Goal: Register for event/course: Register for event/course

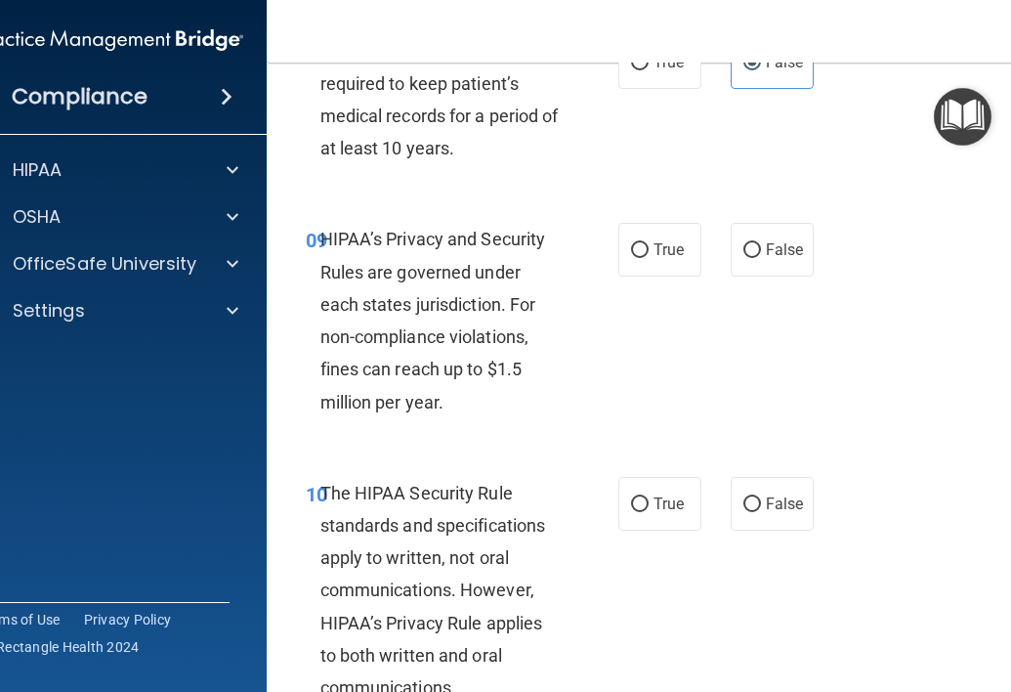
scroll to position [1867, 0]
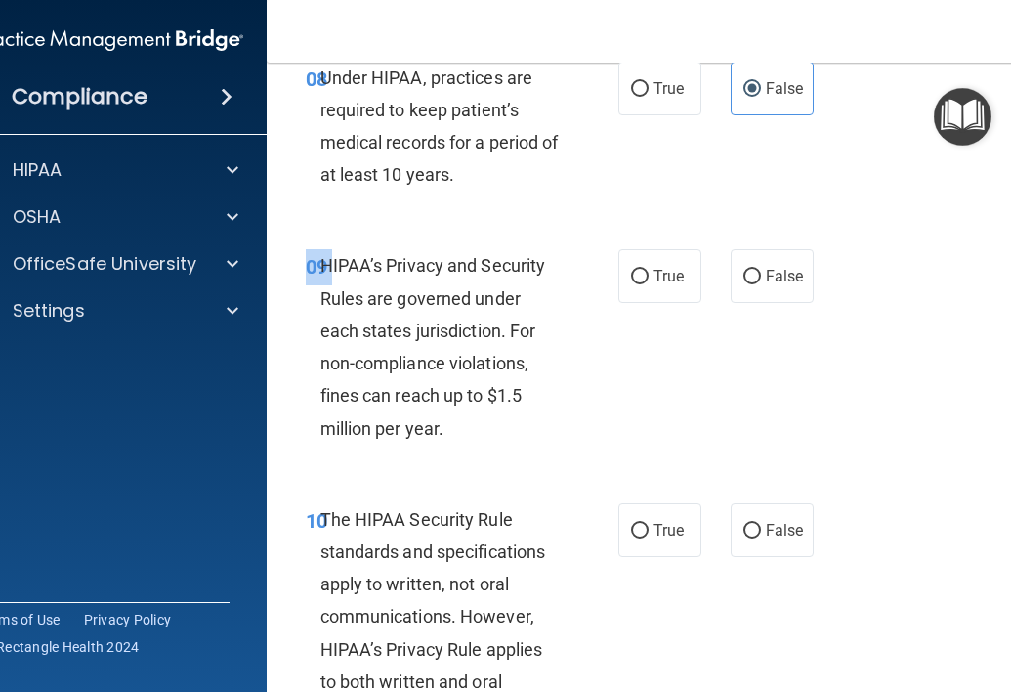
drag, startPoint x: 322, startPoint y: 266, endPoint x: 830, endPoint y: 287, distance: 507.6
click at [830, 287] on div "09 HIPAA’s Privacy and Security Rules are governed under each states jurisdicti…" at bounding box center [662, 351] width 743 height 253
click at [333, 266] on span "HIPAA’s Privacy and Security Rules are governed under each states jurisdiction.…" at bounding box center [434, 346] width 226 height 183
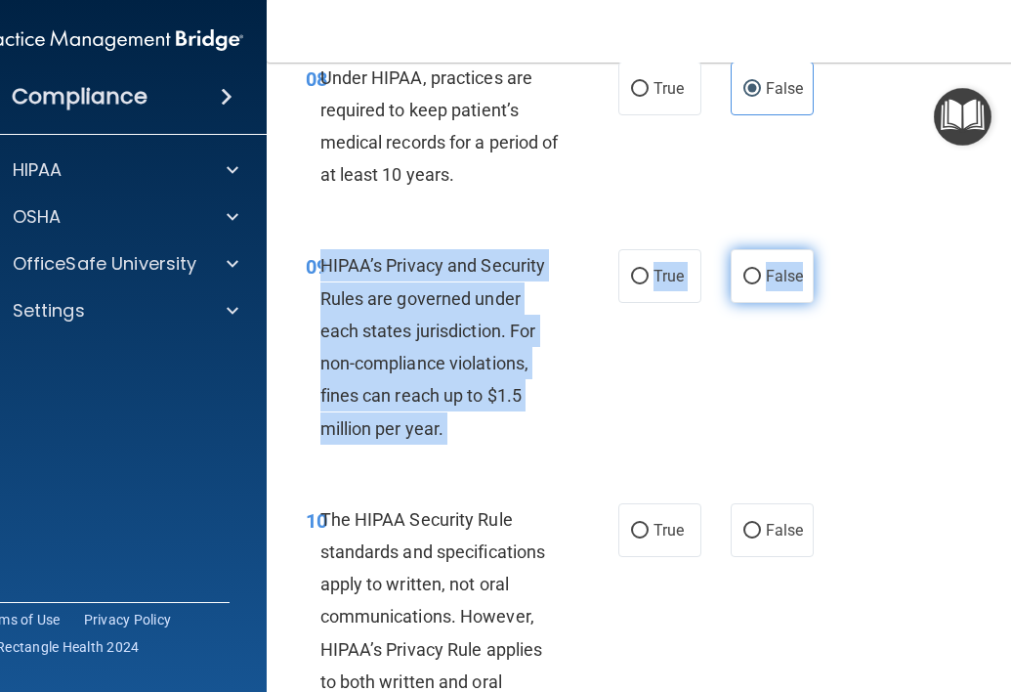
drag, startPoint x: 322, startPoint y: 267, endPoint x: 804, endPoint y: 273, distance: 481.8
click at [819, 249] on ng-form "09 HIPAA’s Privacy and Security Rules are governed under each states jurisdicti…" at bounding box center [819, 249] width 0 height 0
copy ng-form "HIPAA’s Privacy and Security Rules are governed under each states jurisdiction.…"
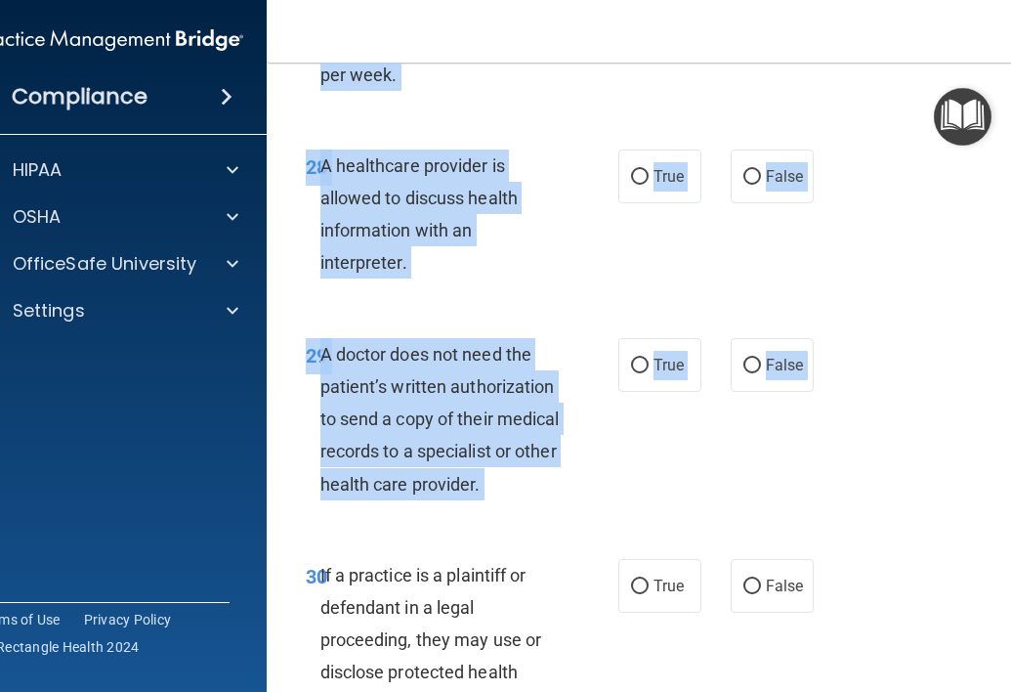
scroll to position [6552, 0]
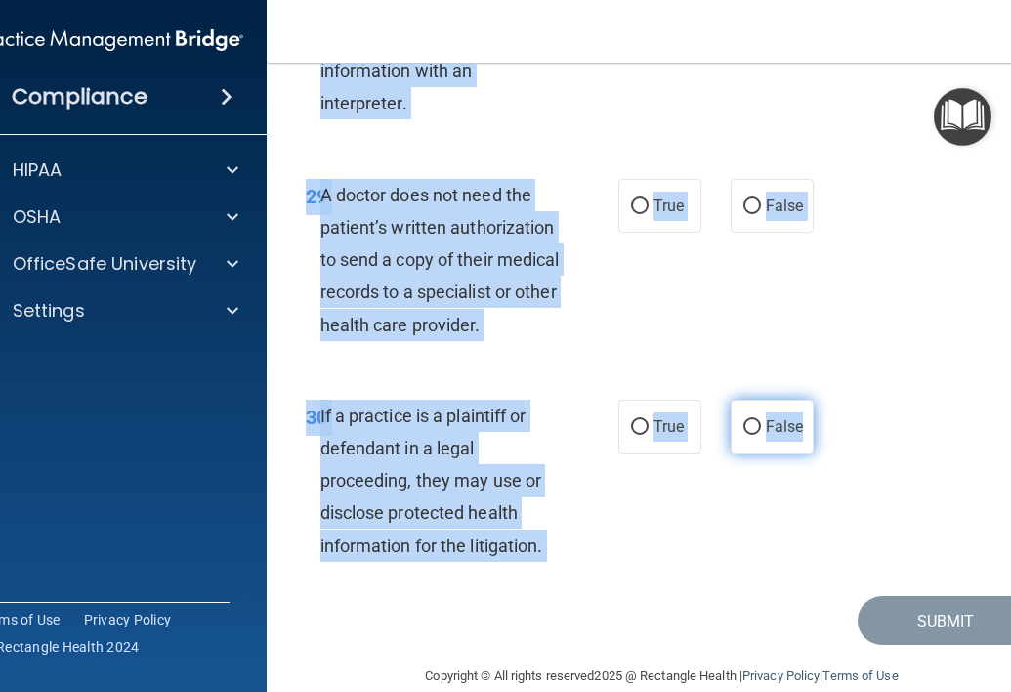
drag, startPoint x: 329, startPoint y: 520, endPoint x: 814, endPoint y: 396, distance: 500.3
copy div "lo IPSUM Dolorsit Amet consectet adi elitseddoeiusm tempo in utlabor, etd magn …"
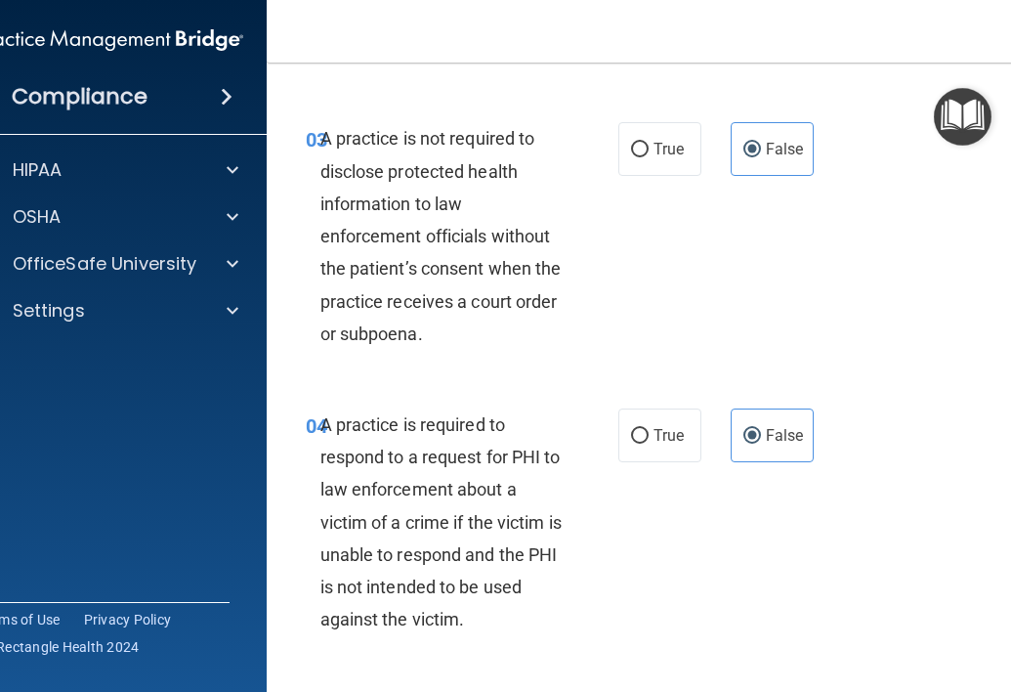
scroll to position [0, 0]
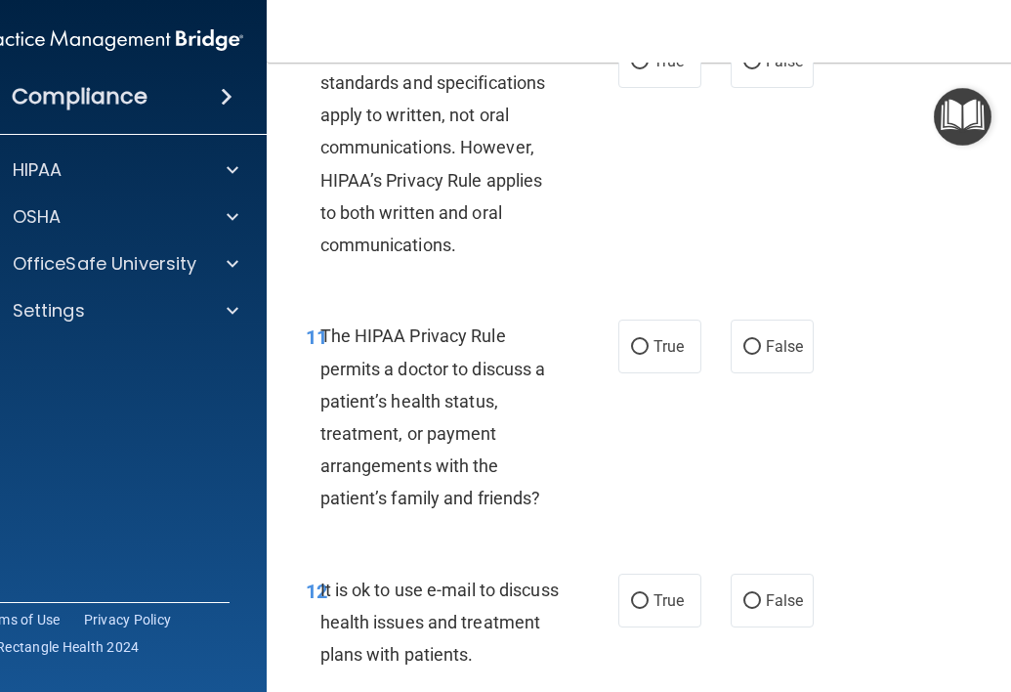
click at [797, 242] on div "10 The HIPAA Security Rule standards and specifications apply to written, not o…" at bounding box center [662, 153] width 743 height 286
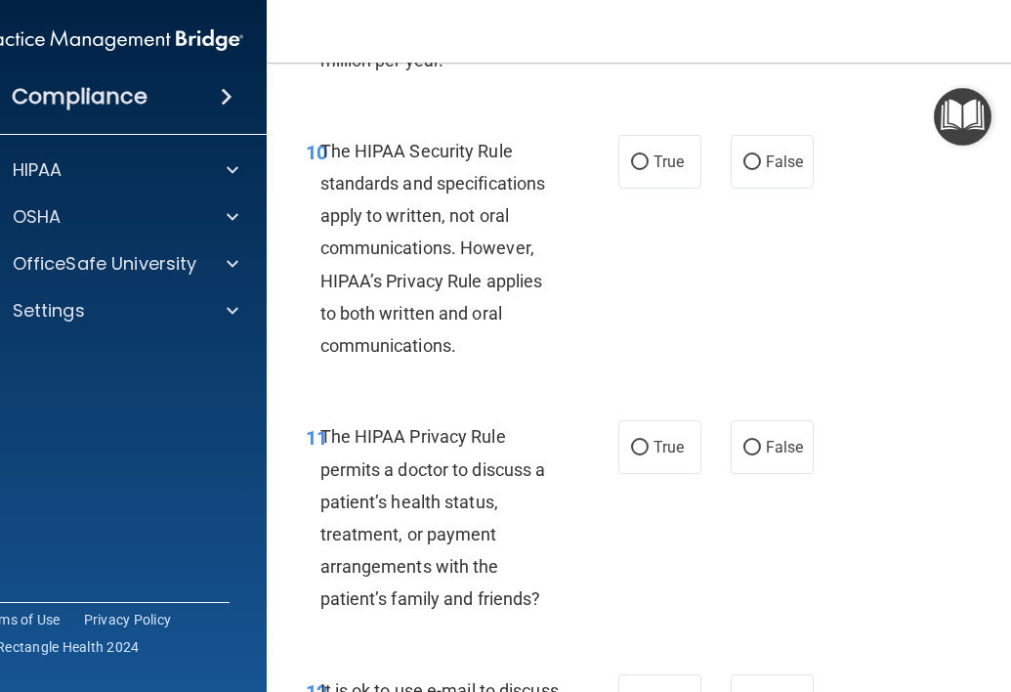
scroll to position [2202, 0]
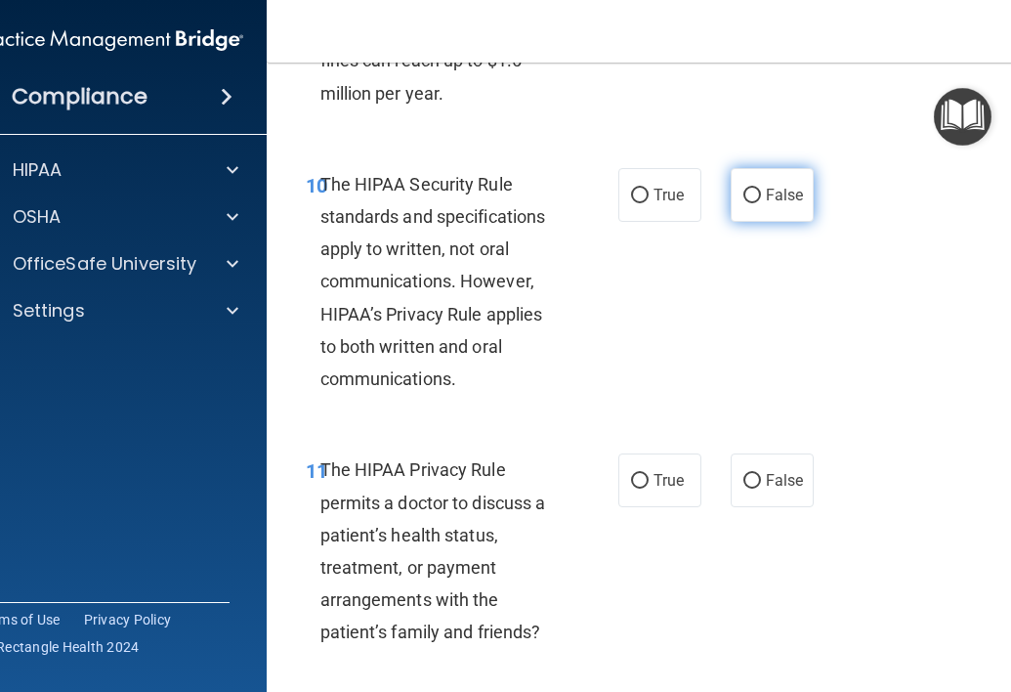
click at [772, 179] on label "False" at bounding box center [772, 195] width 83 height 54
click at [761, 189] on input "False" at bounding box center [753, 196] width 18 height 15
radio input "true"
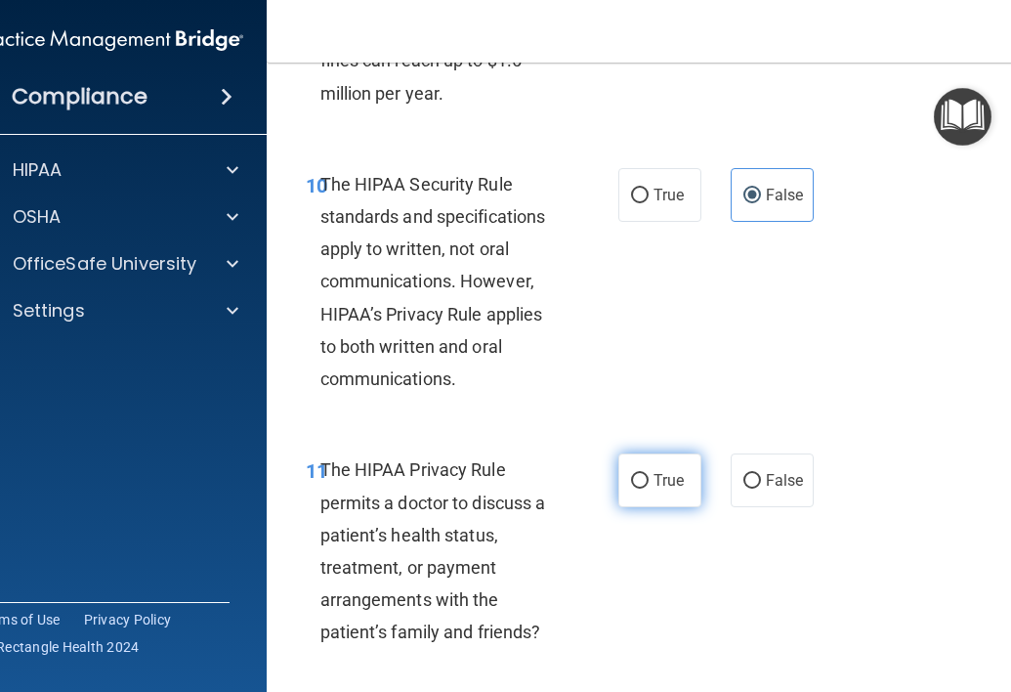
click at [651, 471] on label "True" at bounding box center [660, 480] width 83 height 54
click at [649, 474] on input "True" at bounding box center [640, 481] width 18 height 15
radio input "true"
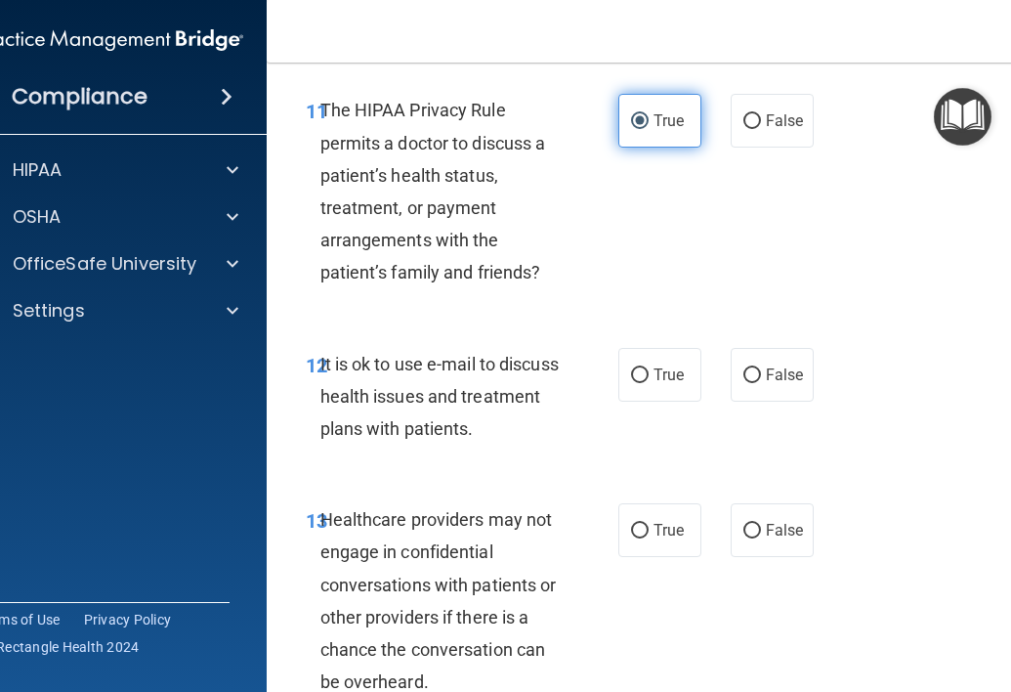
scroll to position [2539, 0]
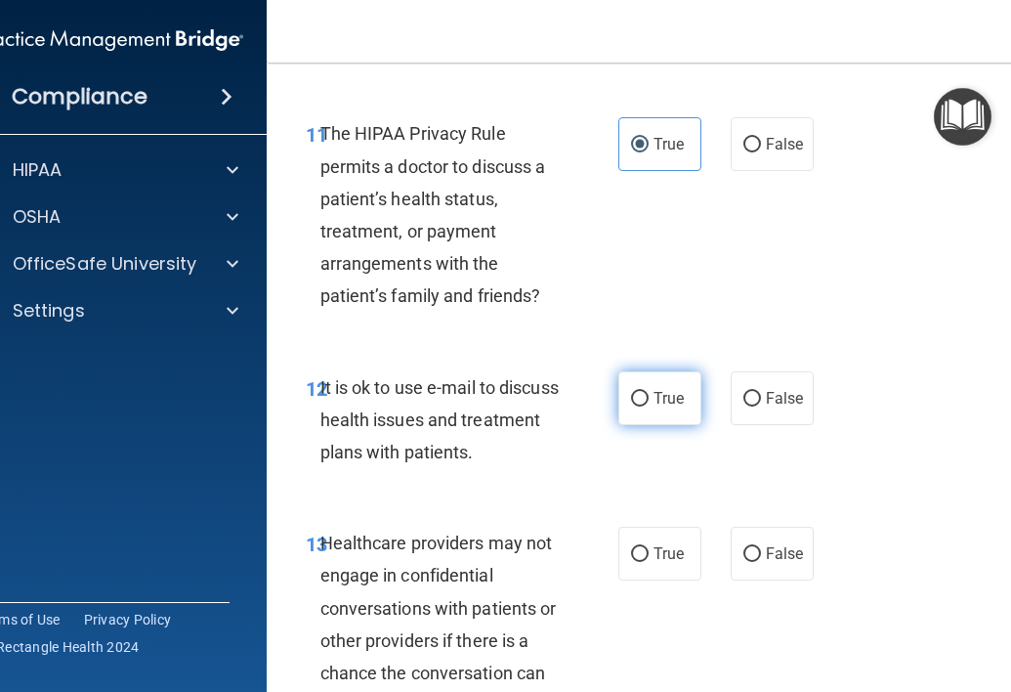
click at [659, 396] on span "True" at bounding box center [669, 398] width 30 height 19
click at [649, 396] on input "True" at bounding box center [640, 399] width 18 height 15
radio input "true"
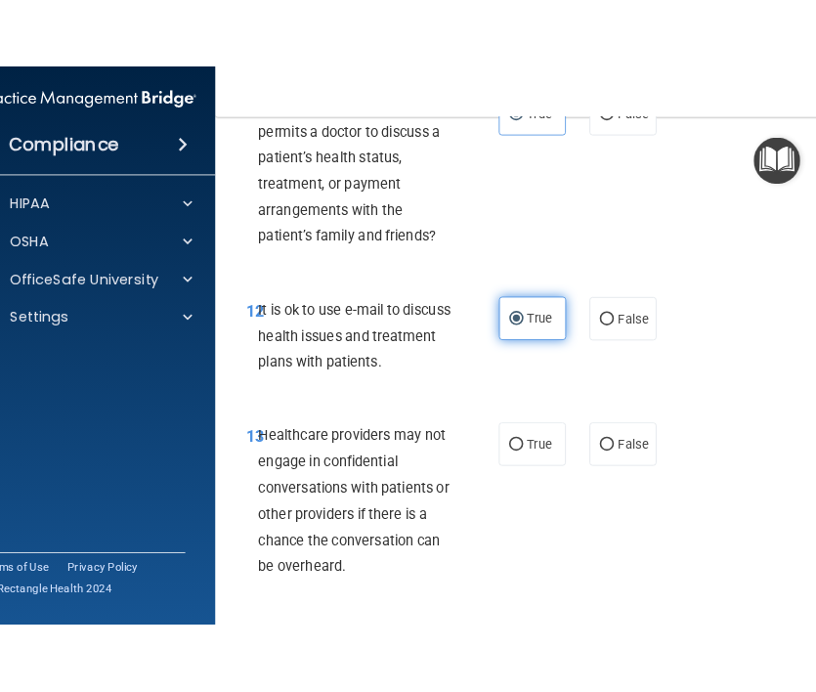
scroll to position [2646, 0]
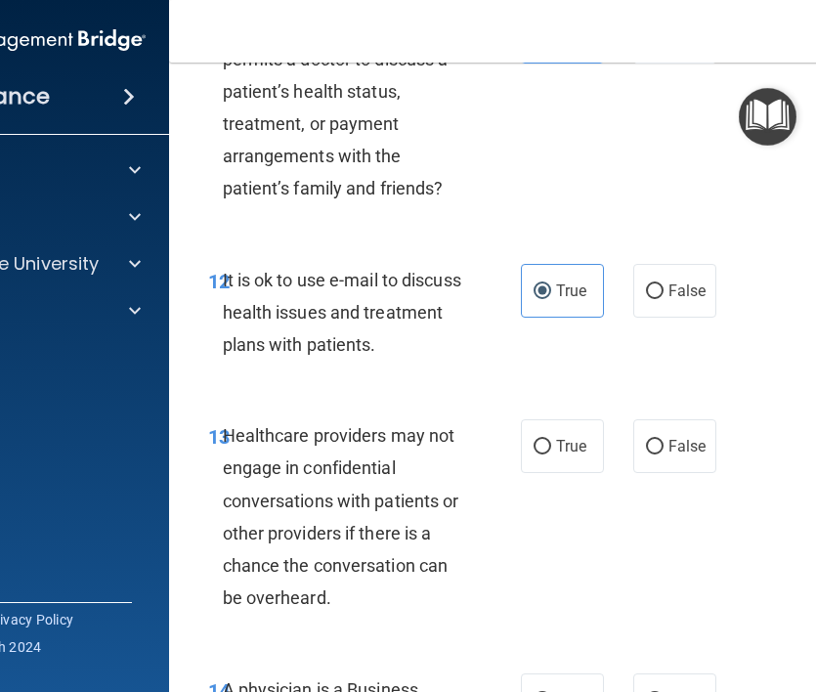
click at [280, 458] on span "Healthcare providers may not engage in confidential conversations with patients…" at bounding box center [341, 516] width 236 height 183
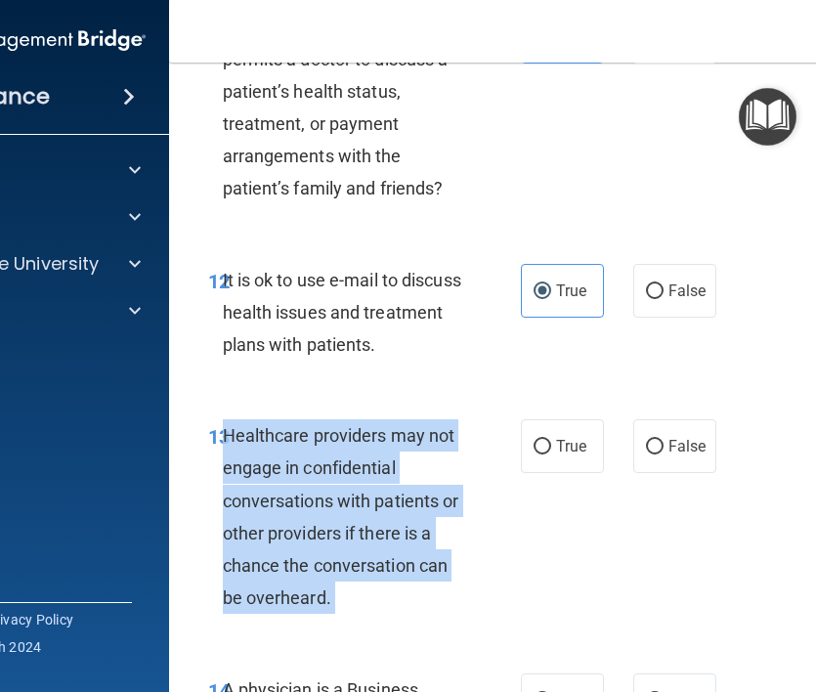
click at [280, 458] on span "Healthcare providers may not engage in confidential conversations with patients…" at bounding box center [341, 516] width 236 height 183
copy ng-form "Healthcare providers may not engage in confidential conversations with patients…"
click at [659, 433] on label "False" at bounding box center [674, 446] width 83 height 54
click at [659, 440] on input "False" at bounding box center [655, 447] width 18 height 15
radio input "true"
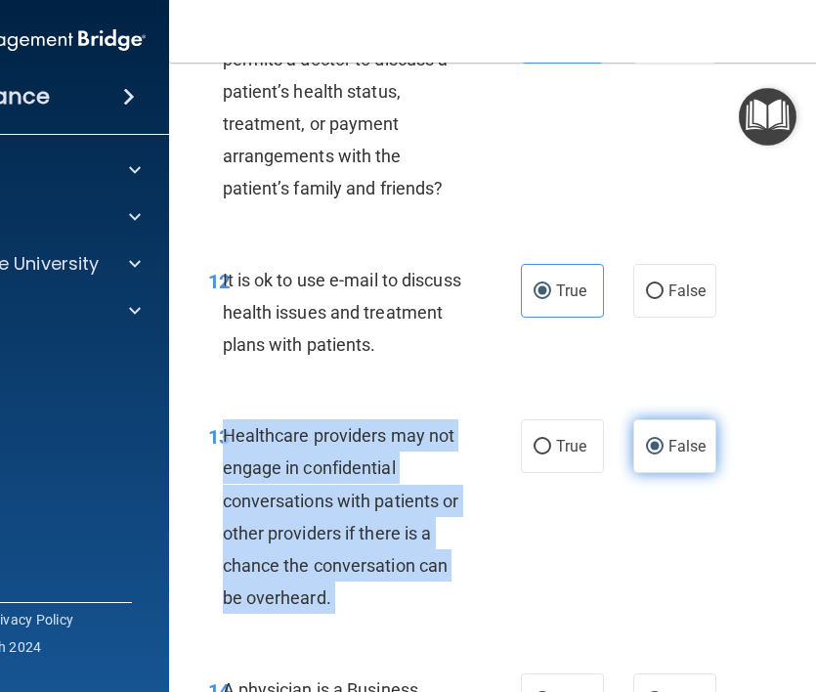
click at [659, 433] on label "False" at bounding box center [674, 446] width 83 height 54
click at [659, 440] on input "False" at bounding box center [655, 447] width 18 height 15
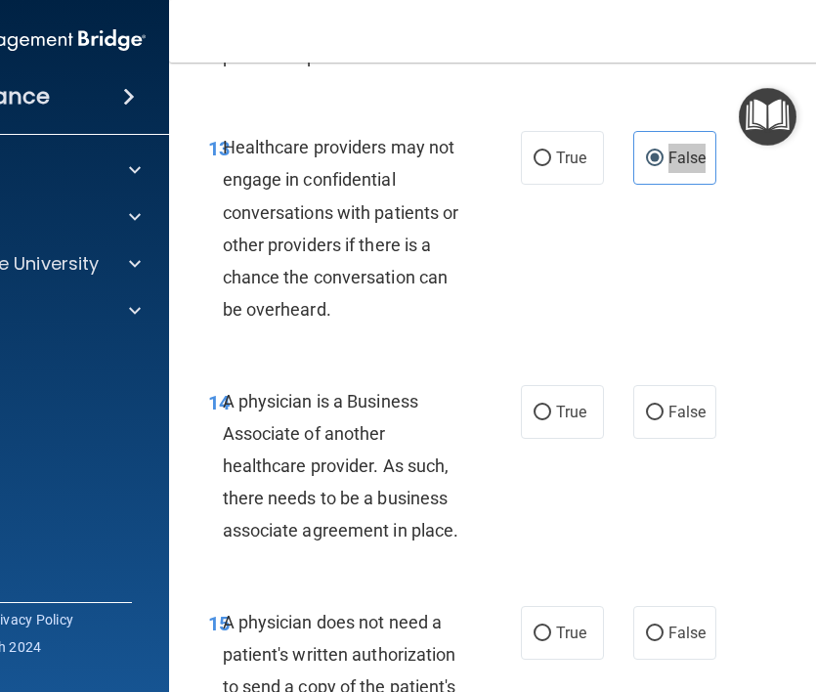
scroll to position [2936, 0]
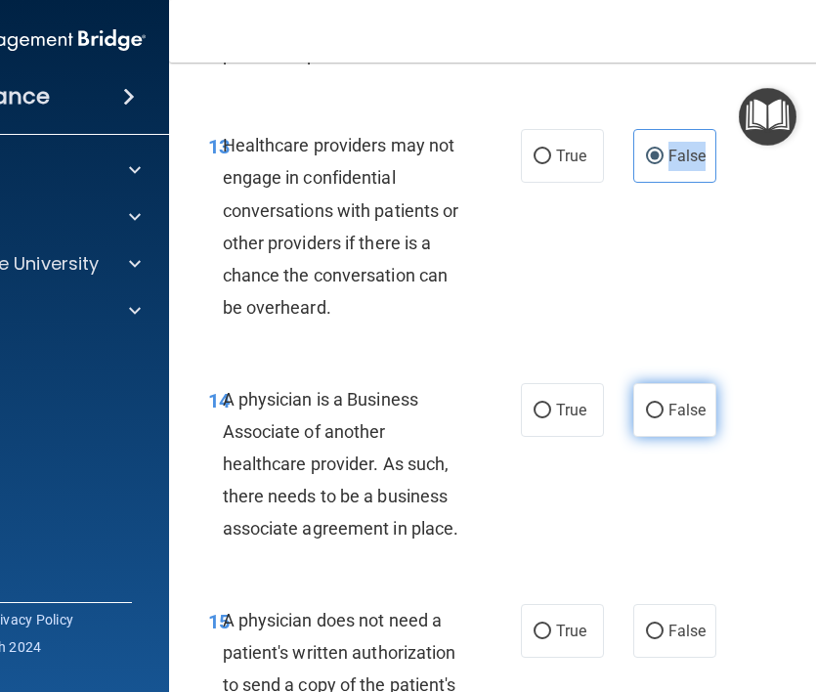
click at [675, 405] on span "False" at bounding box center [687, 410] width 38 height 19
click at [663, 405] on input "False" at bounding box center [655, 411] width 18 height 15
radio input "true"
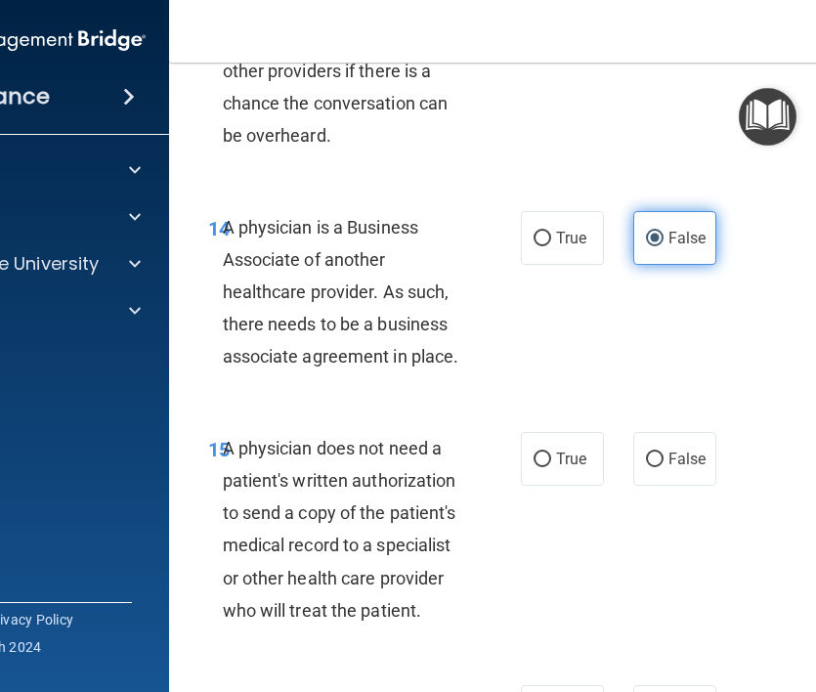
scroll to position [3124, 0]
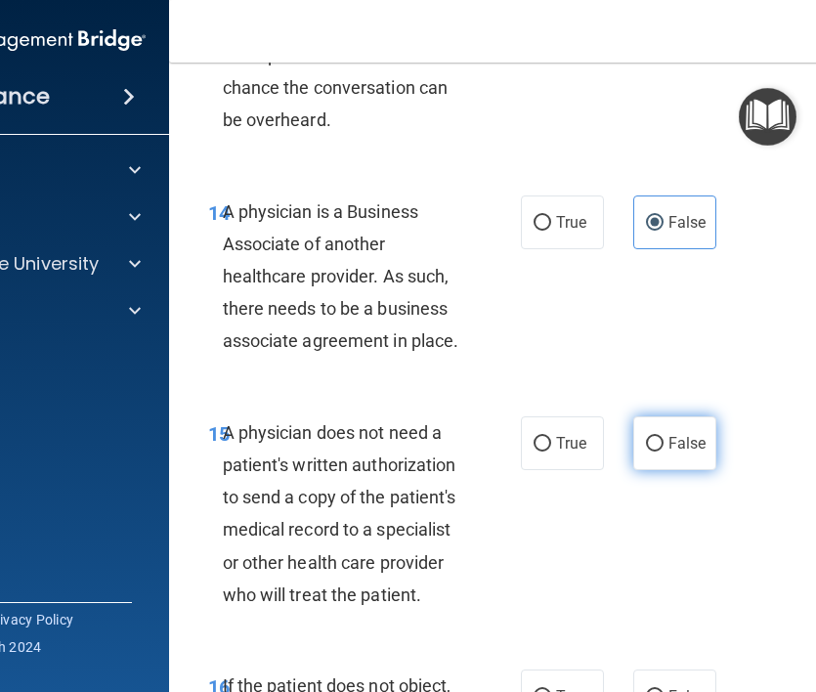
click at [656, 438] on input "False" at bounding box center [655, 444] width 18 height 15
radio input "true"
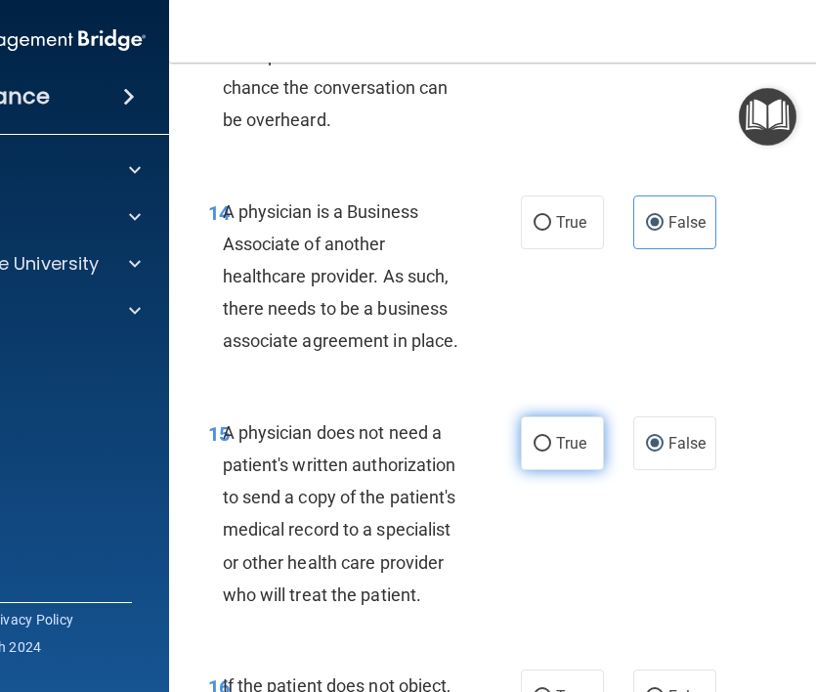
click at [572, 447] on span "True" at bounding box center [571, 443] width 30 height 19
click at [551, 447] on input "True" at bounding box center [543, 444] width 18 height 15
radio input "true"
radio input "false"
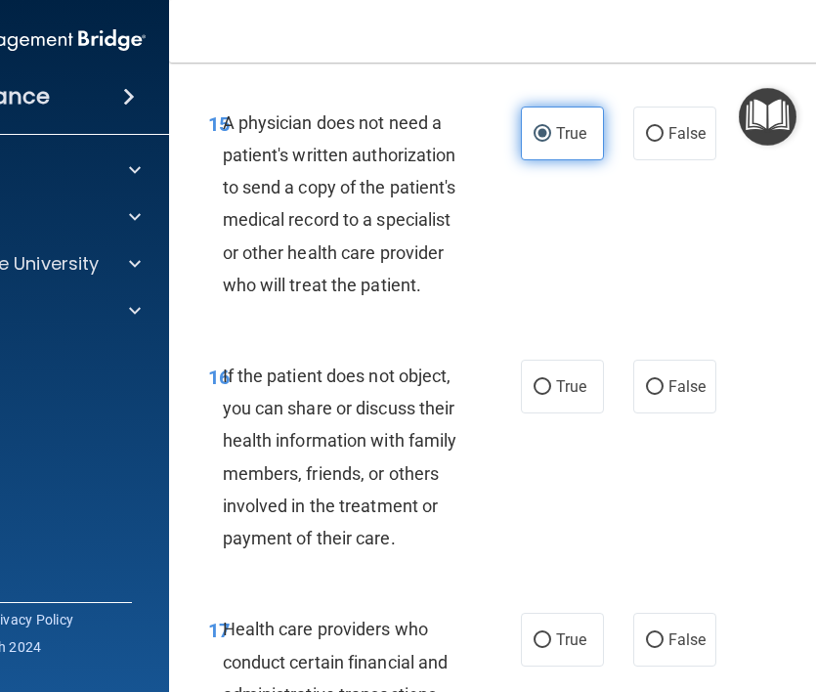
scroll to position [3505, 0]
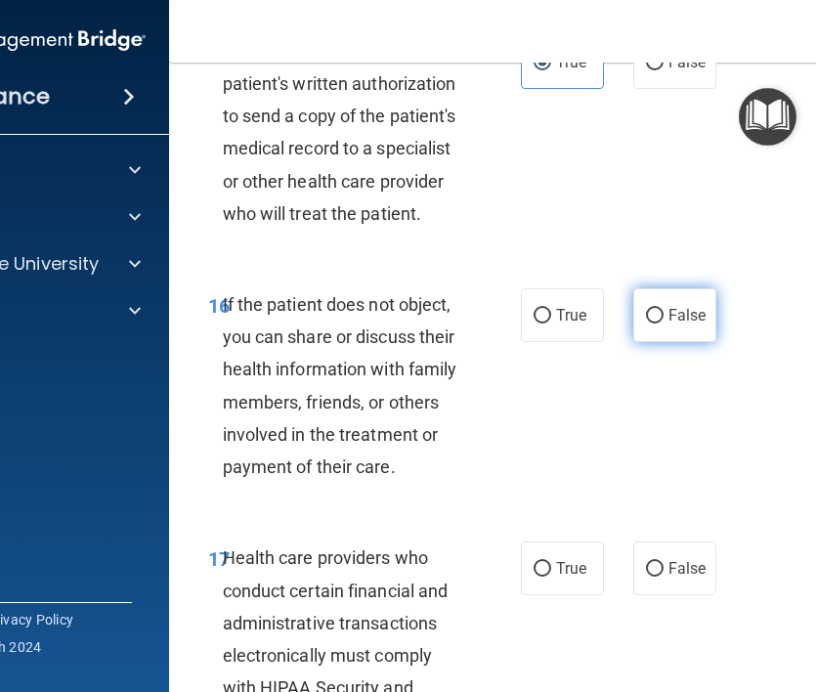
click at [679, 328] on label "False" at bounding box center [674, 315] width 83 height 54
click at [663, 323] on input "False" at bounding box center [655, 316] width 18 height 15
radio input "true"
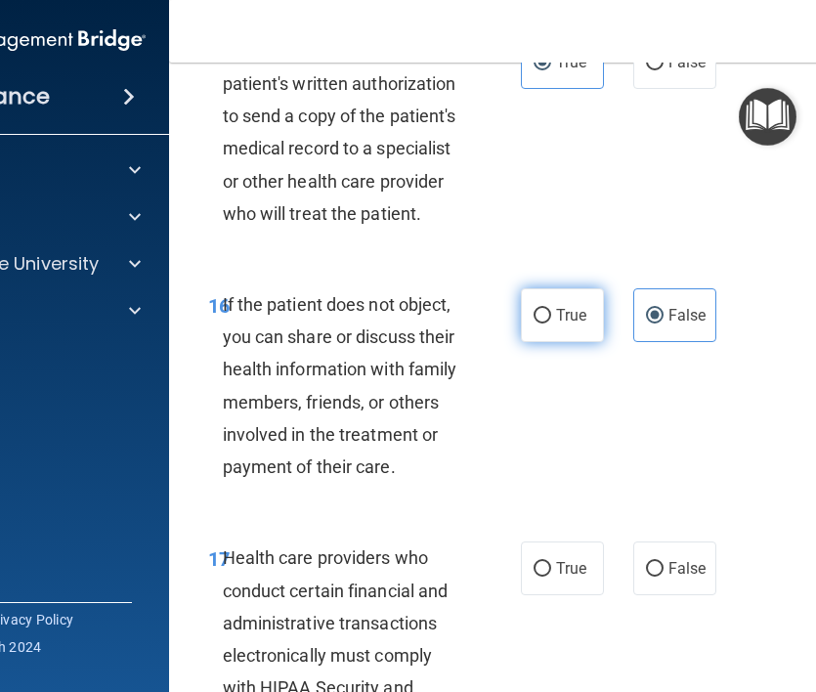
click at [573, 324] on label "True" at bounding box center [562, 315] width 83 height 54
click at [551, 323] on input "True" at bounding box center [543, 316] width 18 height 15
radio input "true"
radio input "false"
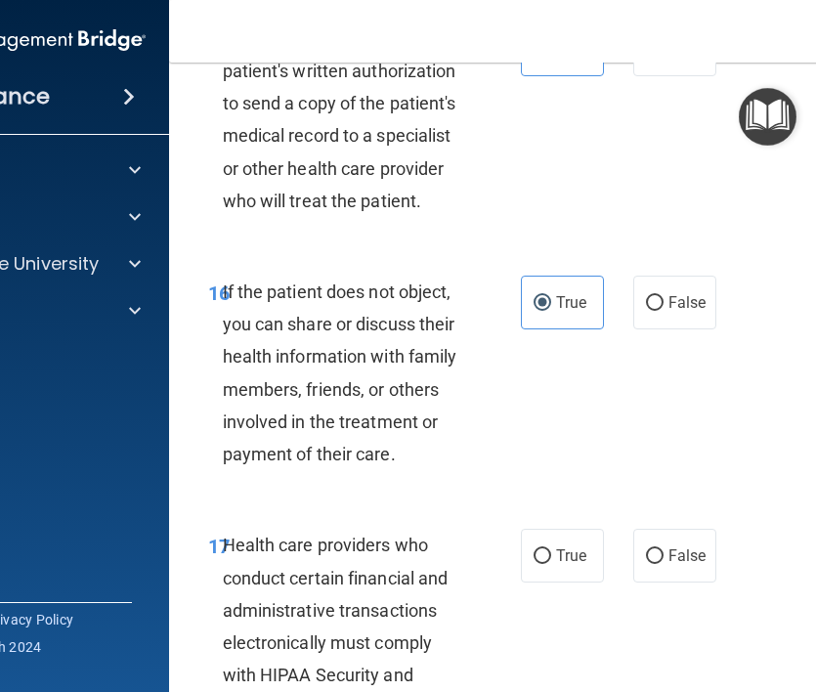
scroll to position [3521, 0]
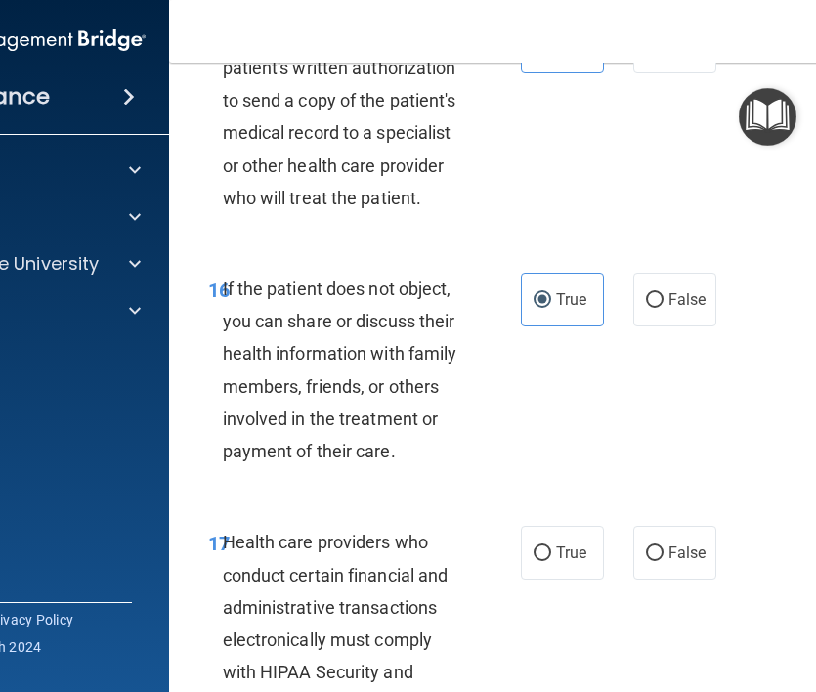
click at [369, 315] on span "If the patient does not object, you can share or discuss their health informati…" at bounding box center [340, 369] width 235 height 183
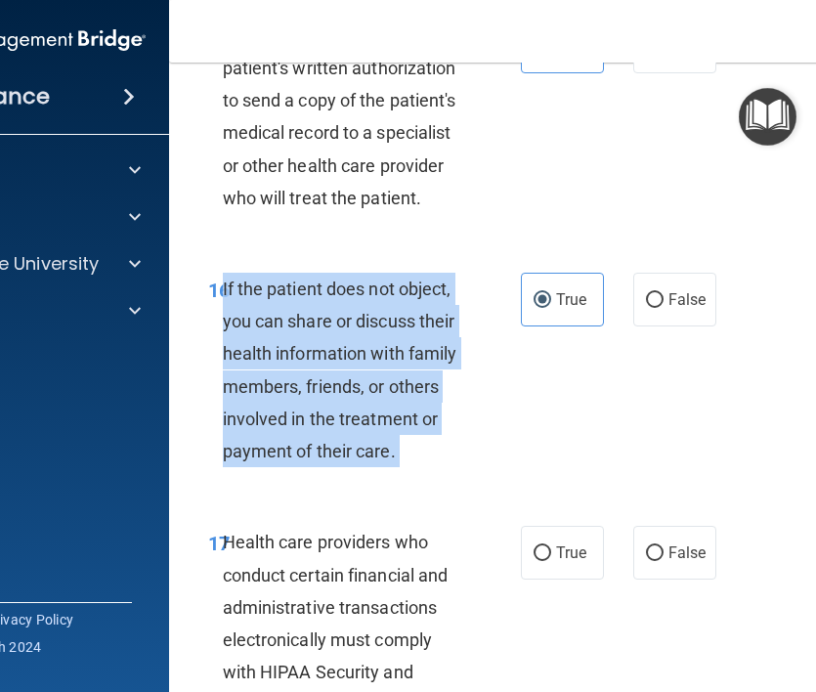
copy ng-form "If the patient does not object, you can share or discuss their health informati…"
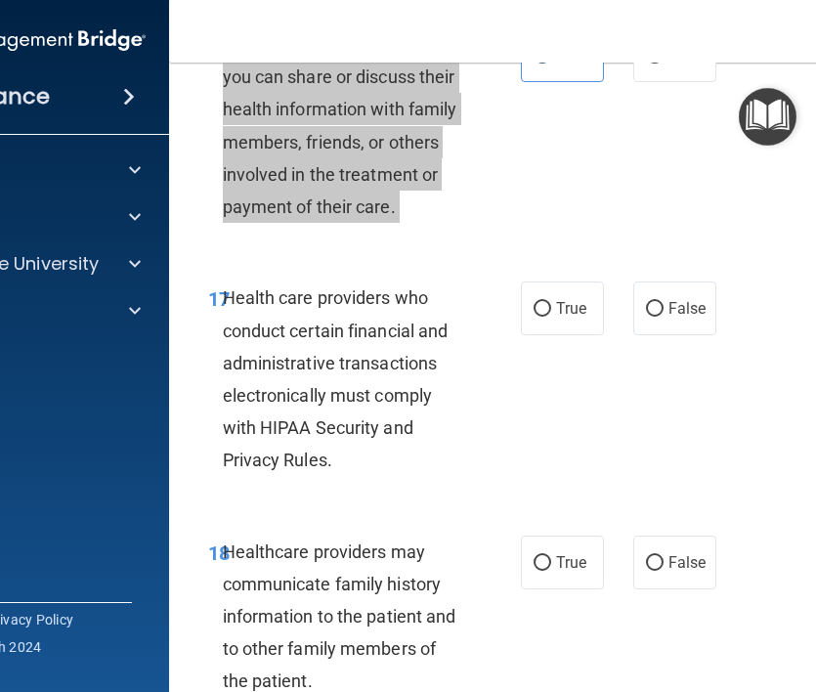
scroll to position [3766, 0]
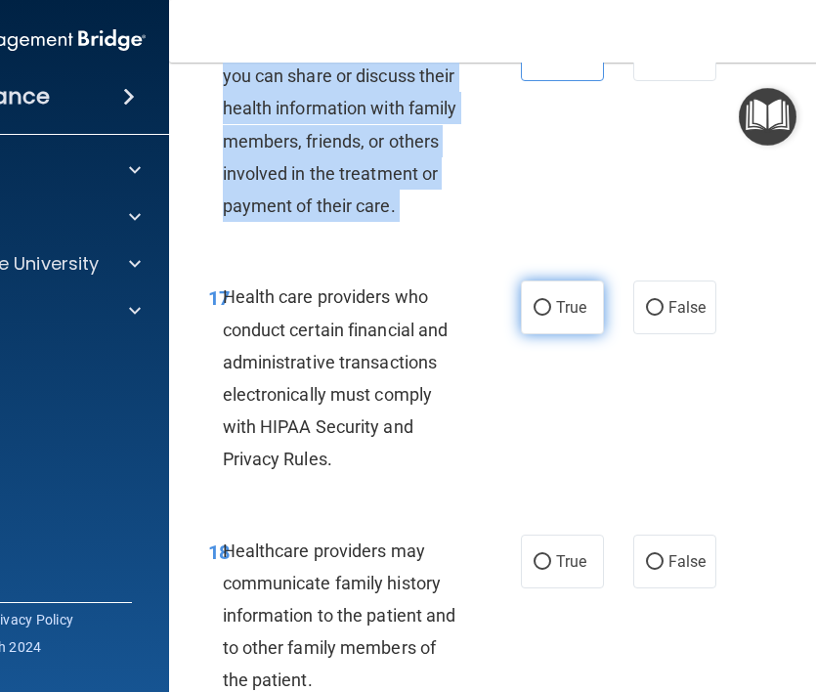
click at [587, 304] on label "True" at bounding box center [562, 307] width 83 height 54
click at [551, 304] on input "True" at bounding box center [543, 308] width 18 height 15
radio input "true"
click at [587, 304] on label "True" at bounding box center [562, 307] width 83 height 54
click at [551, 304] on input "True" at bounding box center [543, 308] width 18 height 15
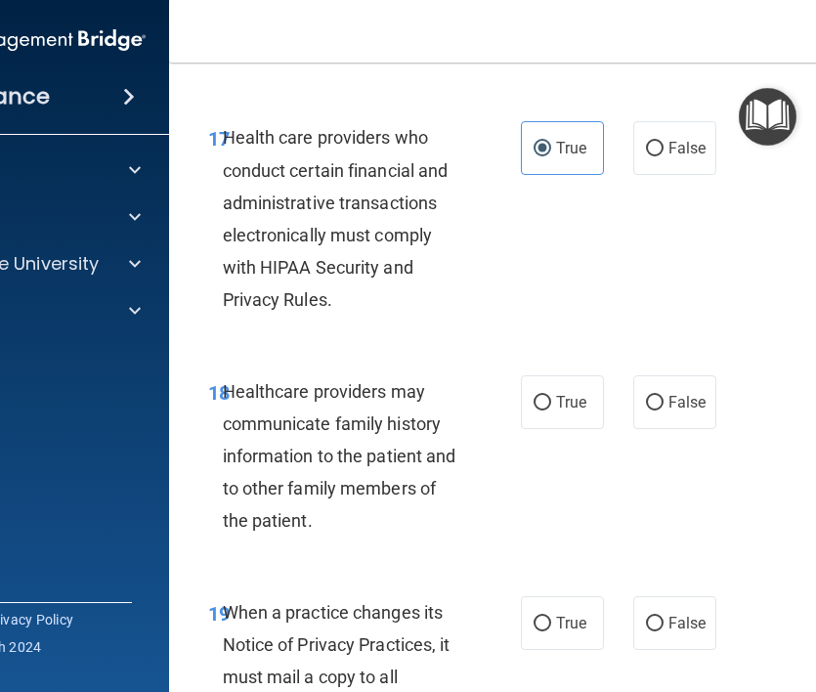
scroll to position [3924, 0]
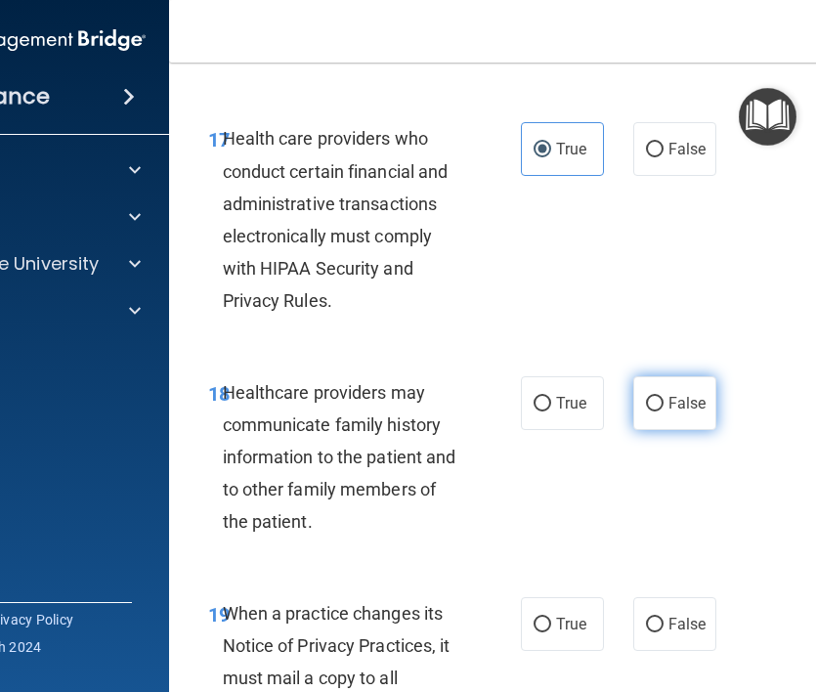
click at [649, 394] on label "False" at bounding box center [674, 403] width 83 height 54
click at [649, 397] on input "False" at bounding box center [655, 404] width 18 height 15
radio input "true"
click at [649, 394] on label "False" at bounding box center [674, 403] width 83 height 54
click at [649, 397] on input "False" at bounding box center [655, 404] width 18 height 15
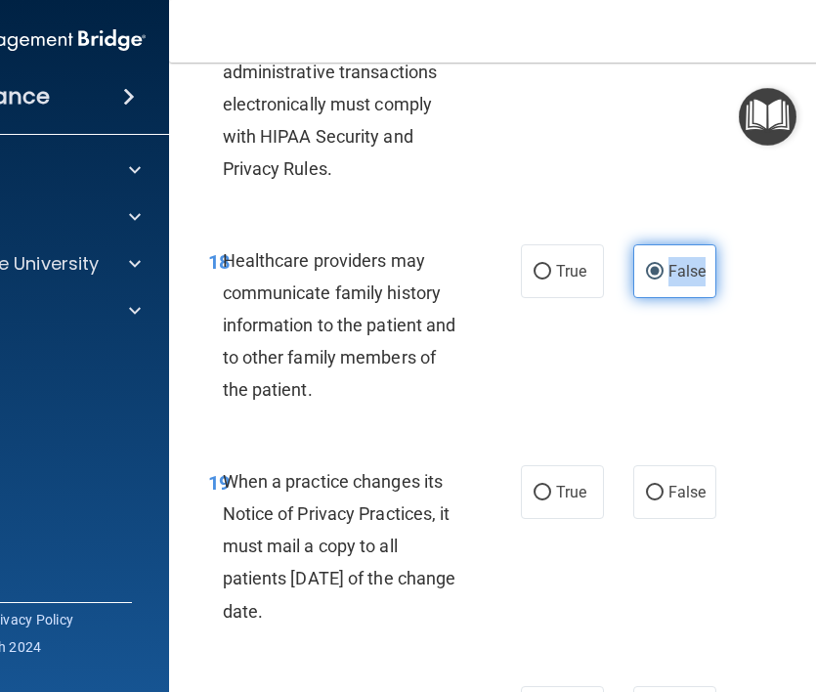
scroll to position [4057, 0]
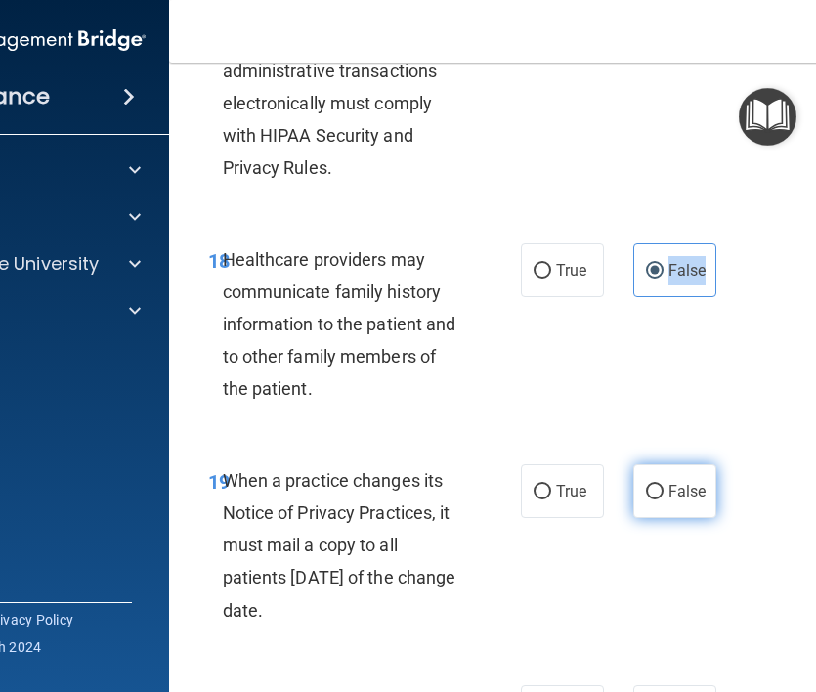
click at [646, 478] on label "False" at bounding box center [674, 491] width 83 height 54
click at [646, 485] on input "False" at bounding box center [655, 492] width 18 height 15
radio input "true"
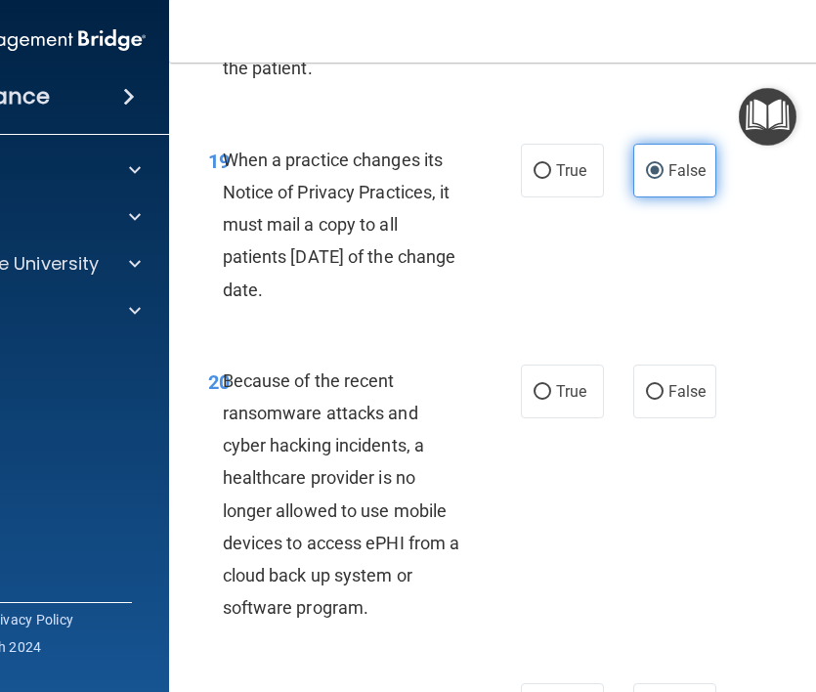
scroll to position [4379, 0]
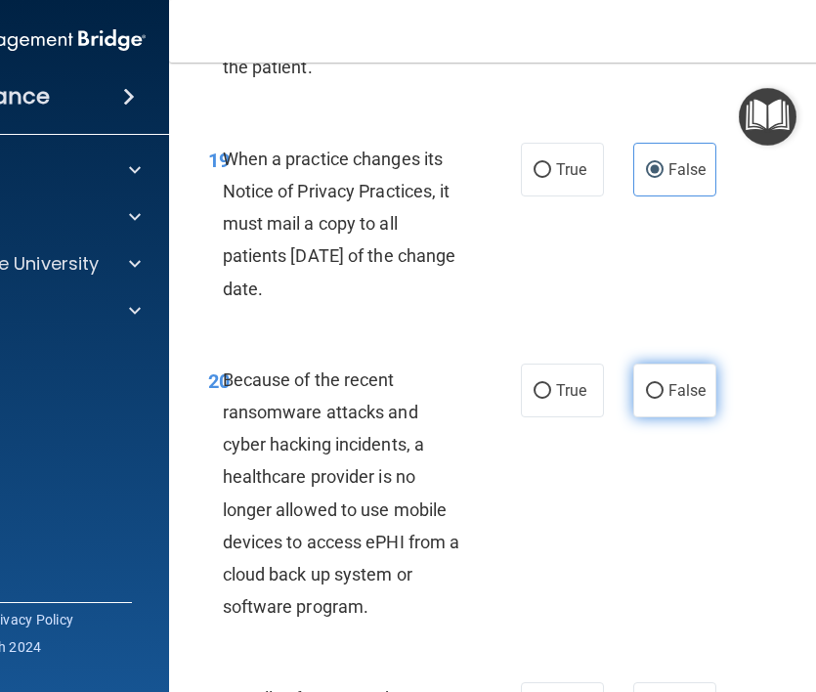
click at [669, 402] on label "False" at bounding box center [674, 390] width 83 height 54
click at [663, 399] on input "False" at bounding box center [655, 391] width 18 height 15
radio input "true"
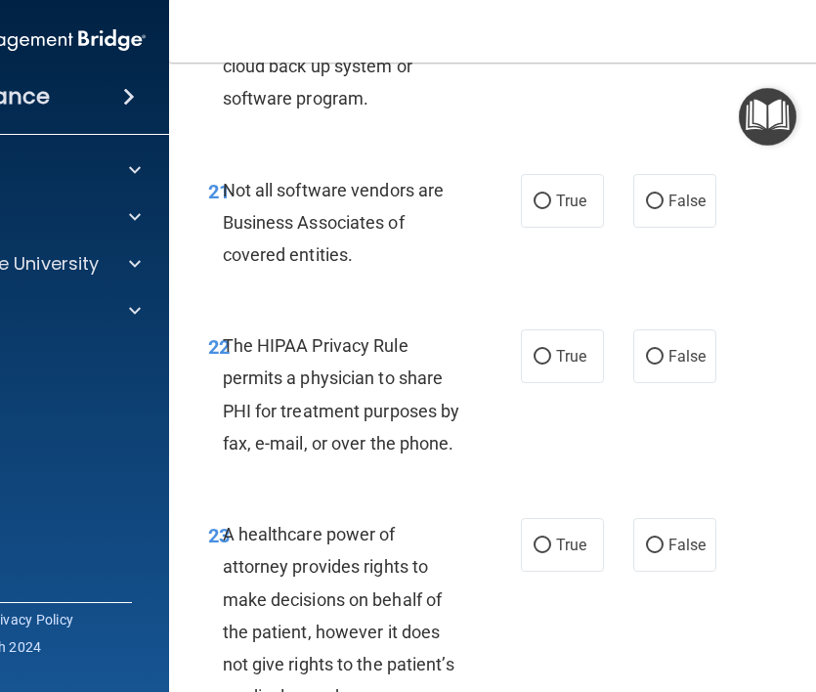
scroll to position [4891, 0]
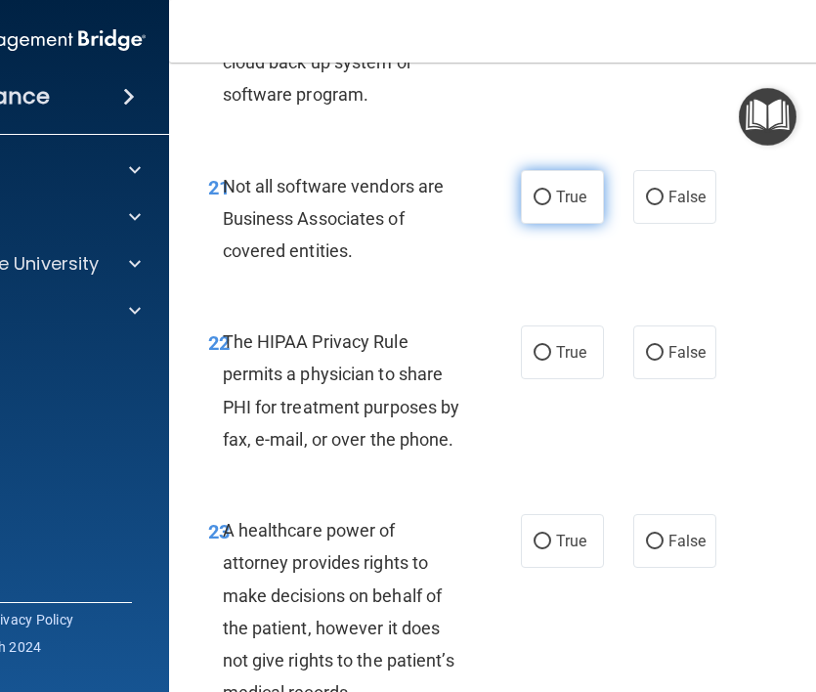
click at [589, 219] on label "True" at bounding box center [562, 197] width 83 height 54
click at [551, 205] on input "True" at bounding box center [543, 198] width 18 height 15
radio input "true"
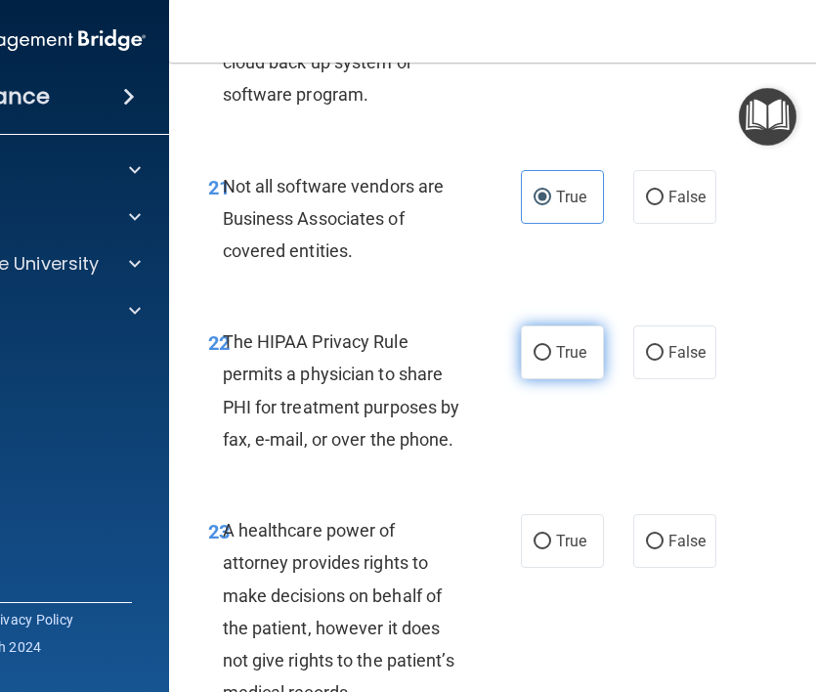
click at [557, 362] on span "True" at bounding box center [571, 352] width 30 height 19
click at [551, 361] on input "True" at bounding box center [543, 353] width 18 height 15
radio input "true"
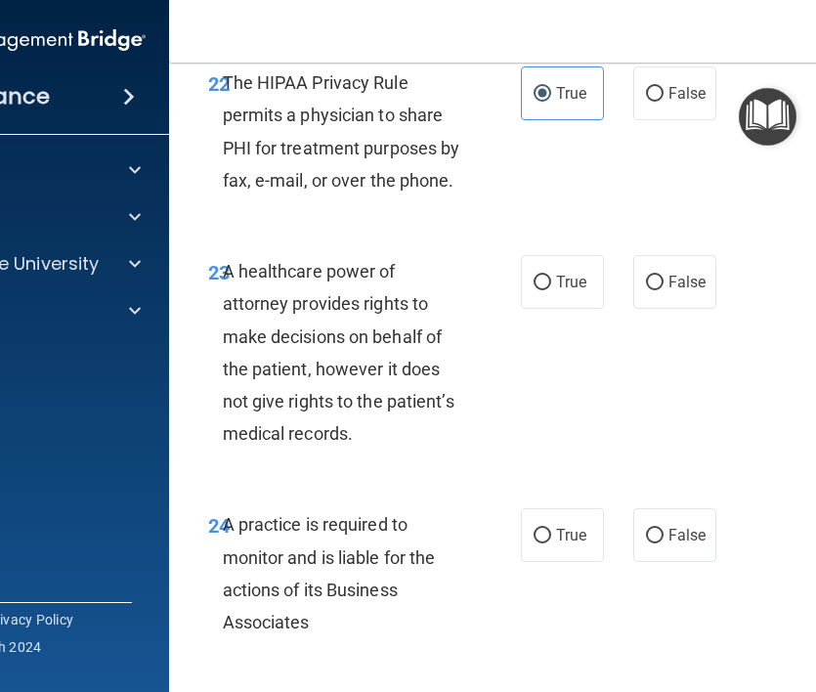
scroll to position [5149, 0]
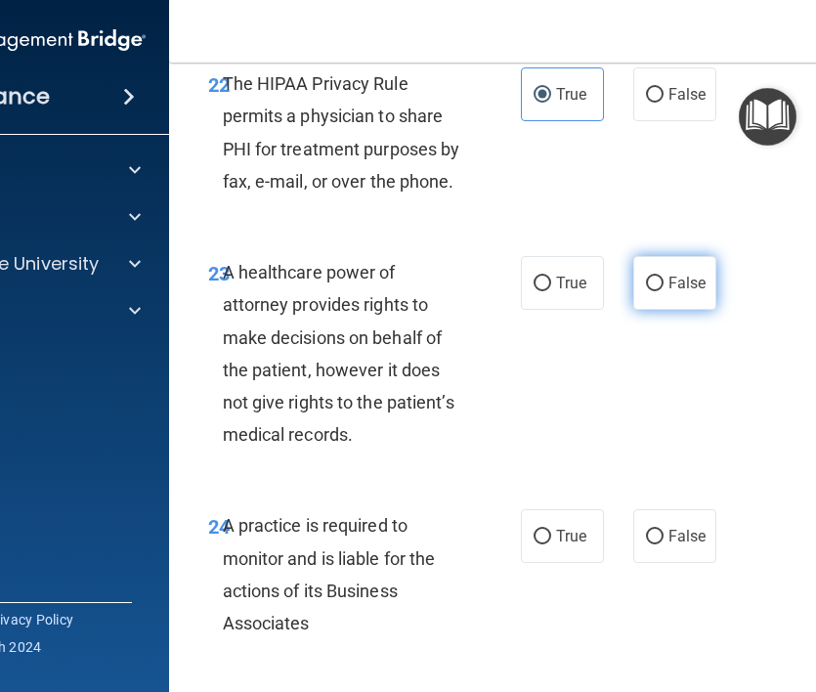
click at [642, 284] on label "False" at bounding box center [674, 283] width 83 height 54
click at [646, 284] on input "False" at bounding box center [655, 284] width 18 height 15
radio input "true"
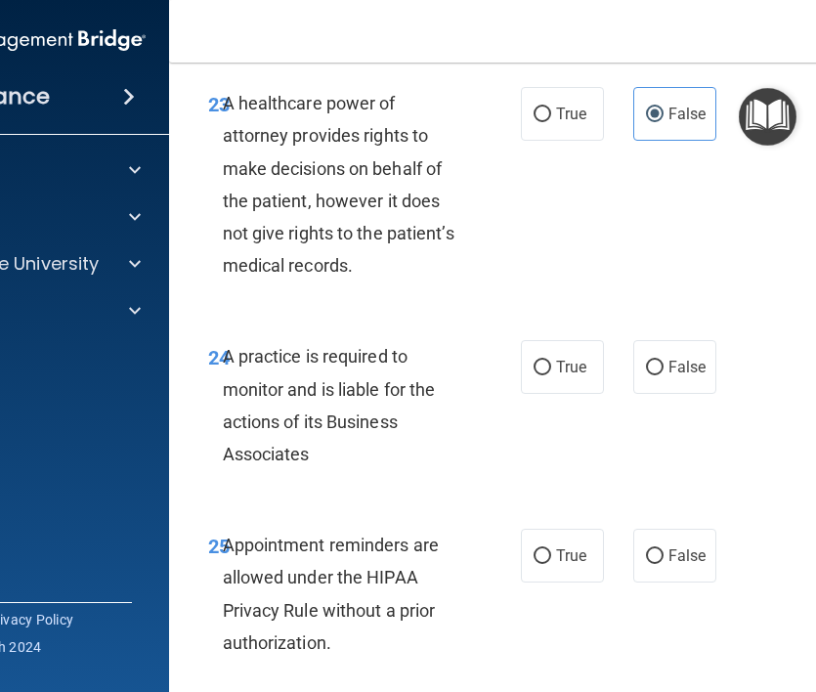
scroll to position [5319, 0]
click at [561, 364] on span "True" at bounding box center [571, 366] width 30 height 19
click at [551, 364] on input "True" at bounding box center [543, 367] width 18 height 15
radio input "true"
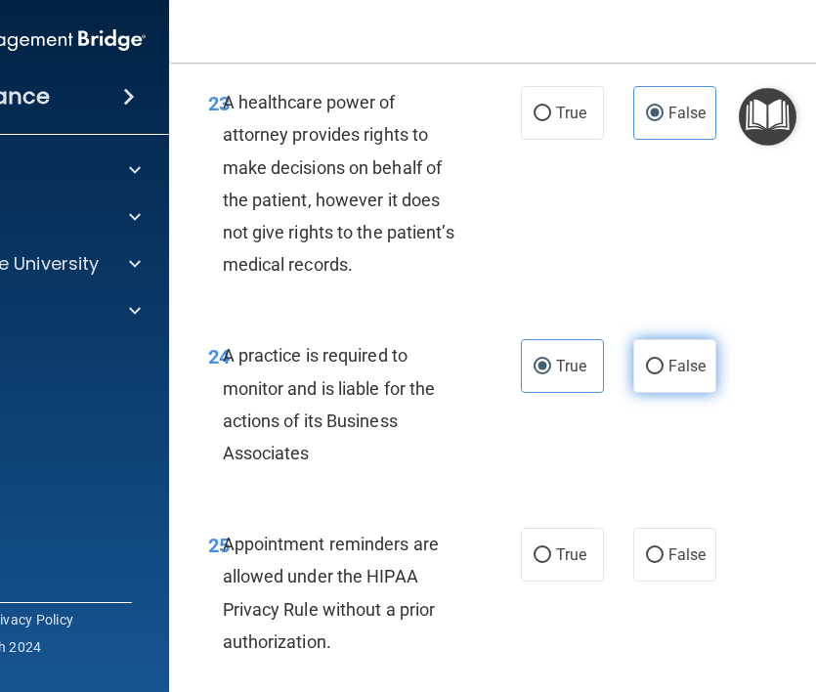
click at [644, 374] on label "False" at bounding box center [674, 366] width 83 height 54
click at [646, 374] on input "False" at bounding box center [655, 367] width 18 height 15
radio input "true"
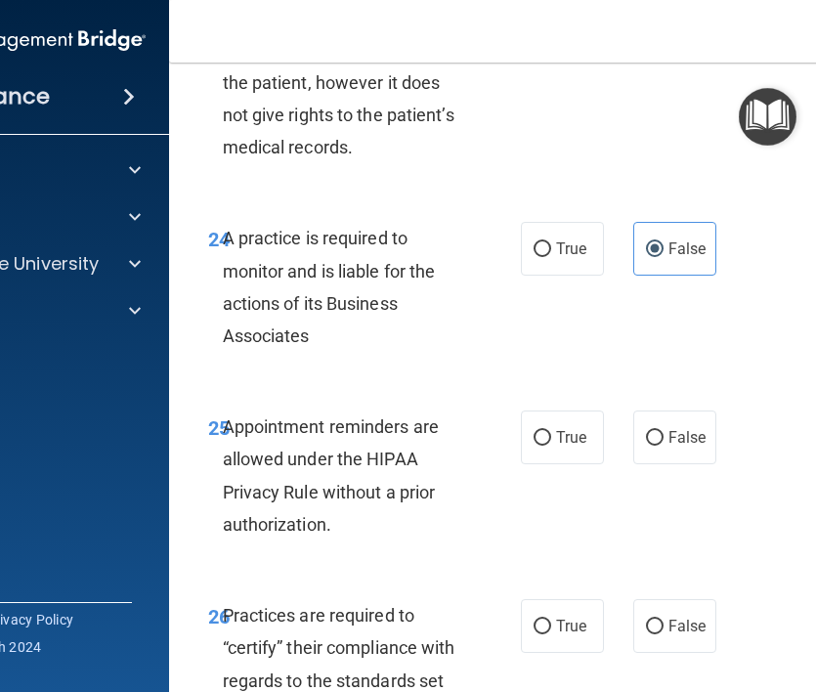
scroll to position [5438, 0]
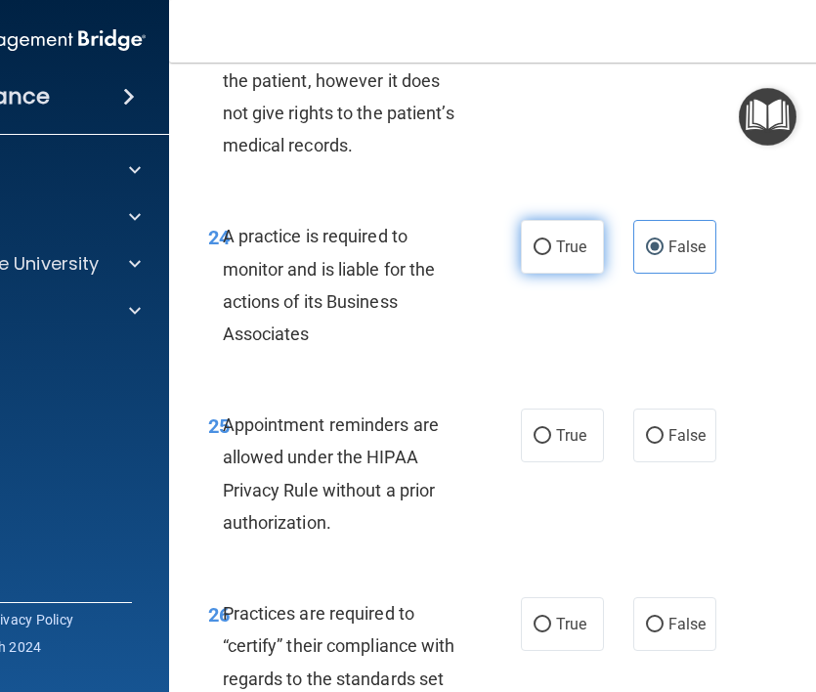
click at [569, 255] on span "True" at bounding box center [571, 246] width 30 height 19
click at [551, 255] on input "True" at bounding box center [543, 247] width 18 height 15
radio input "true"
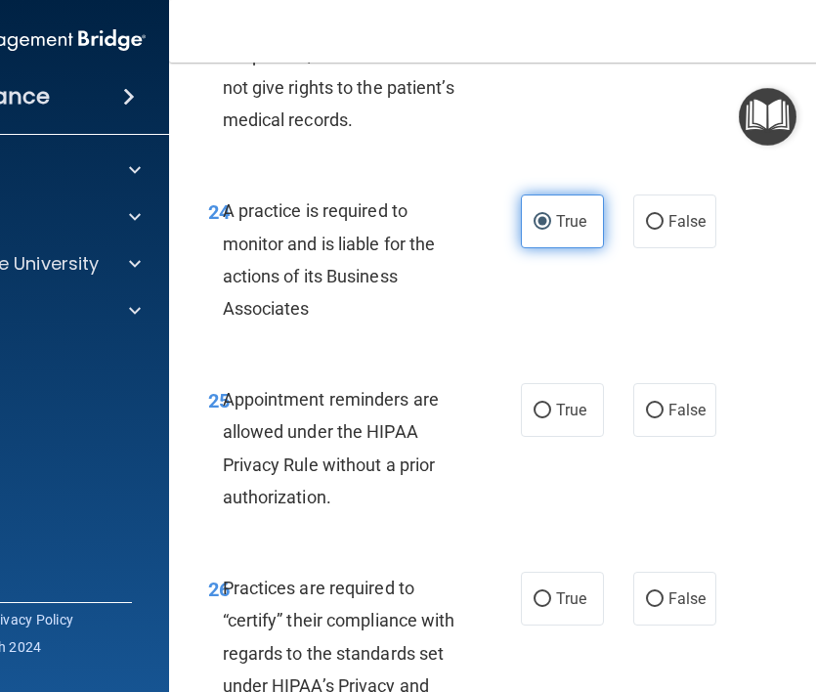
scroll to position [5464, 0]
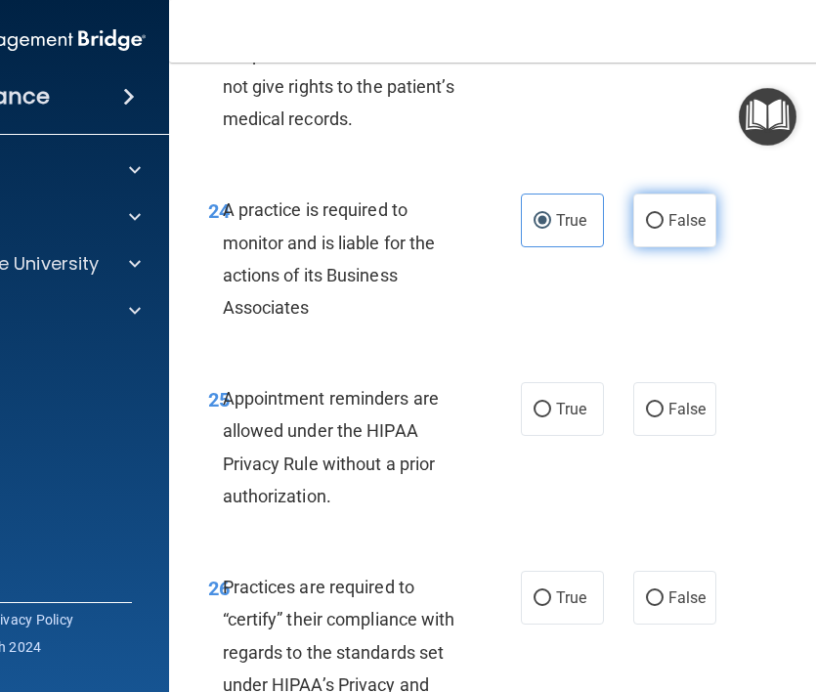
click at [691, 227] on span "False" at bounding box center [687, 220] width 38 height 19
click at [663, 227] on input "False" at bounding box center [655, 221] width 18 height 15
radio input "true"
radio input "false"
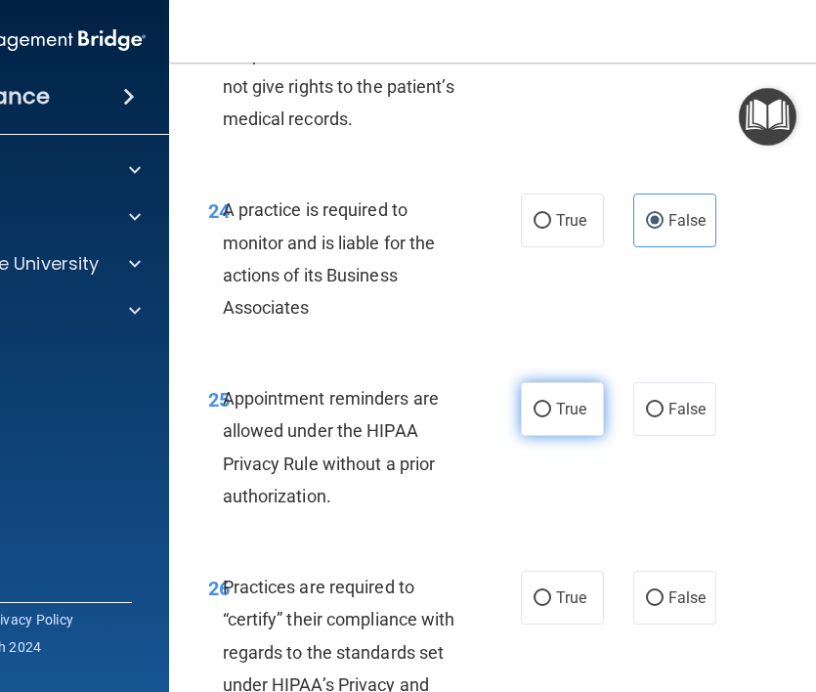
click at [562, 427] on label "True" at bounding box center [562, 409] width 83 height 54
click at [551, 417] on input "True" at bounding box center [543, 410] width 18 height 15
radio input "true"
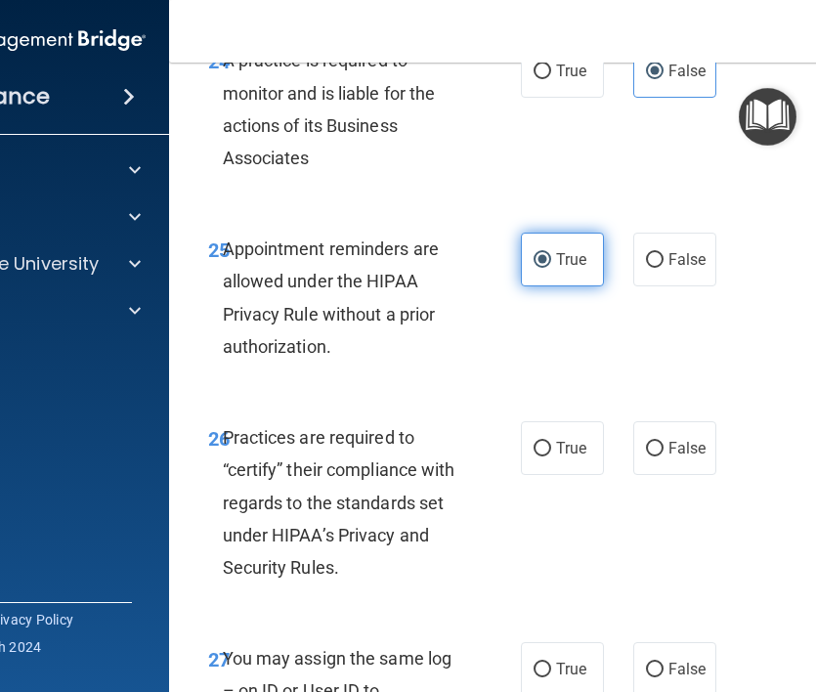
scroll to position [5615, 0]
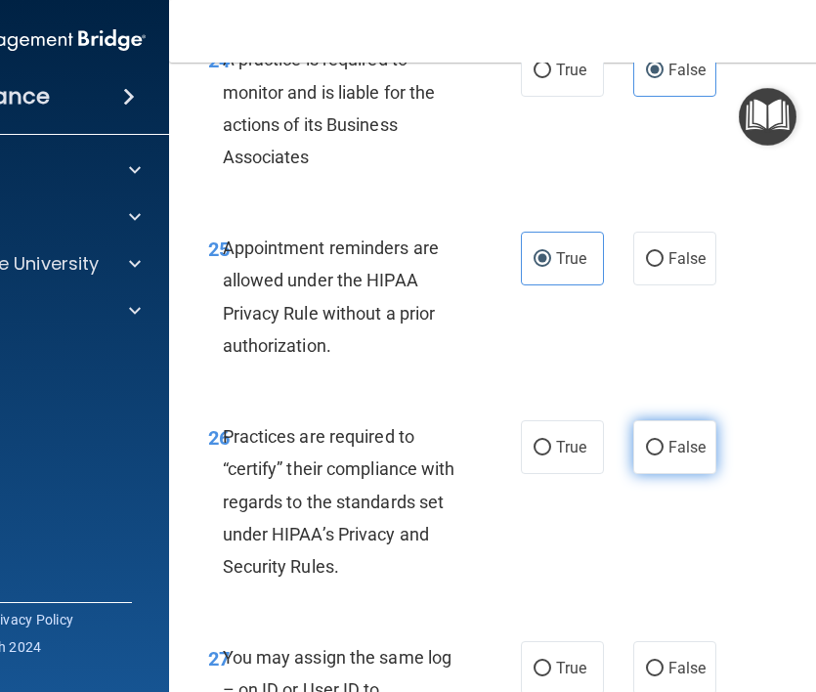
click at [657, 458] on label "False" at bounding box center [674, 447] width 83 height 54
click at [657, 455] on input "False" at bounding box center [655, 448] width 18 height 15
radio input "true"
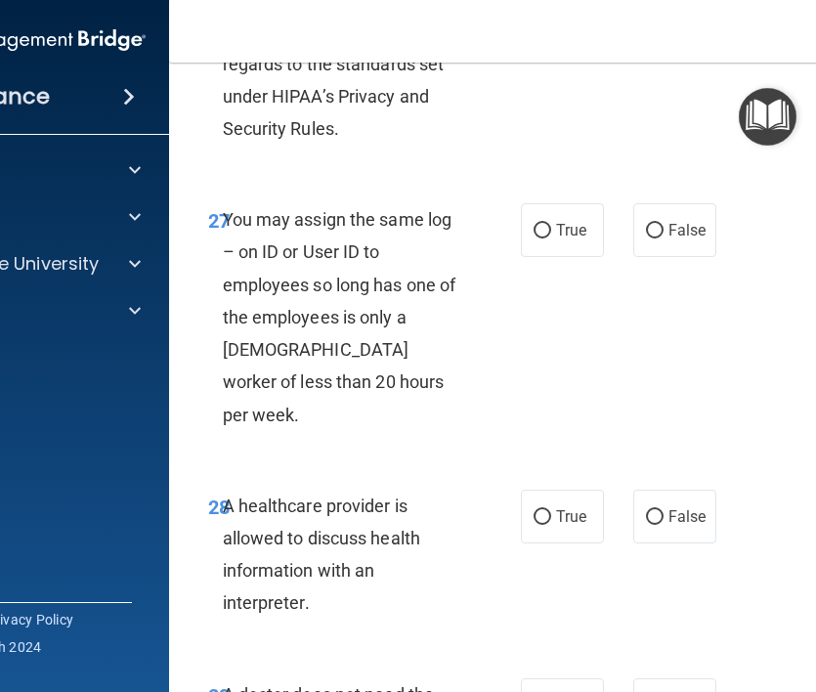
scroll to position [6062, 0]
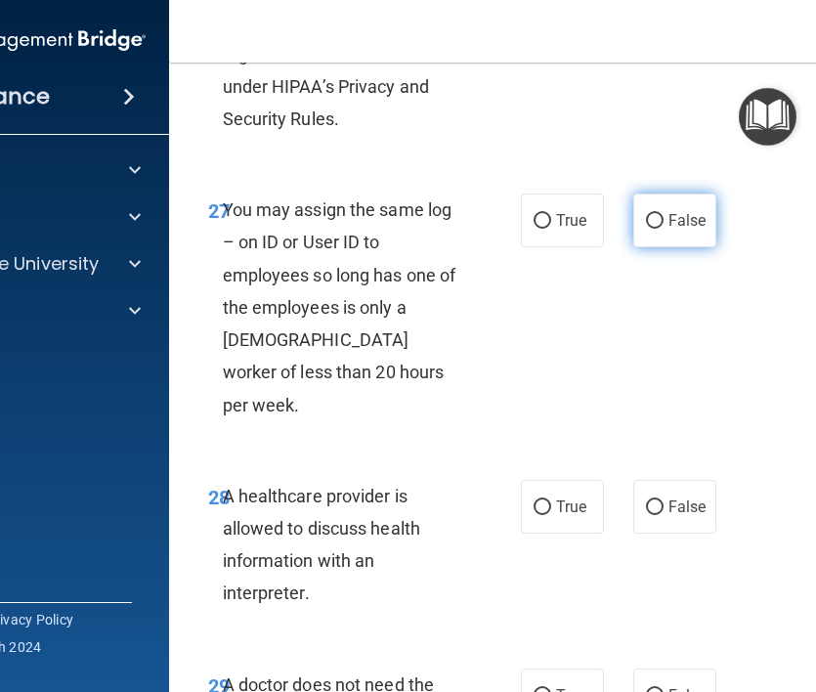
click at [689, 210] on label "False" at bounding box center [674, 220] width 83 height 54
click at [663, 214] on input "False" at bounding box center [655, 221] width 18 height 15
radio input "true"
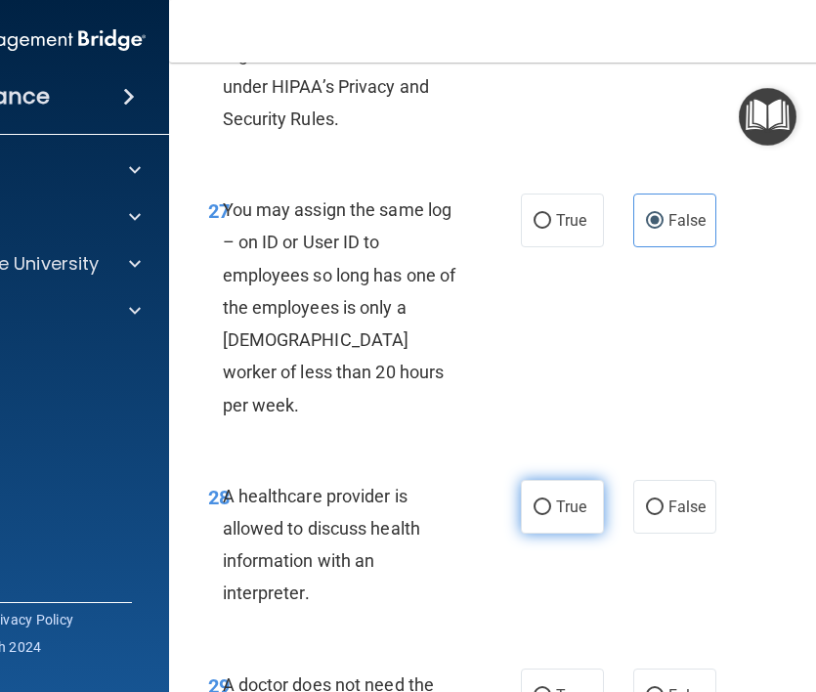
click at [534, 480] on label "True" at bounding box center [562, 507] width 83 height 54
click at [534, 500] on input "True" at bounding box center [543, 507] width 18 height 15
radio input "true"
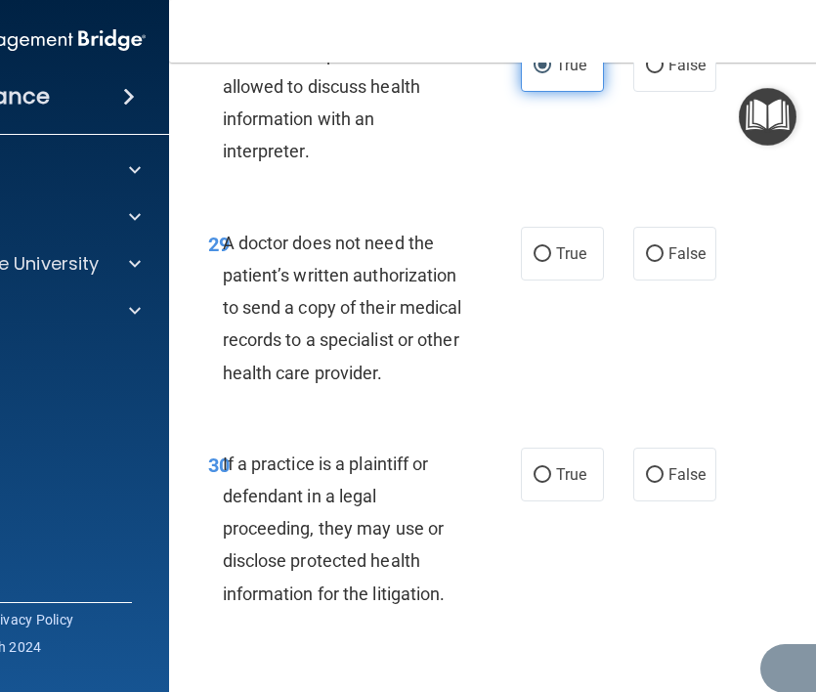
scroll to position [6502, 0]
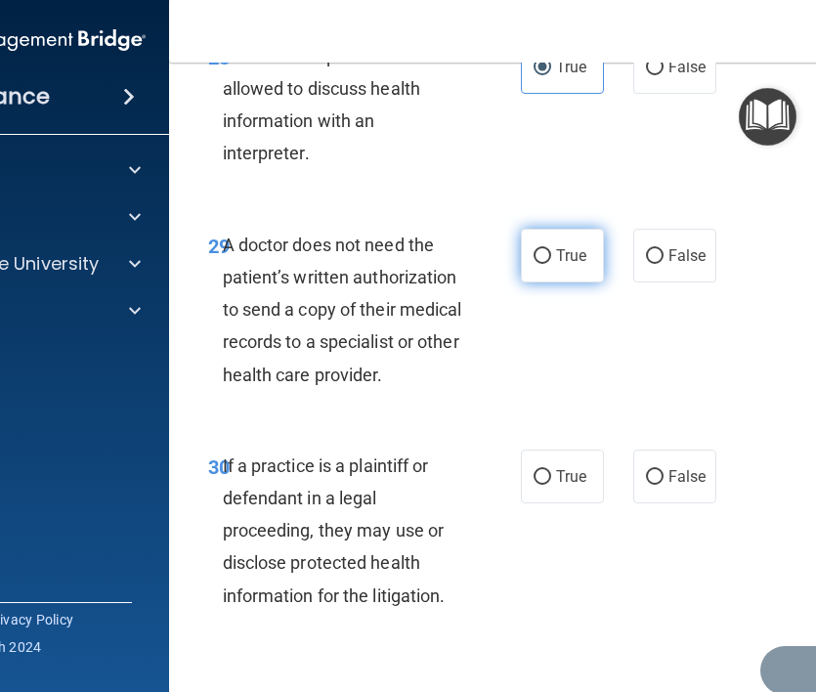
click at [594, 229] on label "True" at bounding box center [562, 256] width 83 height 54
click at [551, 249] on input "True" at bounding box center [543, 256] width 18 height 15
radio input "true"
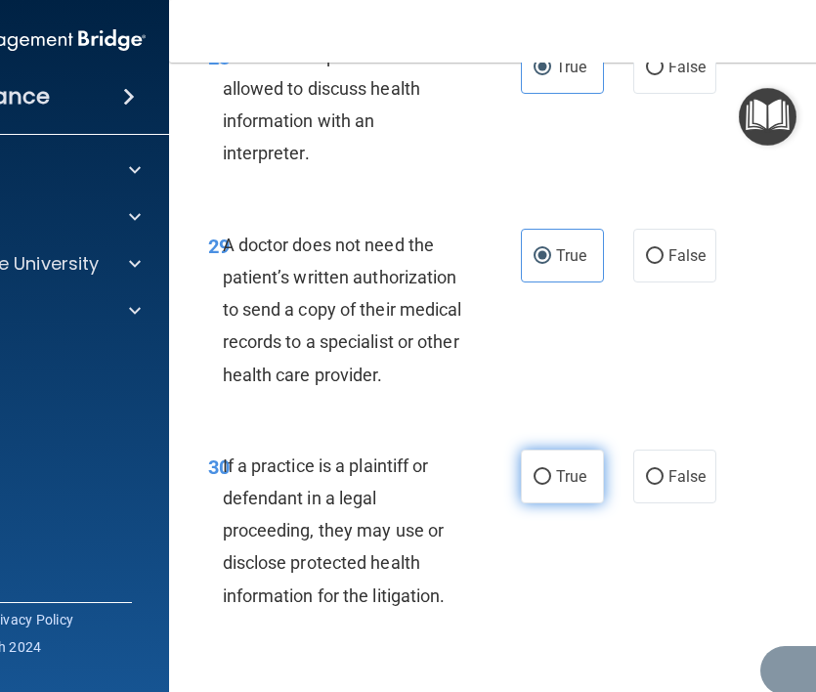
click at [592, 462] on label "True" at bounding box center [562, 476] width 83 height 54
click at [551, 470] on input "True" at bounding box center [543, 477] width 18 height 15
radio input "true"
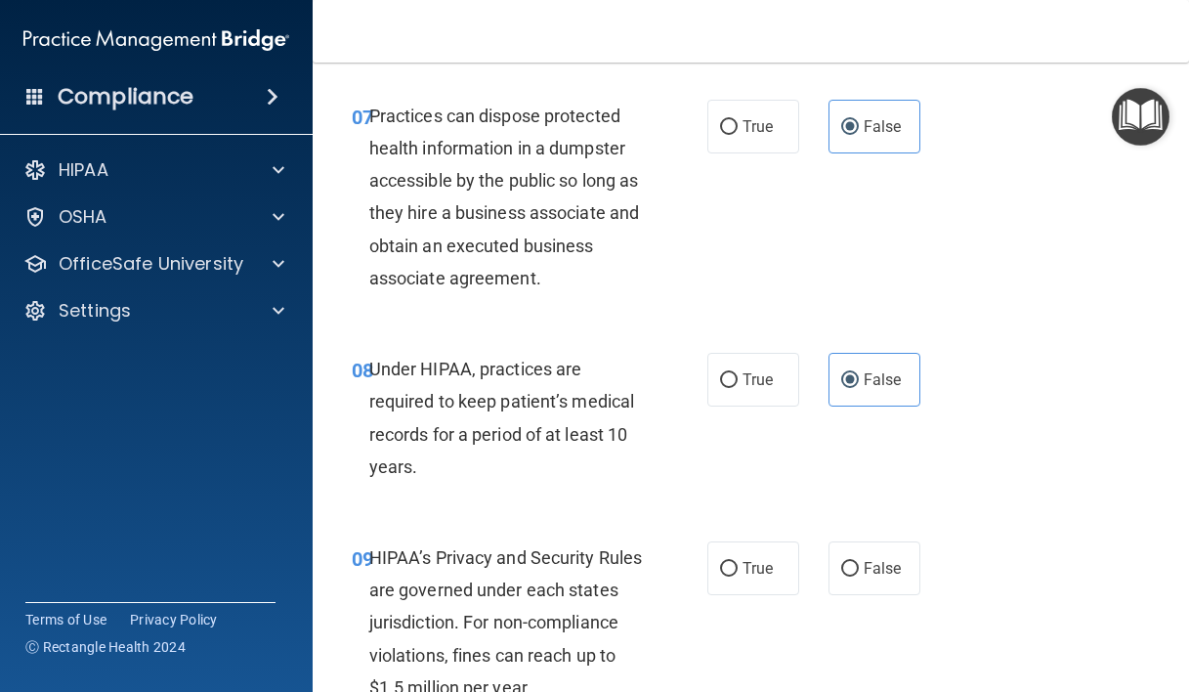
scroll to position [1728, 0]
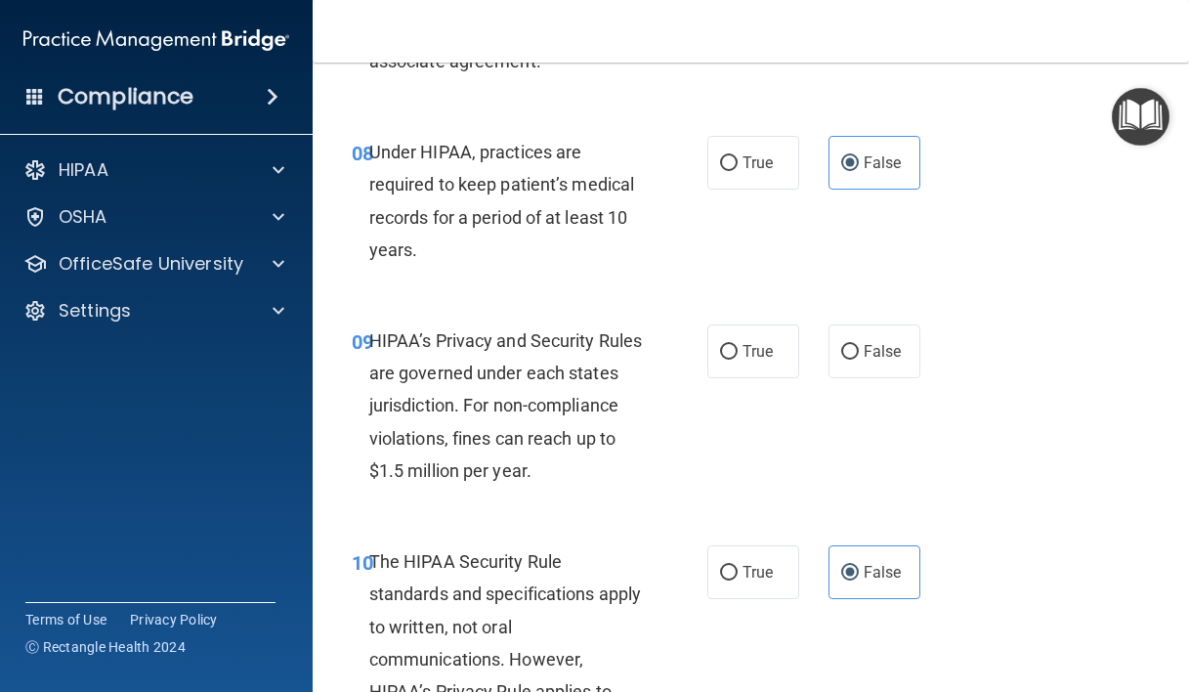
click at [565, 447] on span "HIPAA’s Privacy and Security Rules are governed under each states jurisdiction.…" at bounding box center [505, 405] width 273 height 150
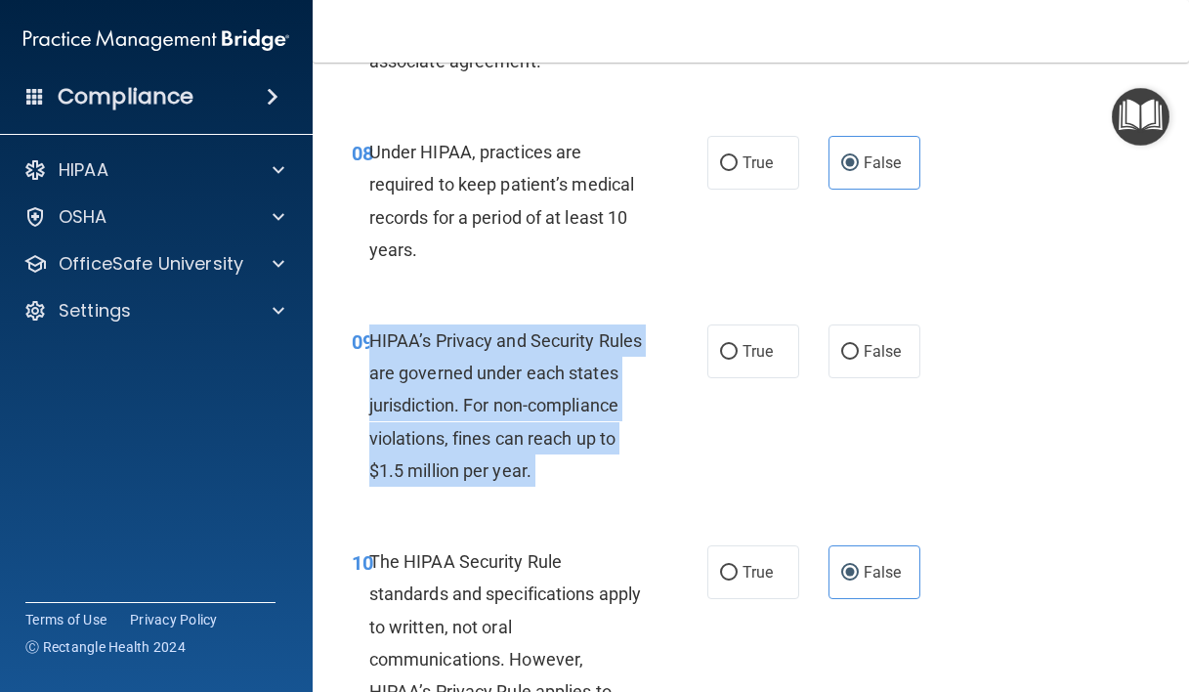
copy ng-form "HIPAA’s Privacy and Security Rules are governed under each states jurisdiction.…"
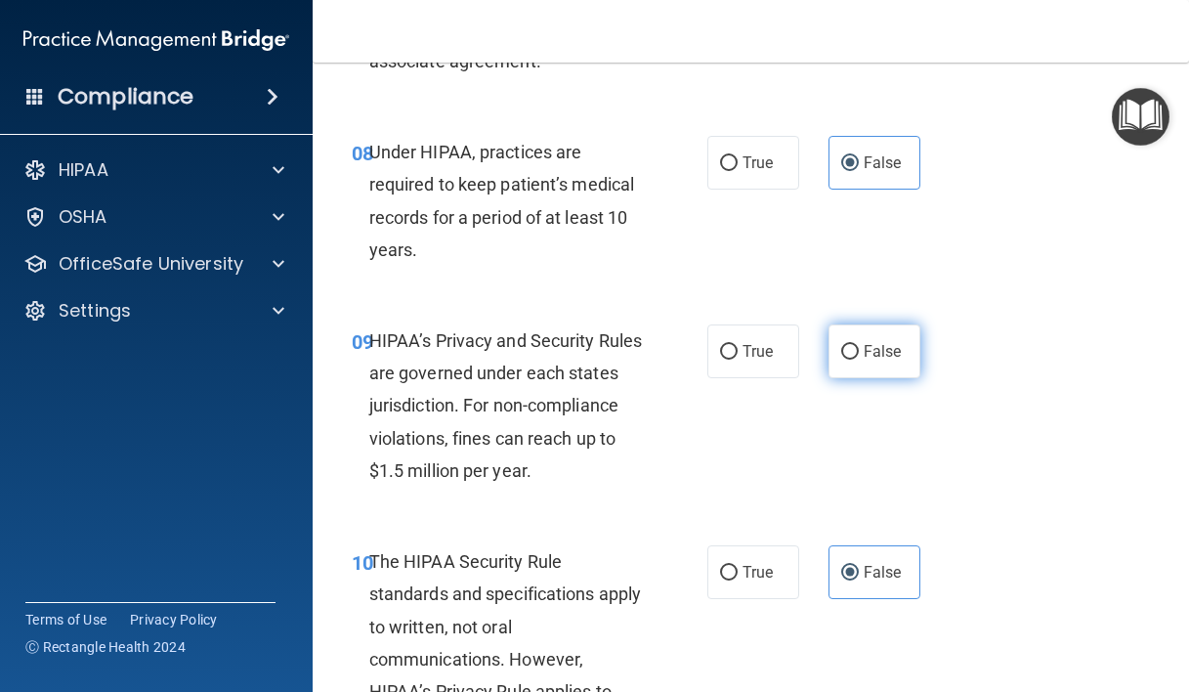
click at [906, 352] on label "False" at bounding box center [875, 351] width 92 height 54
click at [859, 352] on input "False" at bounding box center [850, 352] width 18 height 15
radio input "true"
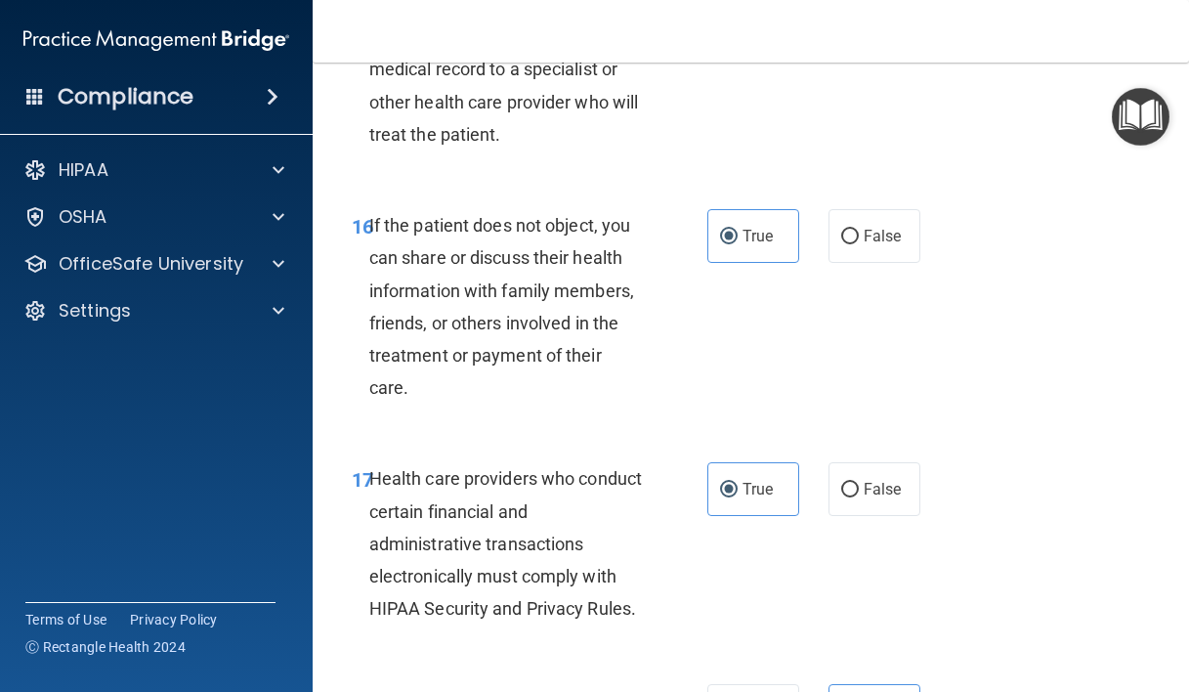
scroll to position [6130, 0]
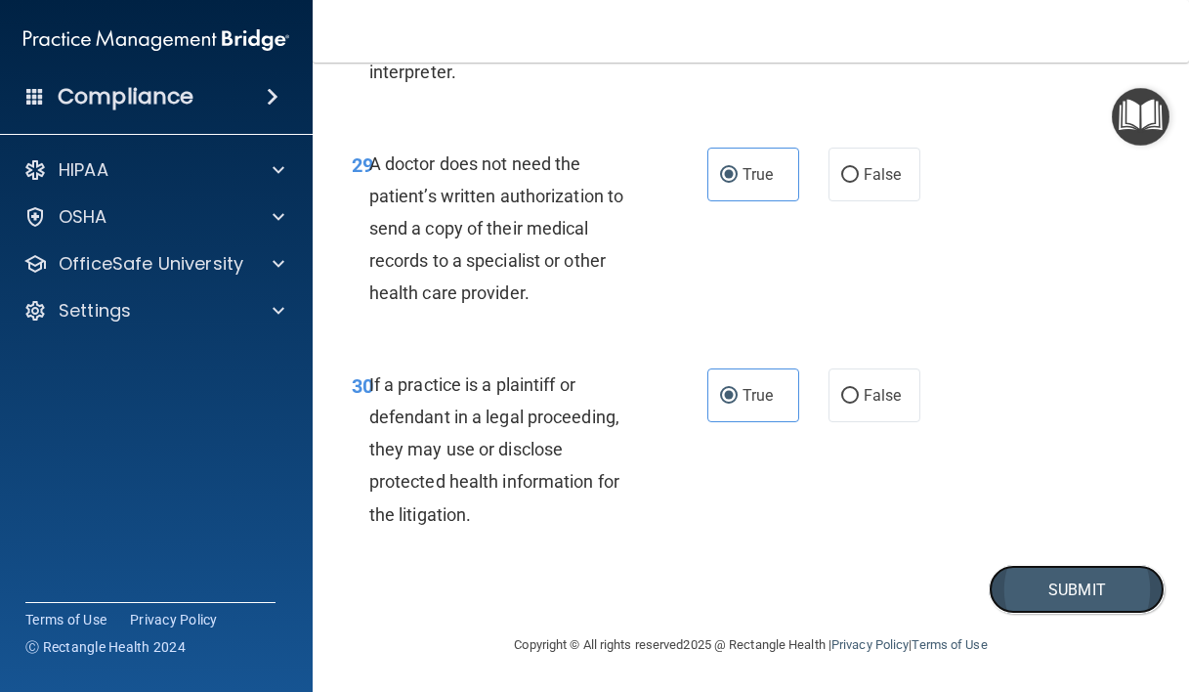
click at [1010, 583] on button "Submit" at bounding box center [1077, 590] width 176 height 50
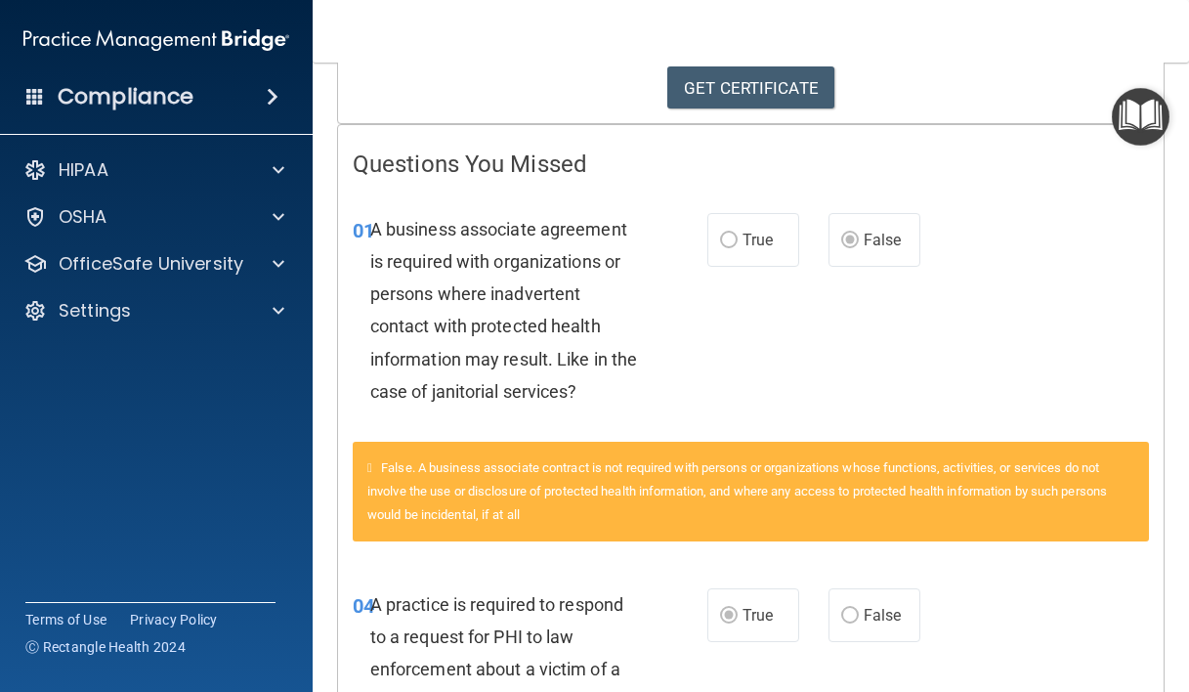
scroll to position [341, 0]
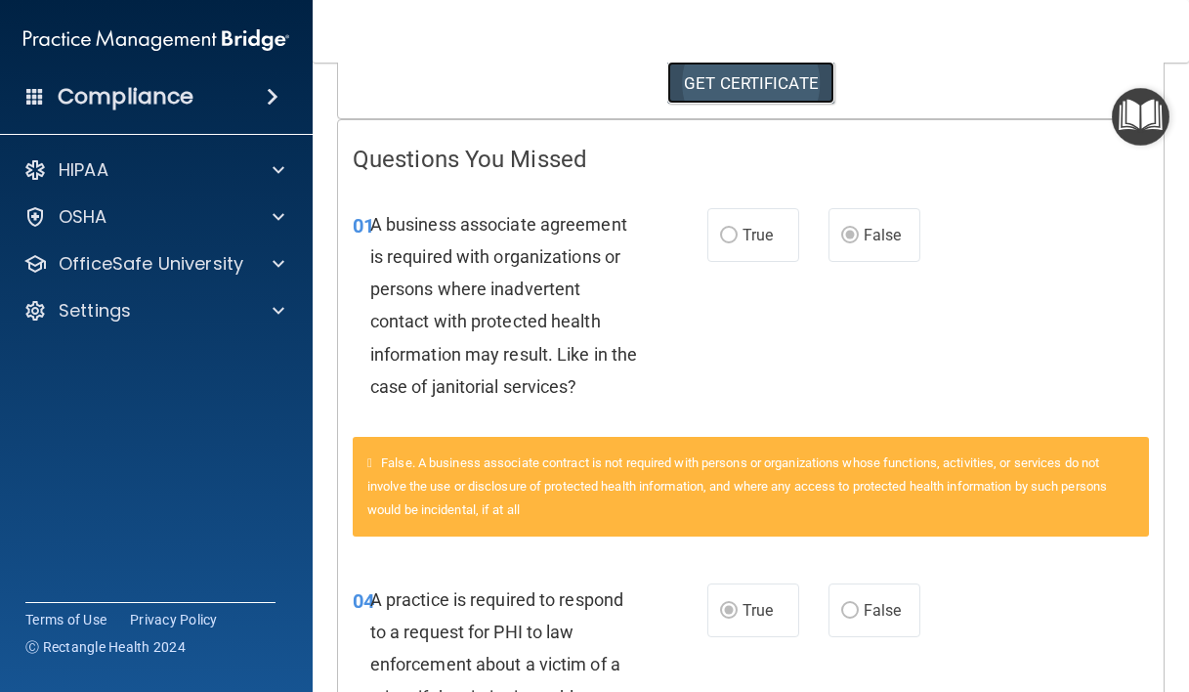
click at [803, 90] on link "GET CERTIFICATE" at bounding box center [750, 83] width 167 height 43
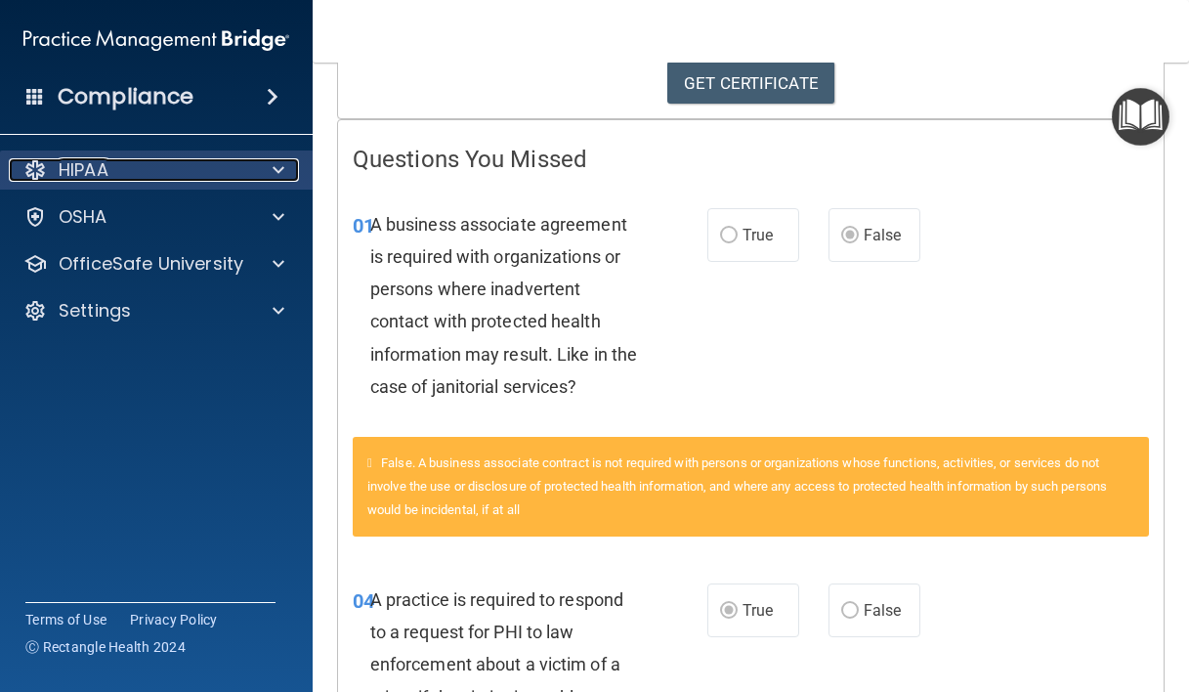
click at [220, 162] on div "HIPAA" at bounding box center [130, 169] width 242 height 23
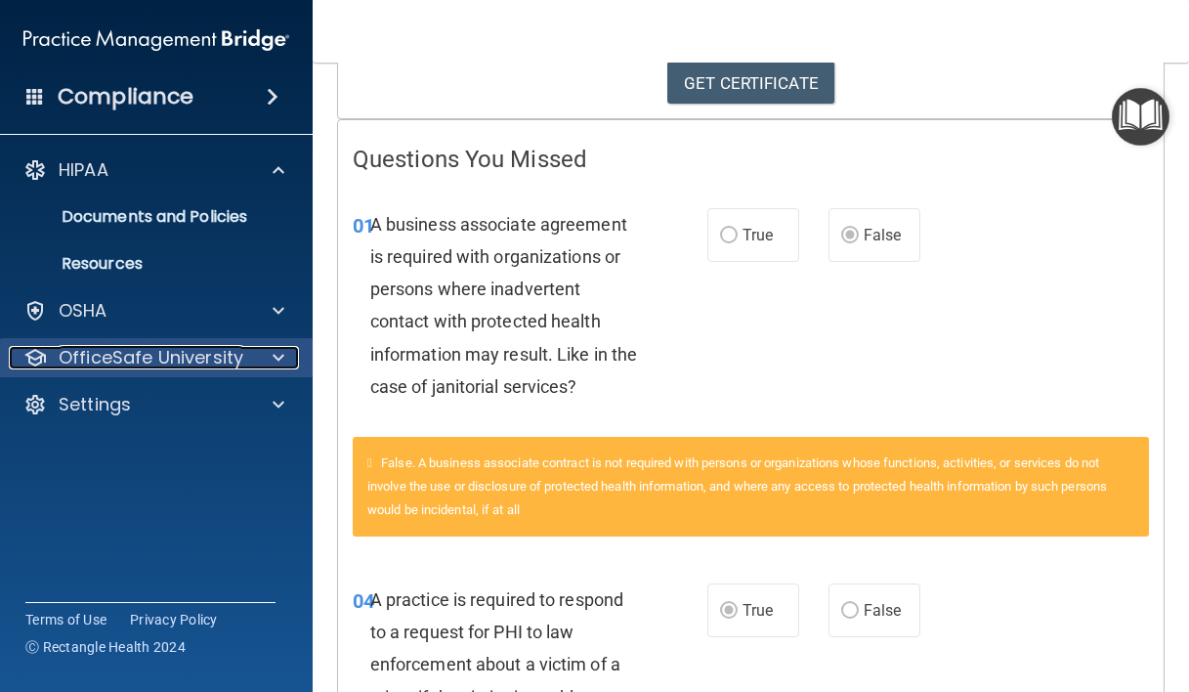
click at [219, 354] on p "OfficeSafe University" at bounding box center [151, 357] width 185 height 23
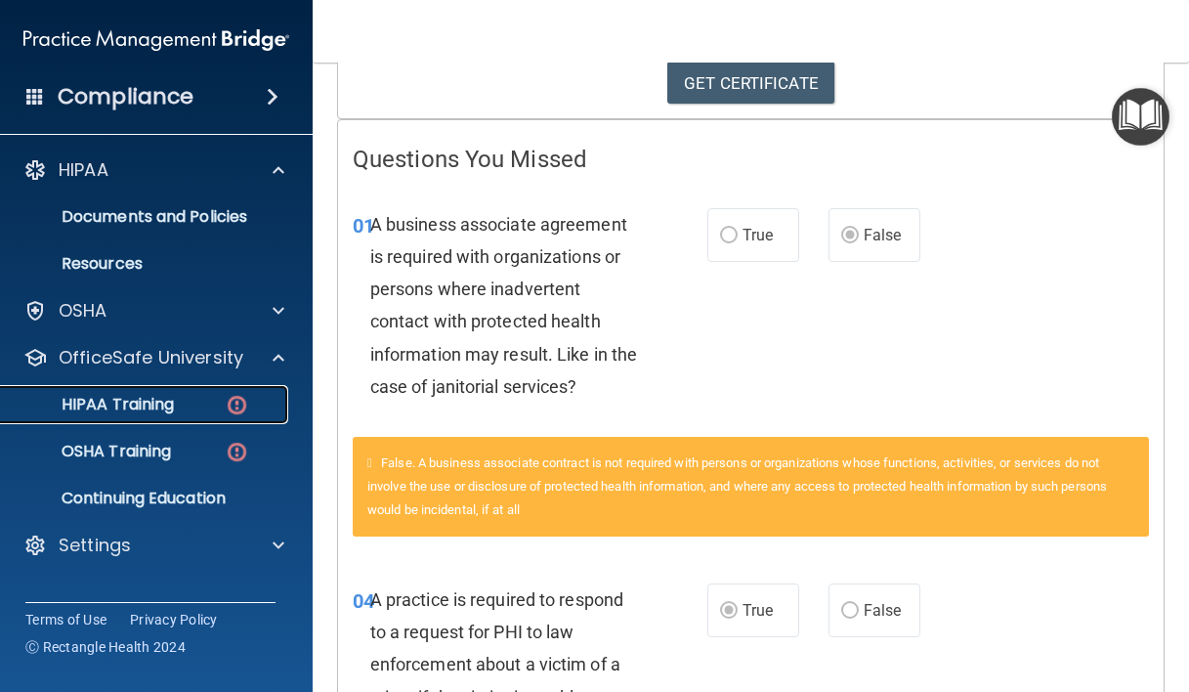
click at [186, 391] on link "HIPAA Training" at bounding box center [134, 404] width 308 height 39
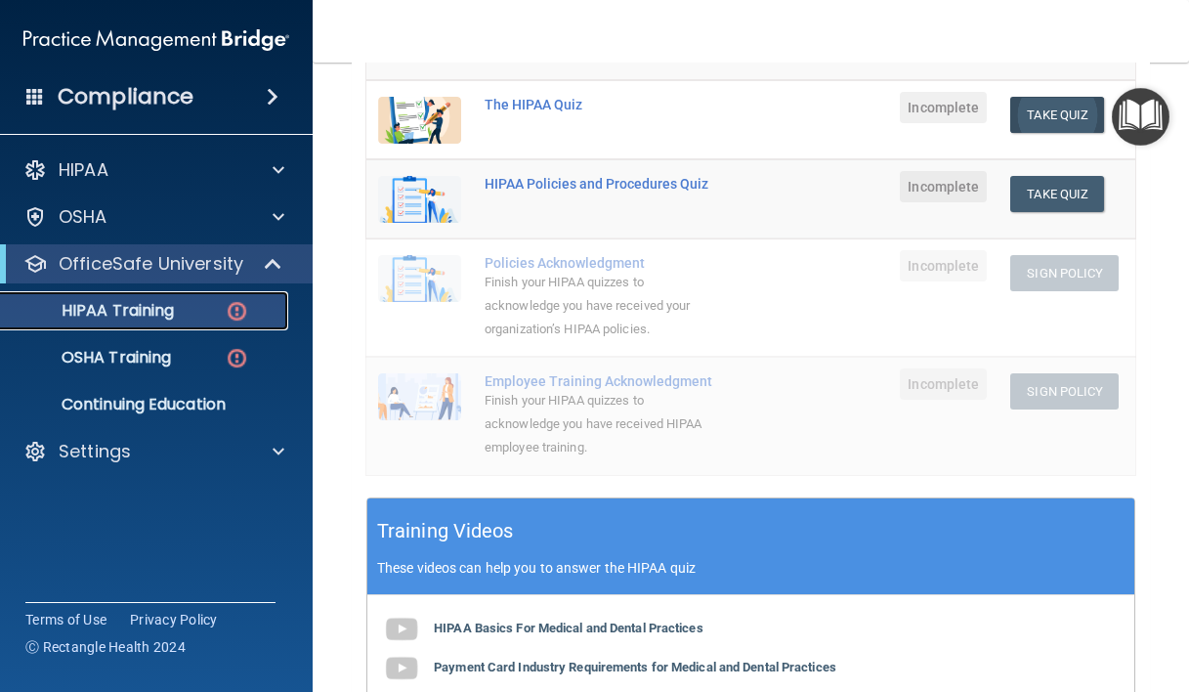
scroll to position [380, 0]
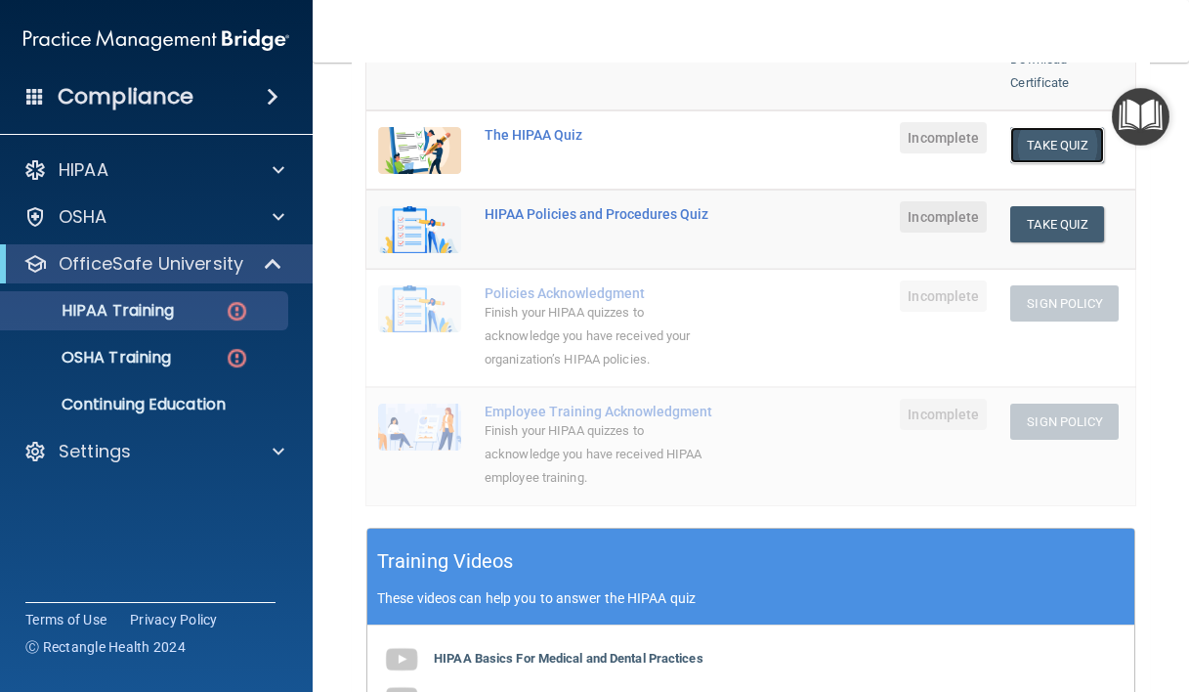
click at [1010, 127] on button "Take Quiz" at bounding box center [1057, 145] width 94 height 36
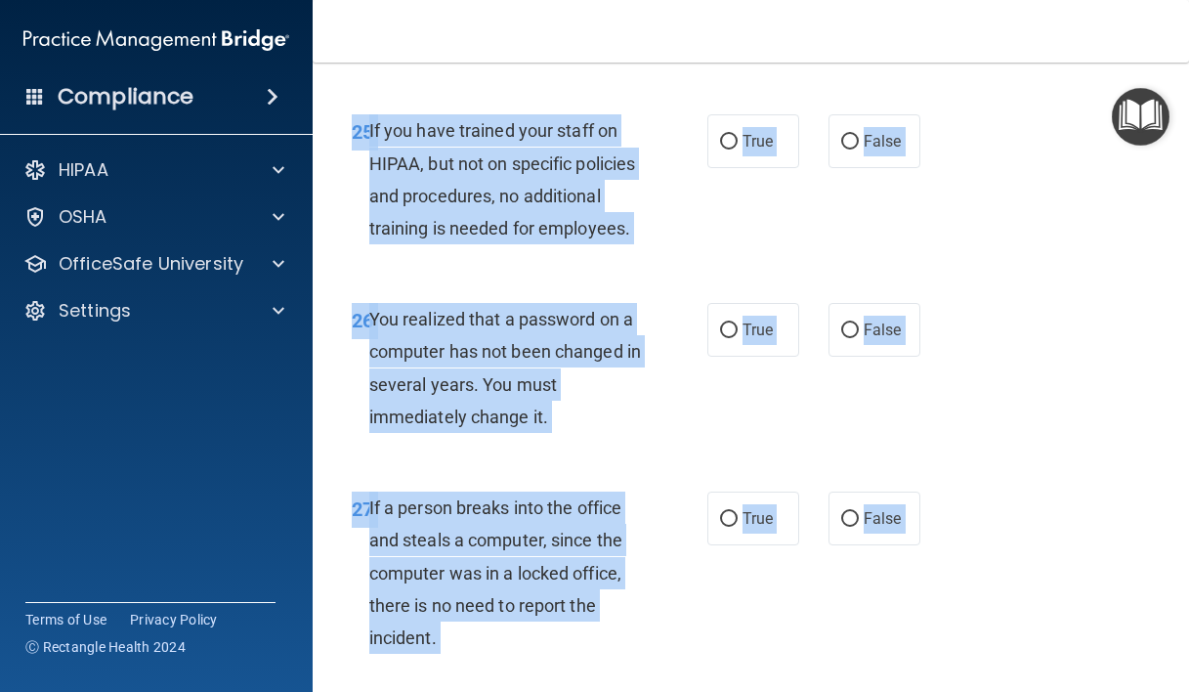
scroll to position [5935, 0]
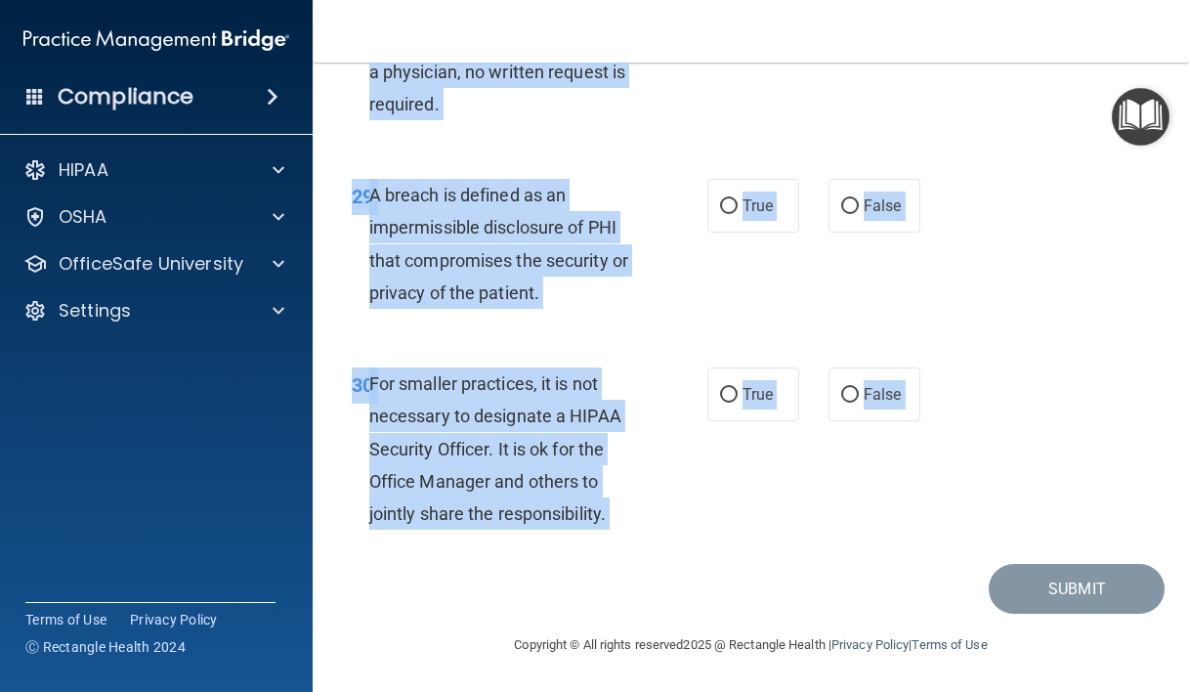
drag, startPoint x: 369, startPoint y: 172, endPoint x: 739, endPoint y: 573, distance: 544.9
copy main "Loremips dol sitamet cons adipi ELI sed doei temporincid utla etd magna al enim…"
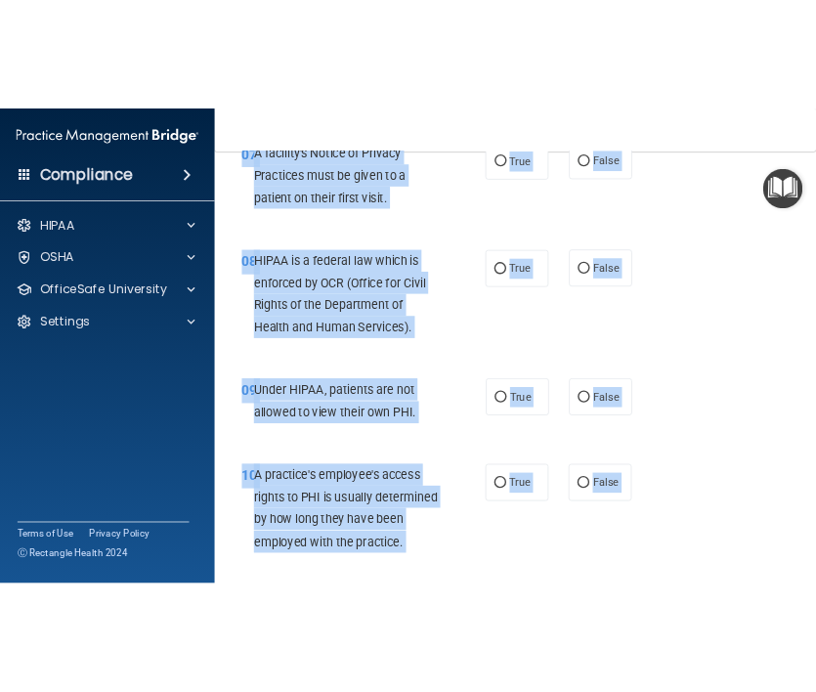
scroll to position [0, 0]
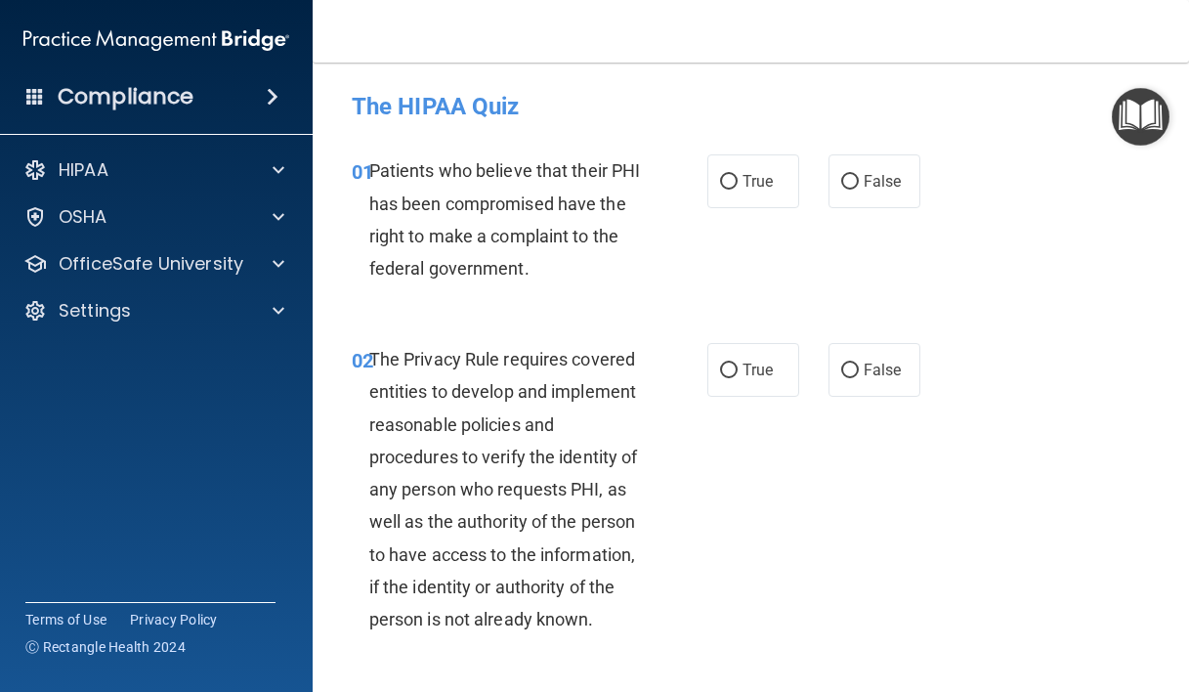
click at [704, 311] on div "01 Patients who believe that their PHI has been compromised have the right to m…" at bounding box center [751, 224] width 828 height 189
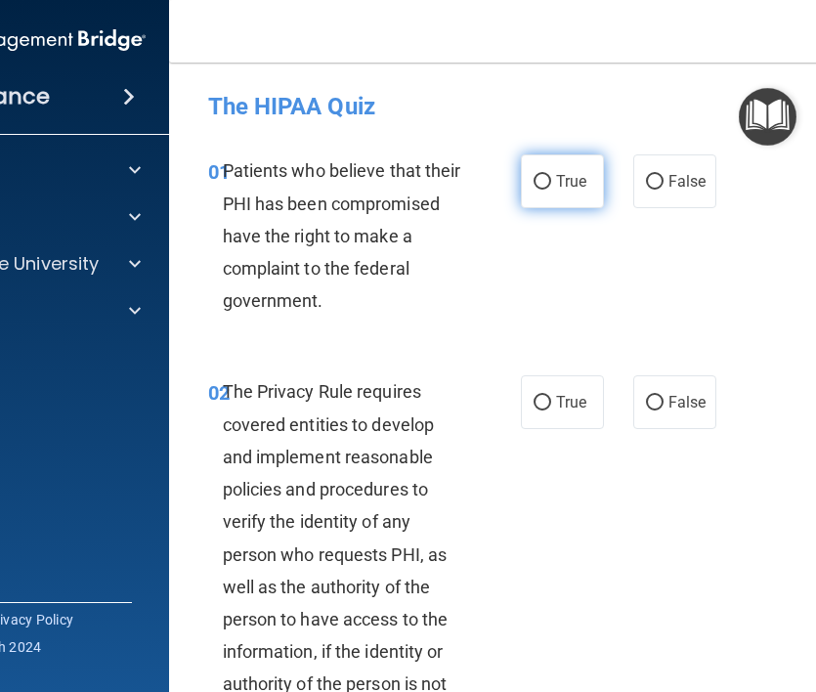
click at [572, 175] on span "True" at bounding box center [571, 181] width 30 height 19
click at [551, 175] on input "True" at bounding box center [543, 182] width 18 height 15
radio input "true"
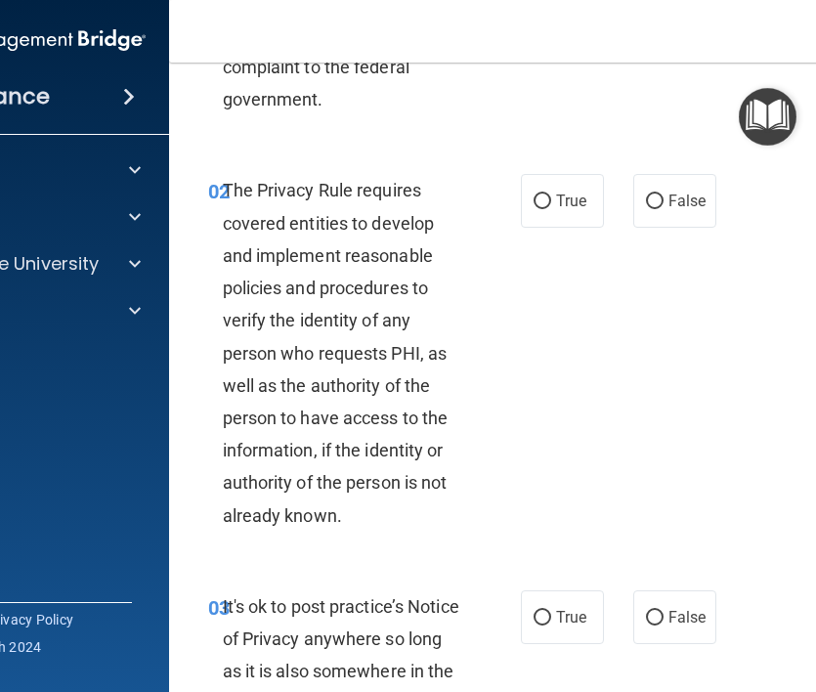
scroll to position [209, 0]
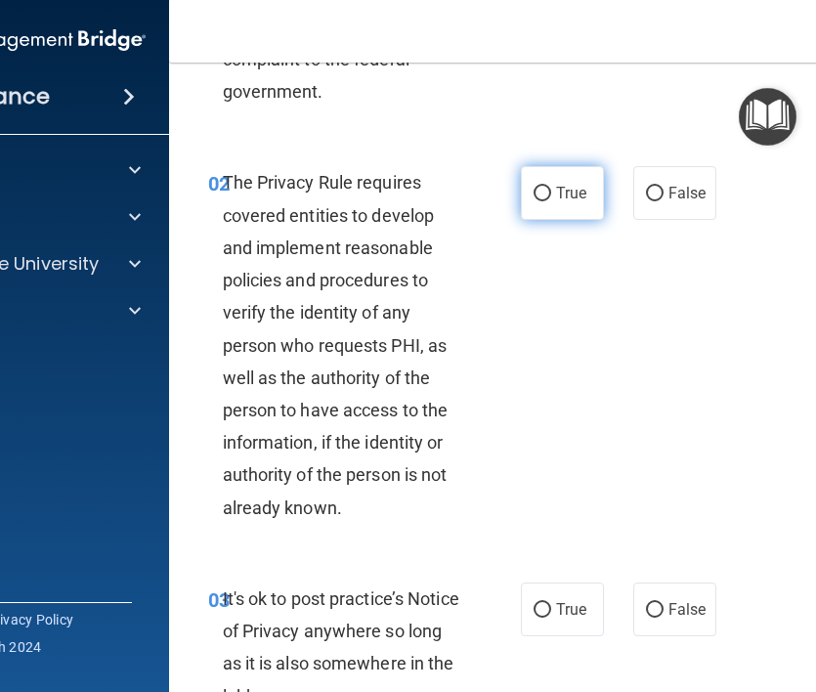
click at [577, 195] on span "True" at bounding box center [571, 193] width 30 height 19
click at [551, 195] on input "True" at bounding box center [543, 194] width 18 height 15
radio input "true"
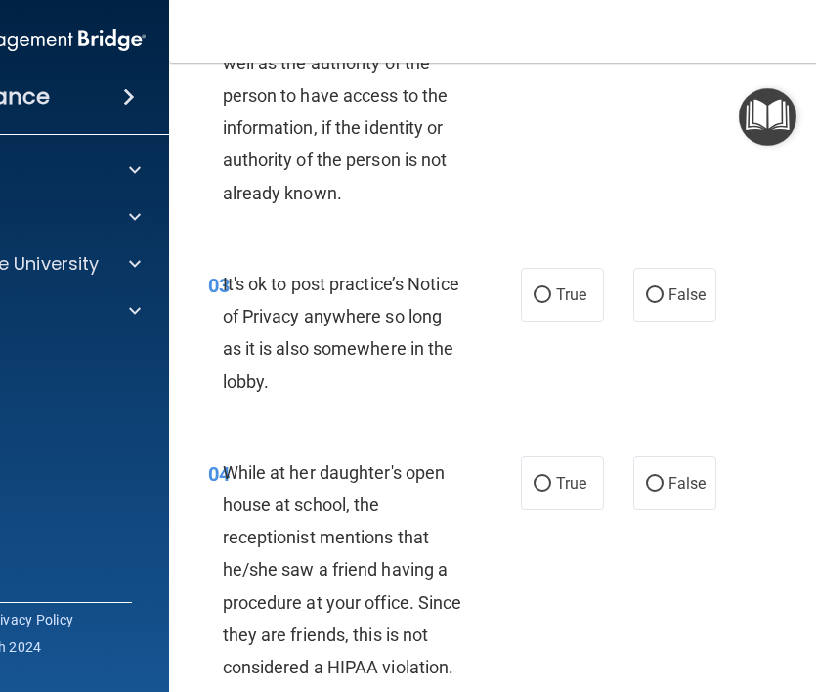
scroll to position [542, 0]
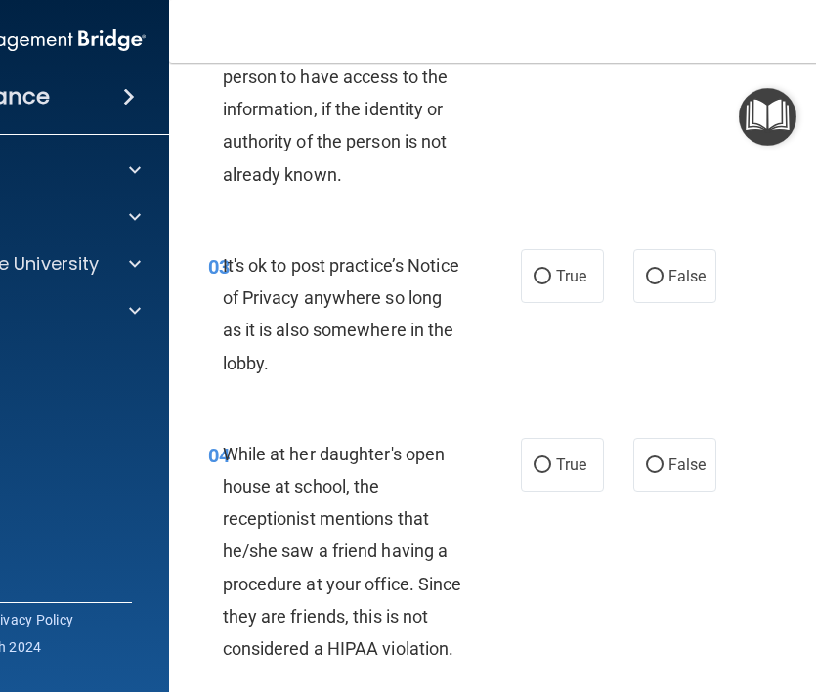
click at [715, 313] on div "03 It's ok to post practice’s Notice of Privacy anywhere so long as it is also …" at bounding box center [564, 319] width 743 height 189
click at [679, 282] on span "False" at bounding box center [687, 276] width 38 height 19
click at [663, 282] on input "False" at bounding box center [655, 277] width 18 height 15
radio input "true"
click at [680, 464] on span "False" at bounding box center [687, 464] width 38 height 19
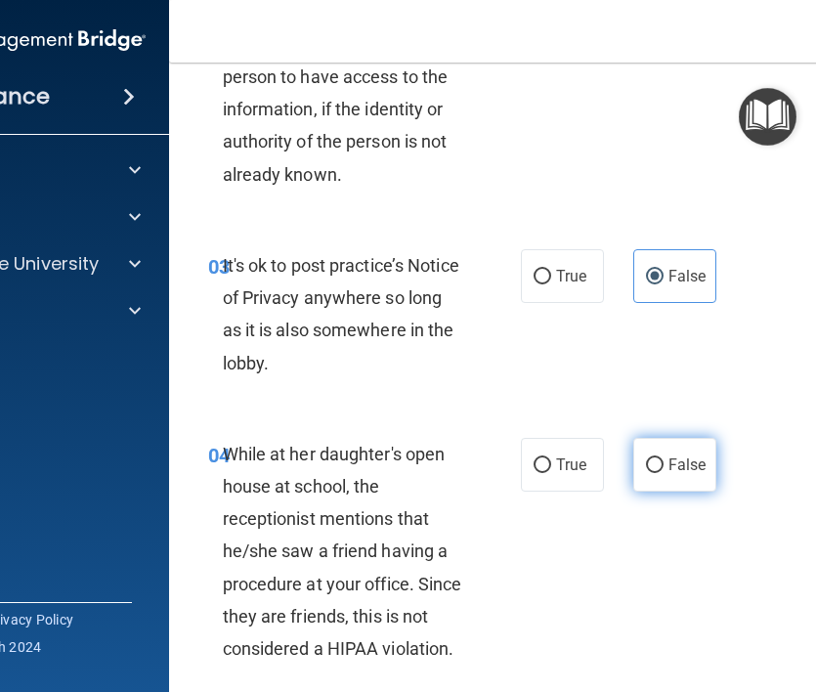
click at [663, 464] on input "False" at bounding box center [655, 465] width 18 height 15
radio input "true"
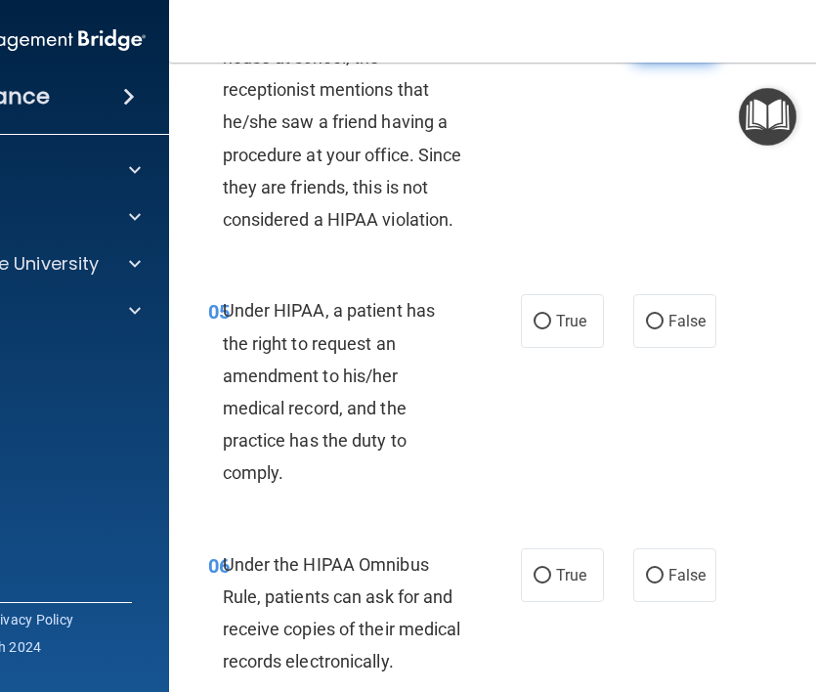
scroll to position [974, 0]
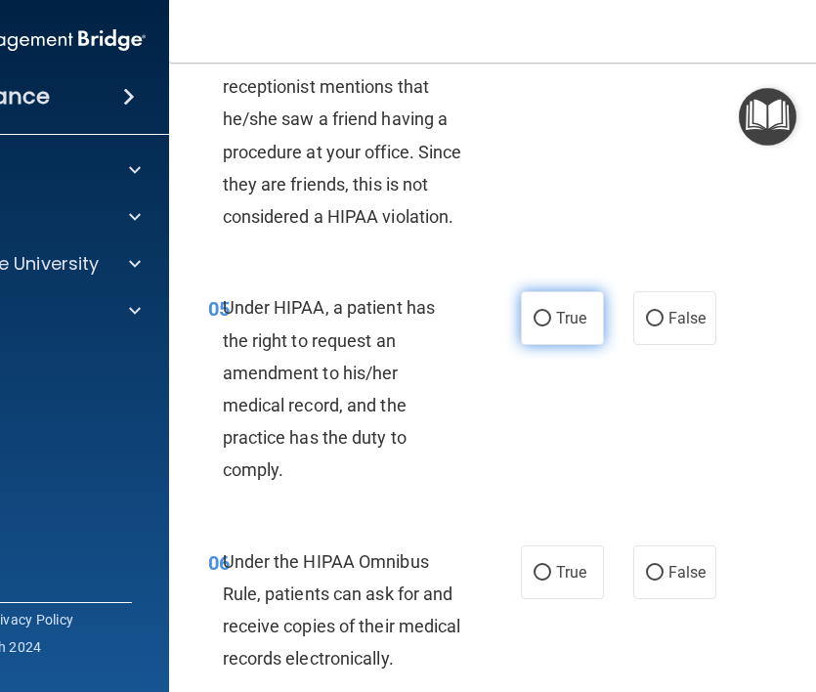
click at [542, 312] on input "True" at bounding box center [543, 319] width 18 height 15
radio input "true"
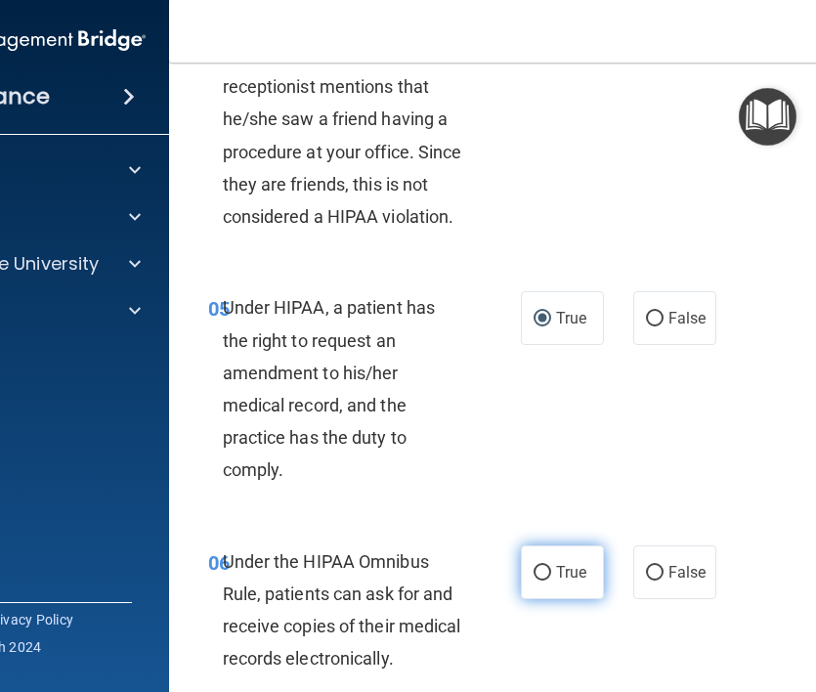
click at [542, 575] on input "True" at bounding box center [543, 573] width 18 height 15
radio input "true"
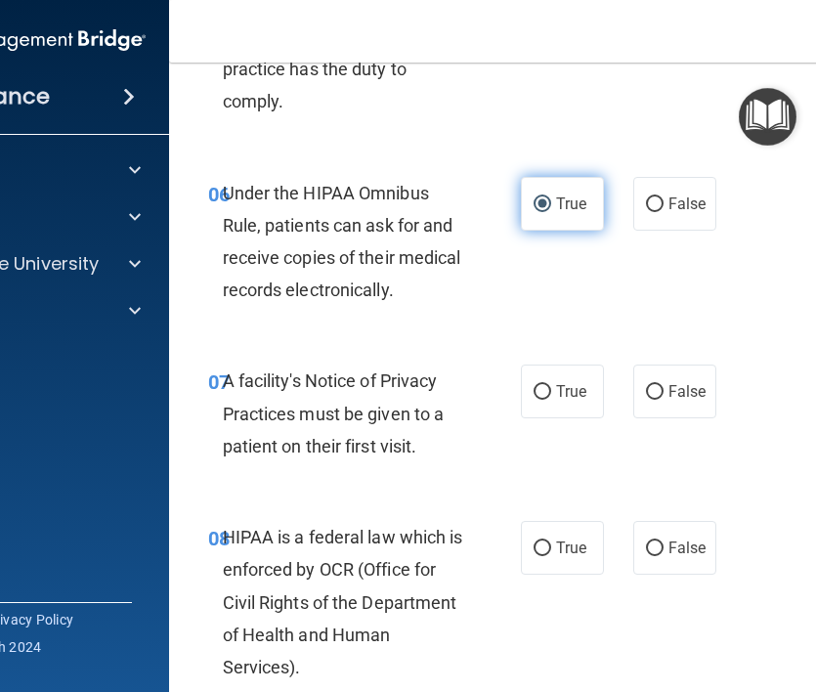
scroll to position [1349, 0]
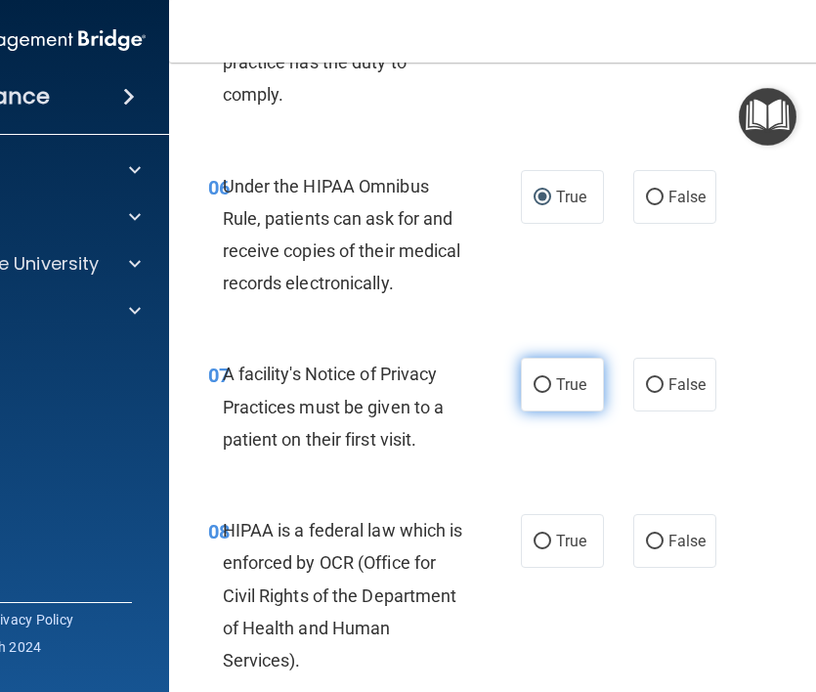
click at [556, 377] on span "True" at bounding box center [571, 384] width 30 height 19
click at [551, 378] on input "True" at bounding box center [543, 385] width 18 height 15
radio input "true"
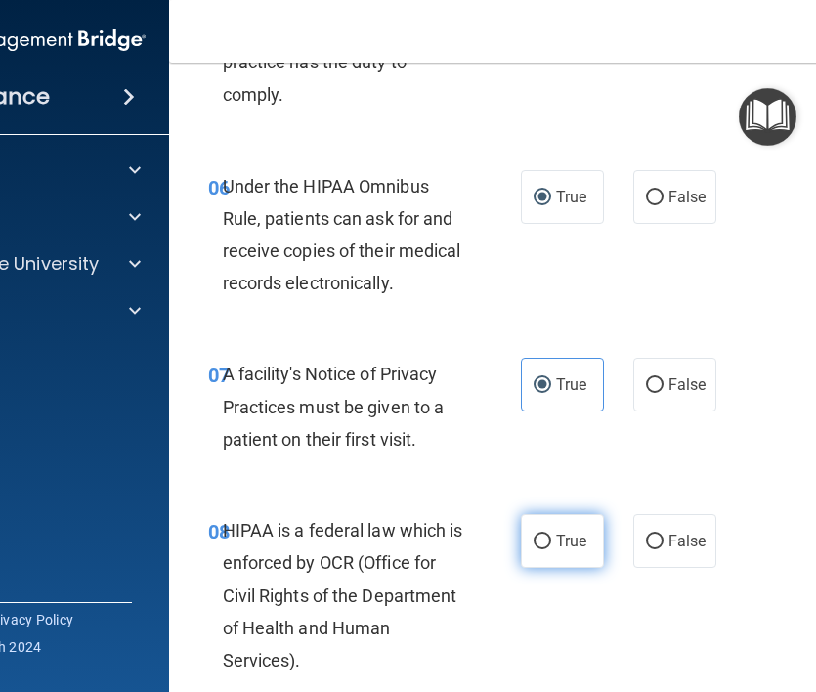
click at [556, 566] on label "True" at bounding box center [562, 541] width 83 height 54
click at [551, 549] on input "True" at bounding box center [543, 541] width 18 height 15
radio input "true"
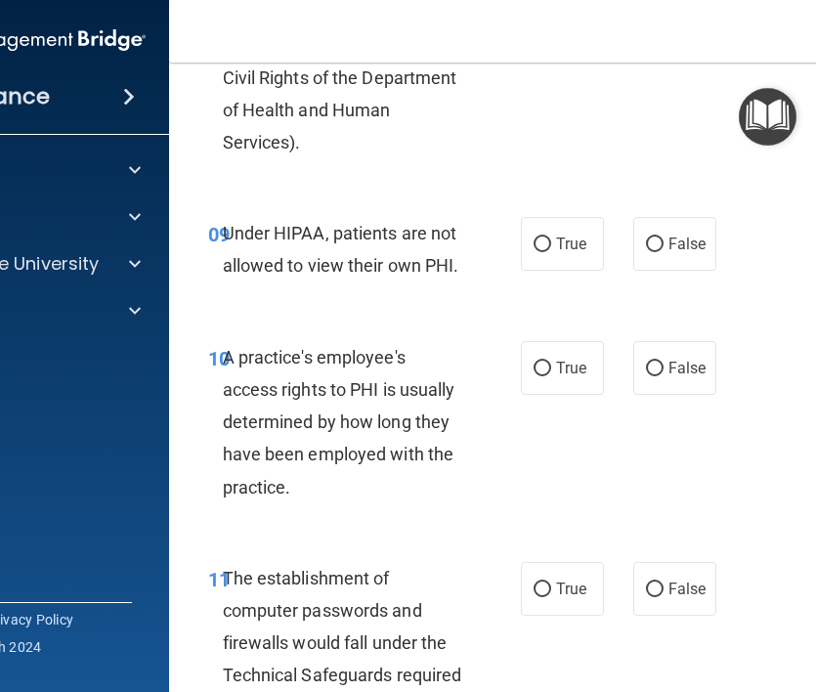
scroll to position [1890, 0]
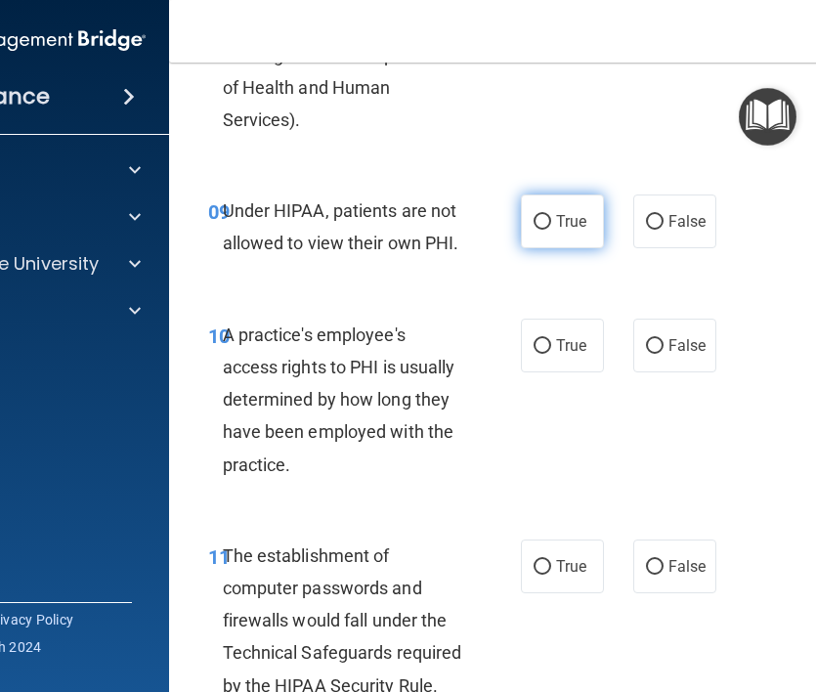
click at [553, 228] on label "True" at bounding box center [562, 221] width 83 height 54
click at [551, 228] on input "True" at bounding box center [543, 222] width 18 height 15
radio input "true"
click at [565, 225] on span "True" at bounding box center [571, 221] width 30 height 19
click at [551, 225] on input "True" at bounding box center [543, 222] width 18 height 15
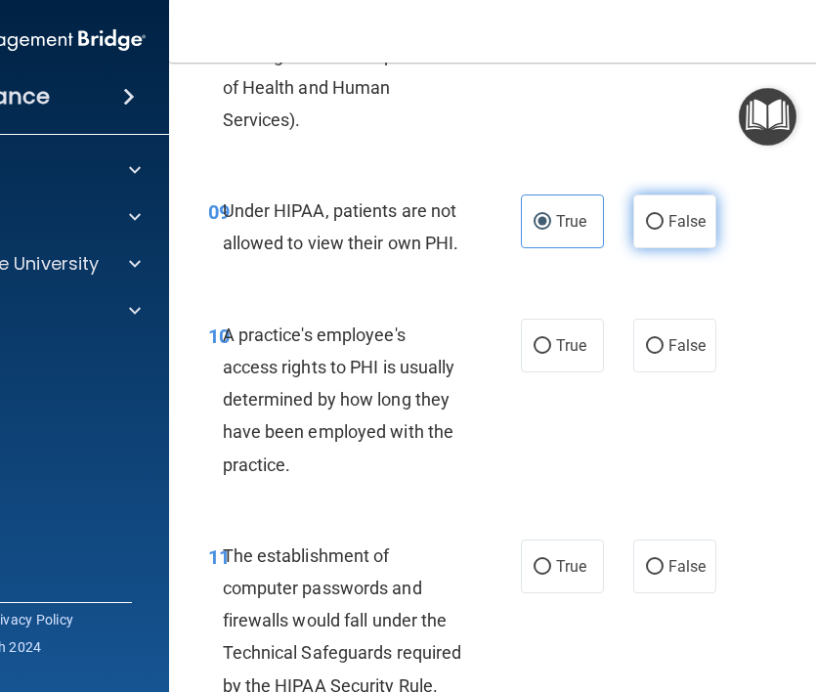
click at [668, 225] on span "False" at bounding box center [687, 221] width 38 height 19
click at [663, 225] on input "False" at bounding box center [655, 222] width 18 height 15
radio input "true"
radio input "false"
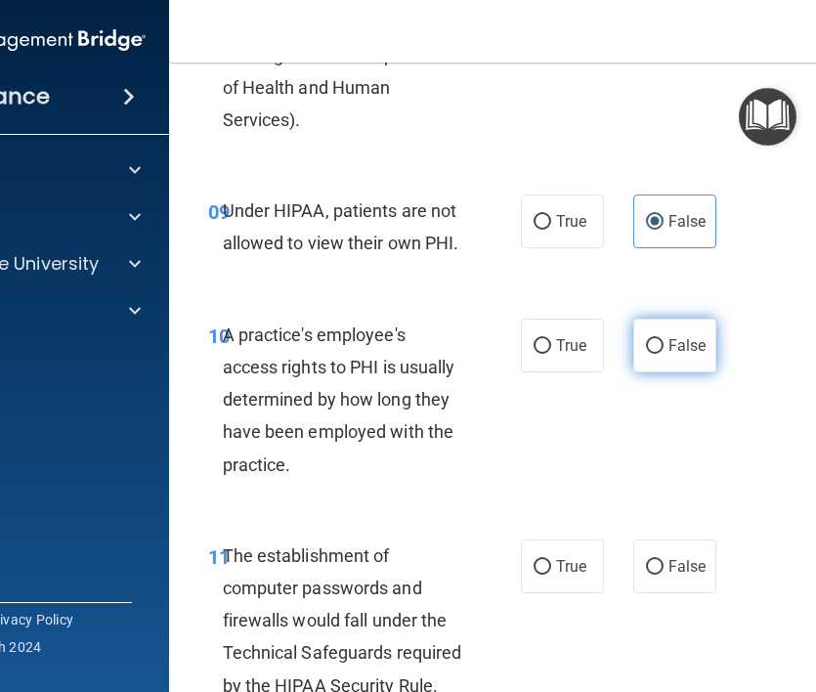
click at [651, 330] on label "False" at bounding box center [674, 346] width 83 height 54
click at [651, 339] on input "False" at bounding box center [655, 346] width 18 height 15
radio input "true"
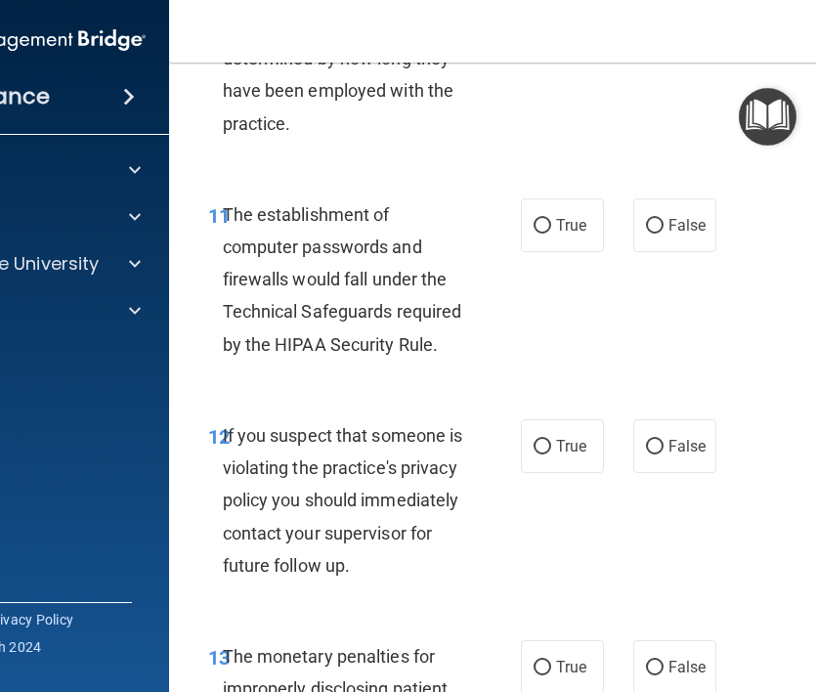
scroll to position [2271, 0]
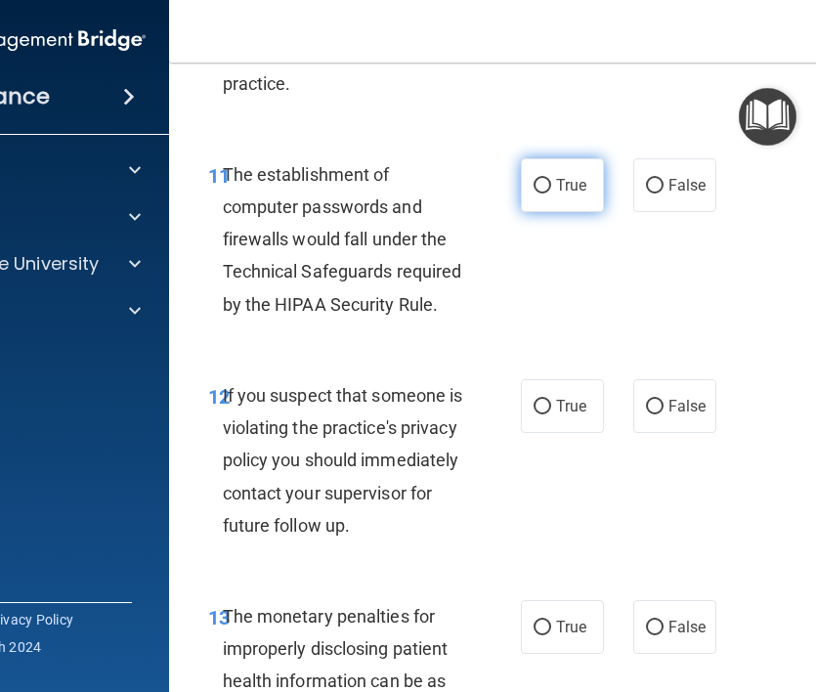
click at [577, 182] on span "True" at bounding box center [571, 185] width 30 height 19
click at [551, 182] on input "True" at bounding box center [543, 186] width 18 height 15
radio input "true"
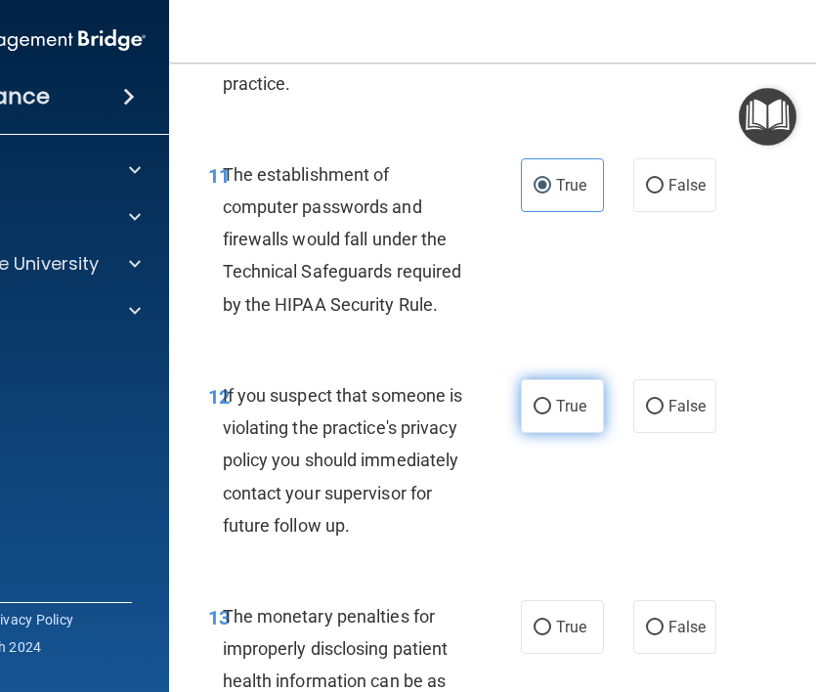
click at [568, 403] on span "True" at bounding box center [571, 406] width 30 height 19
click at [551, 403] on input "True" at bounding box center [543, 407] width 18 height 15
radio input "true"
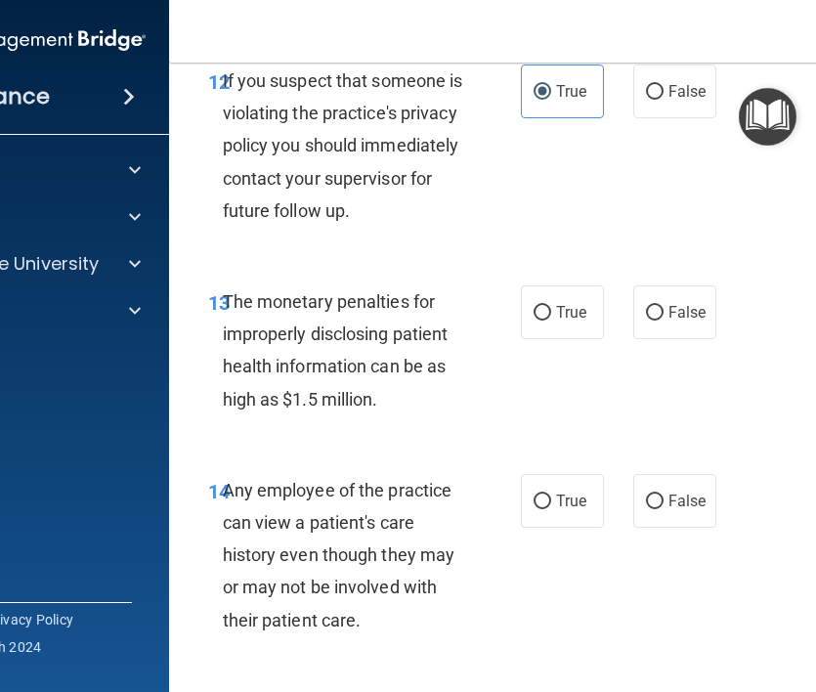
scroll to position [2577, 0]
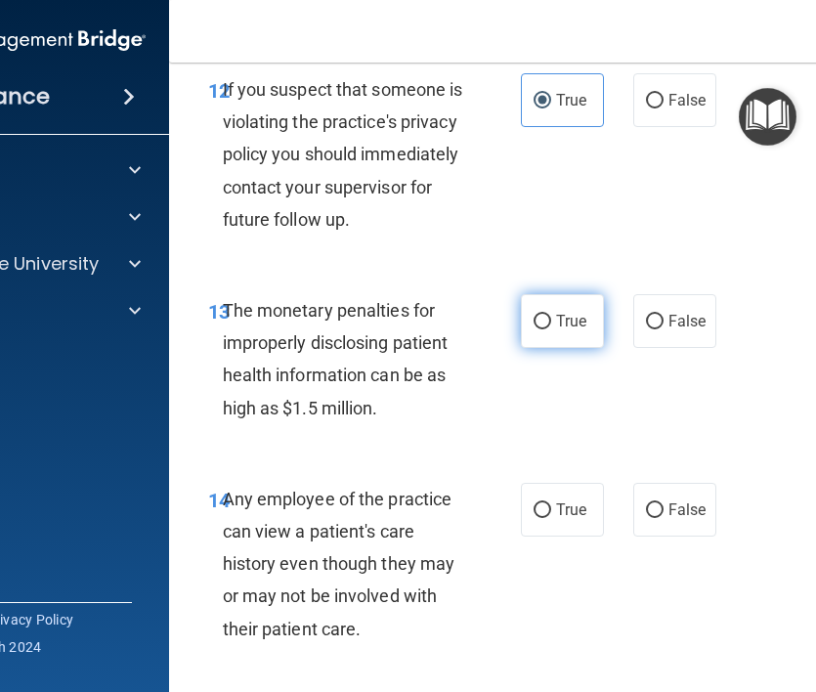
click at [584, 330] on span "True" at bounding box center [571, 321] width 30 height 19
click at [551, 329] on input "True" at bounding box center [543, 322] width 18 height 15
radio input "true"
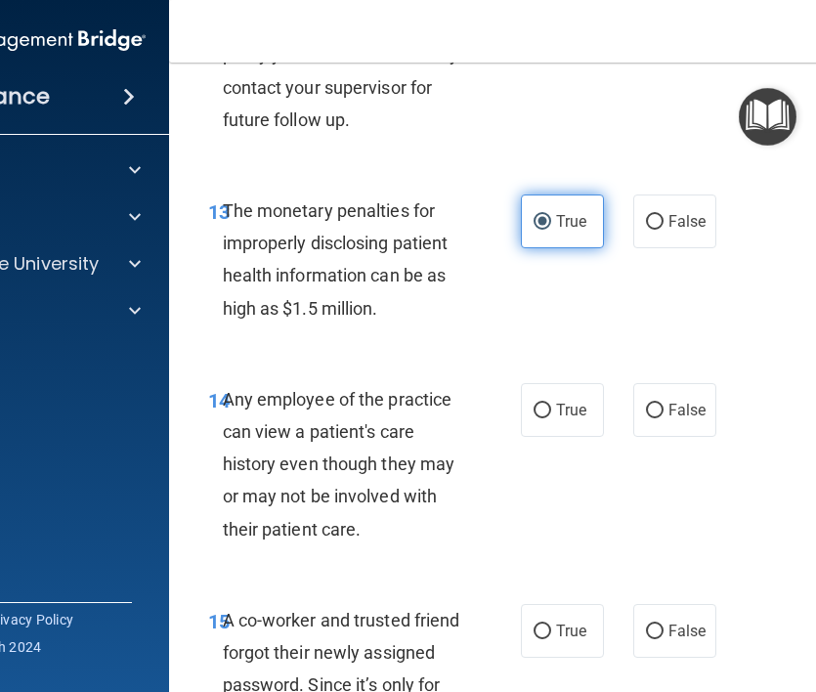
scroll to position [2712, 0]
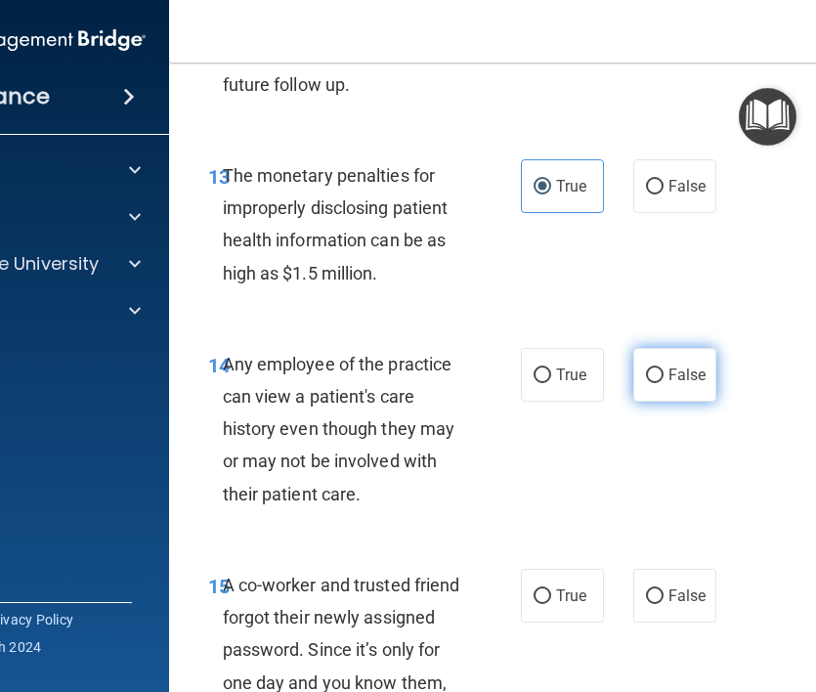
click at [662, 402] on label "False" at bounding box center [674, 375] width 83 height 54
click at [662, 383] on input "False" at bounding box center [655, 375] width 18 height 15
radio input "true"
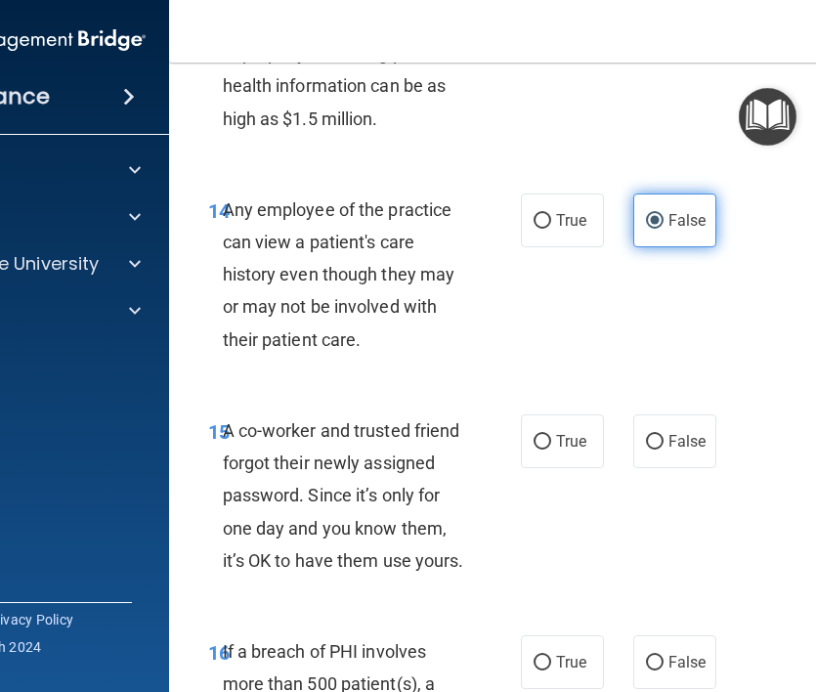
scroll to position [2875, 0]
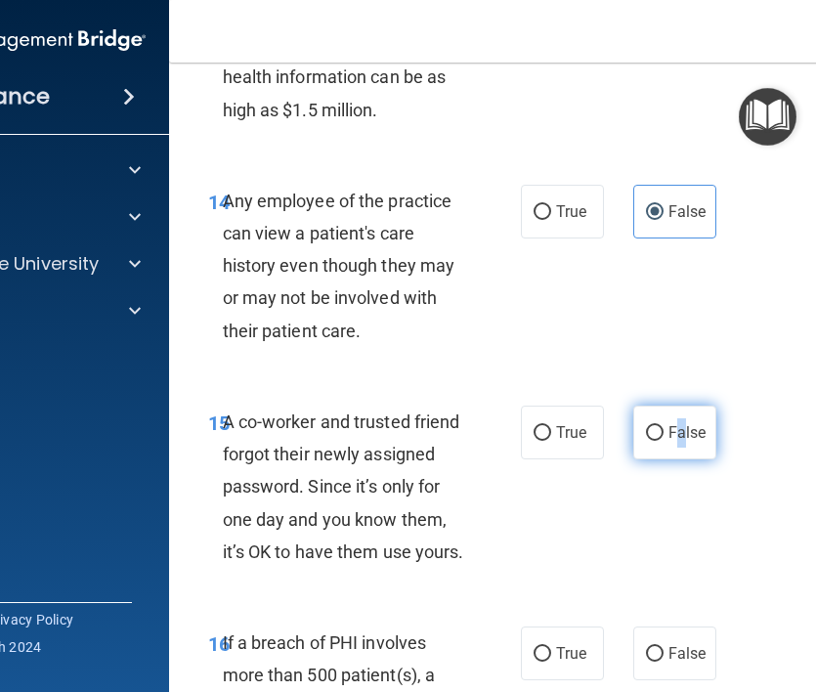
click at [681, 442] on span "False" at bounding box center [687, 432] width 38 height 19
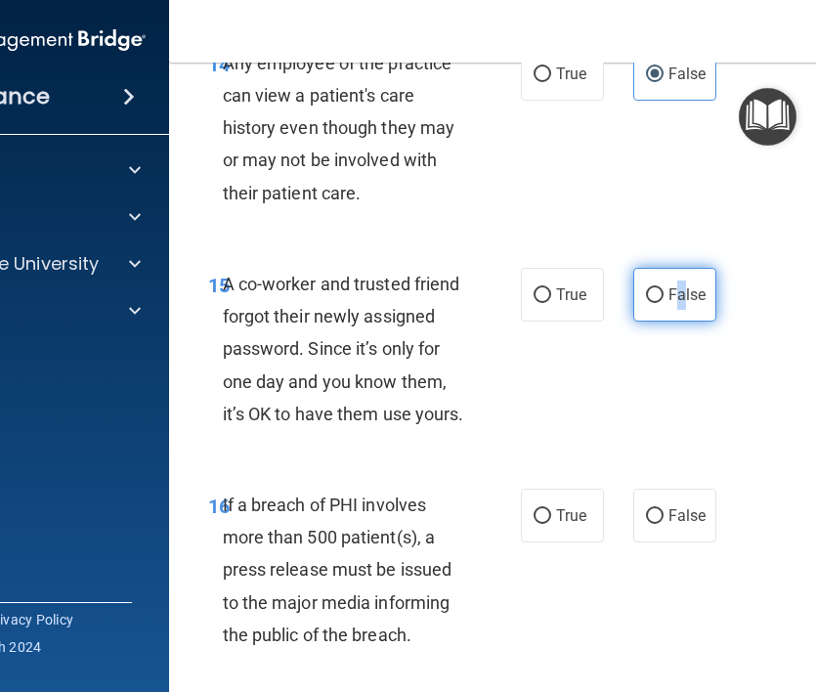
scroll to position [3016, 0]
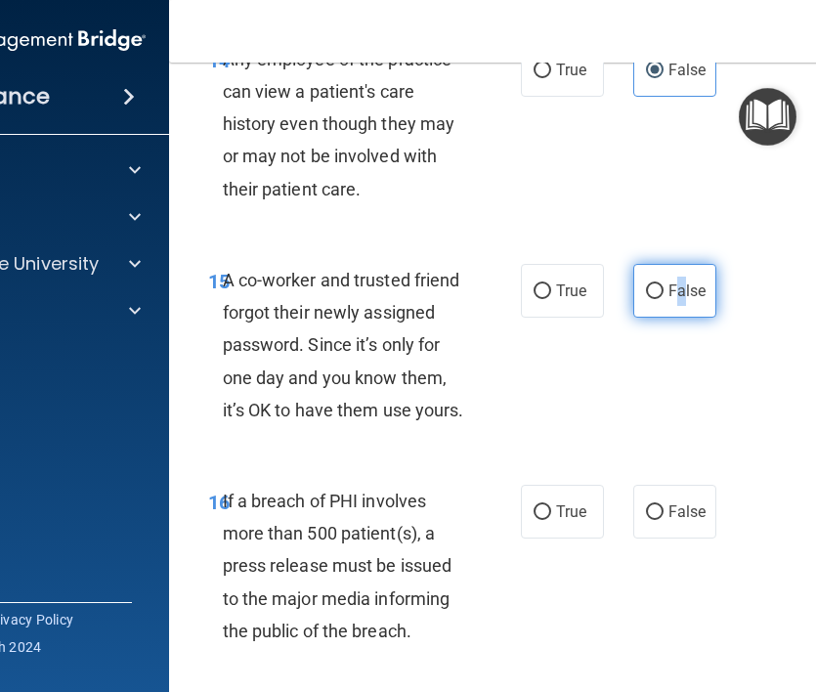
click at [648, 299] on input "False" at bounding box center [655, 291] width 18 height 15
radio input "true"
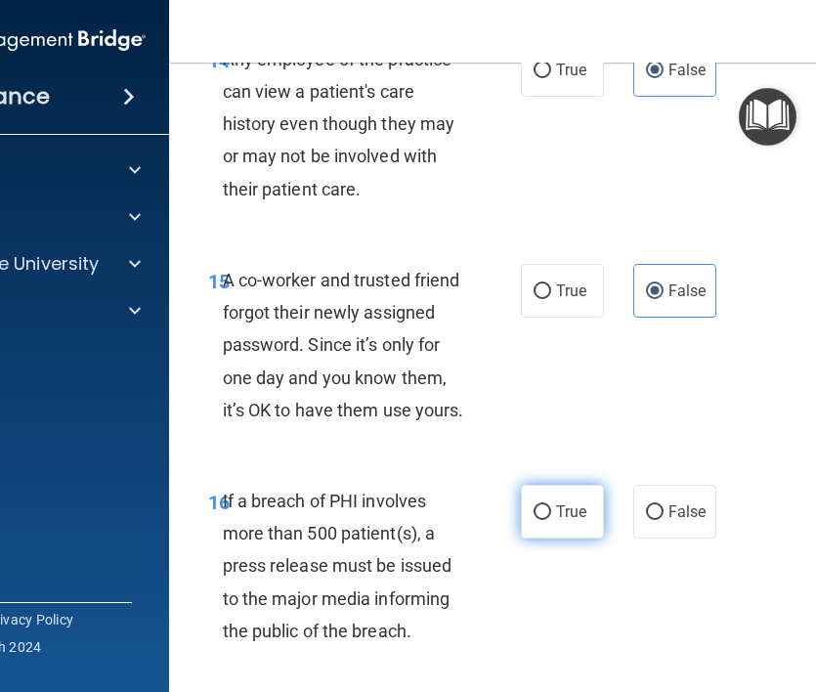
click at [541, 538] on label "True" at bounding box center [562, 512] width 83 height 54
click at [541, 520] on input "True" at bounding box center [543, 512] width 18 height 15
radio input "true"
click at [679, 420] on div "15 A co-worker and trusted friend forgot their newly assigned password. Since i…" at bounding box center [564, 349] width 743 height 221
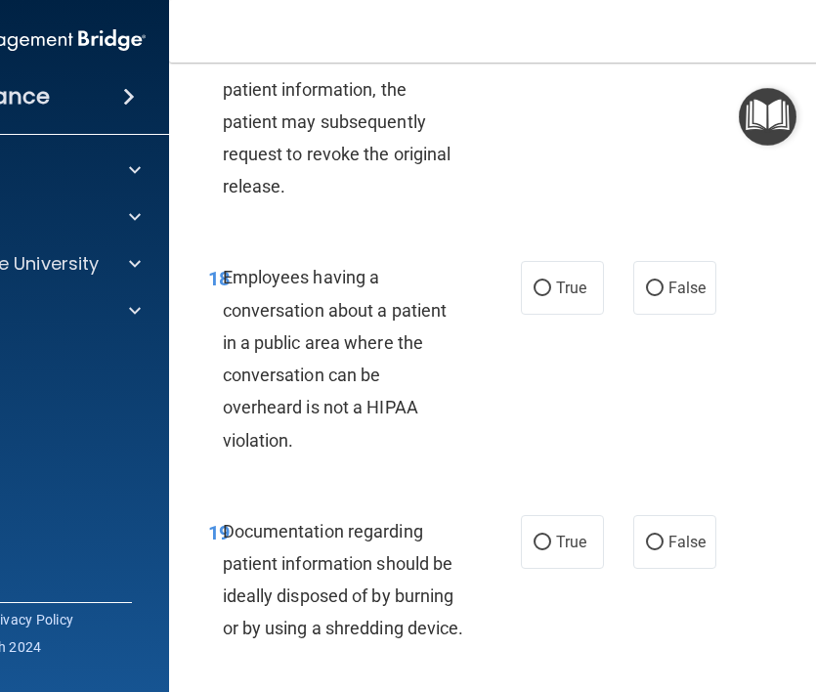
scroll to position [3718, 0]
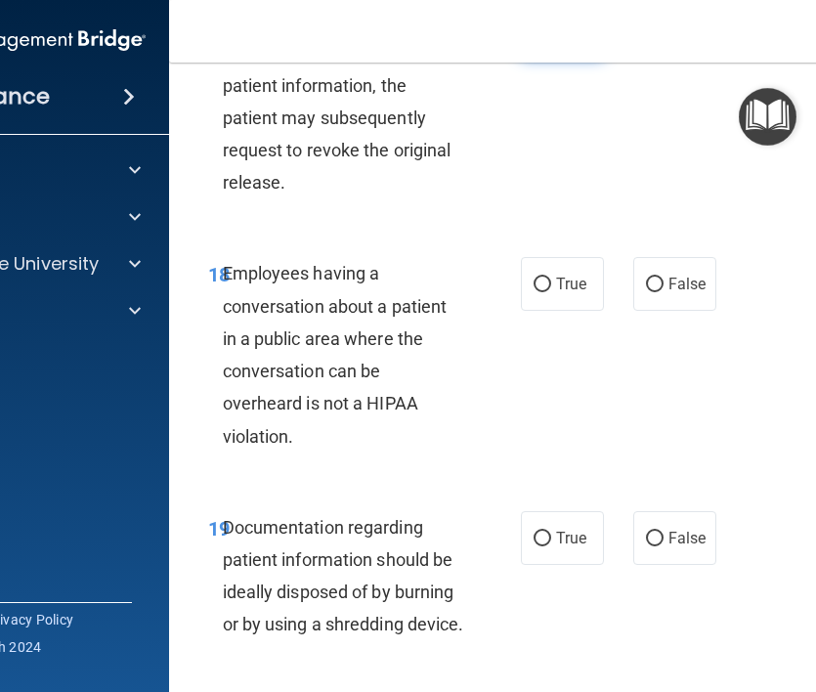
click at [563, 40] on span "True" at bounding box center [571, 30] width 30 height 19
click at [551, 39] on input "True" at bounding box center [543, 31] width 18 height 15
radio input "true"
click at [683, 311] on label "False" at bounding box center [674, 284] width 83 height 54
click at [663, 292] on input "False" at bounding box center [655, 285] width 18 height 15
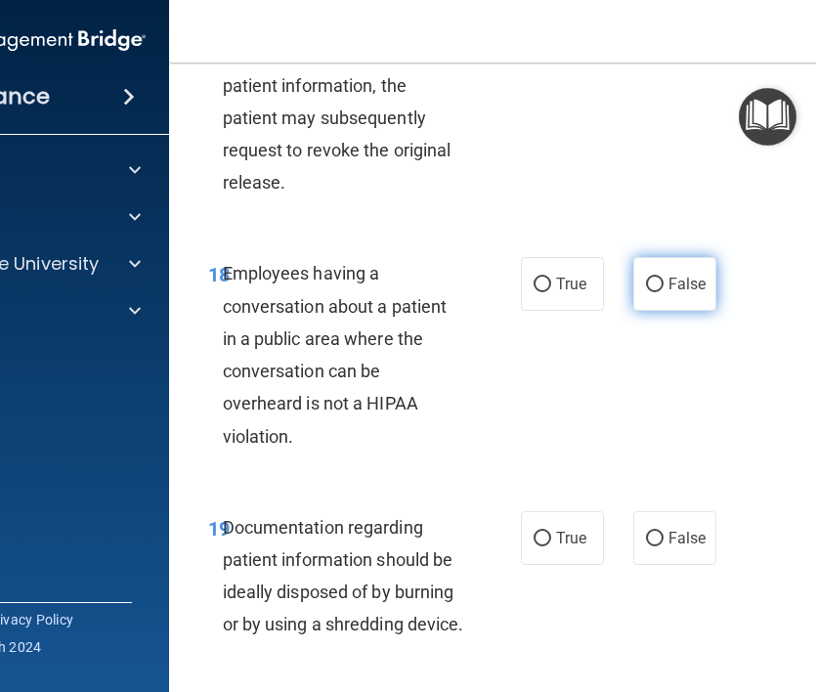
radio input "true"
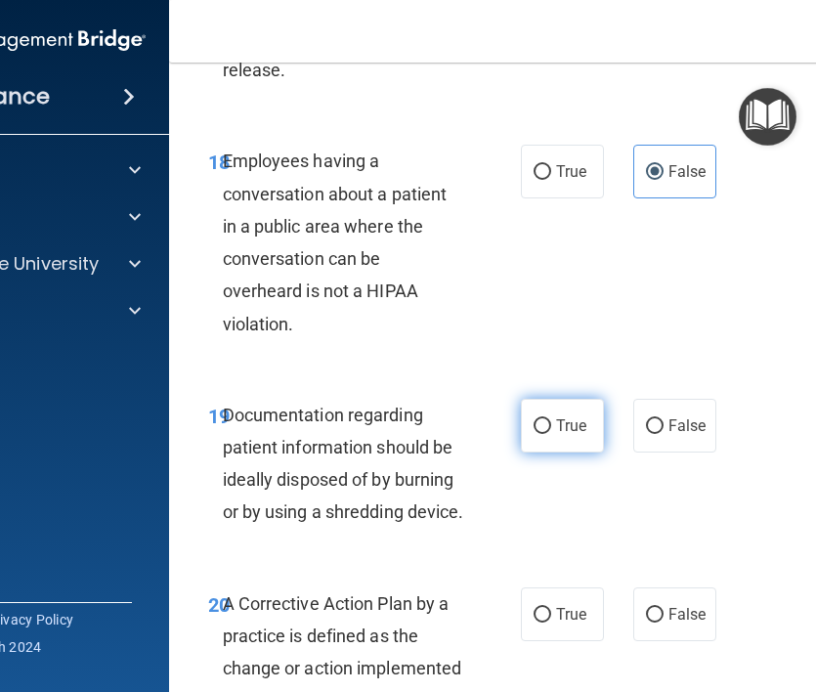
click at [568, 435] on span "True" at bounding box center [571, 425] width 30 height 19
click at [551, 434] on input "True" at bounding box center [543, 426] width 18 height 15
radio input "true"
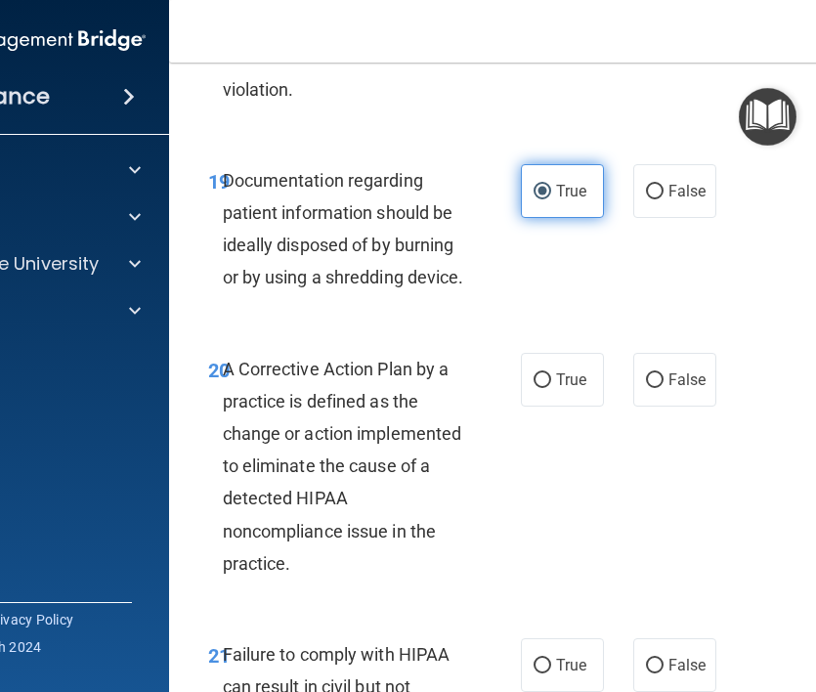
scroll to position [4071, 0]
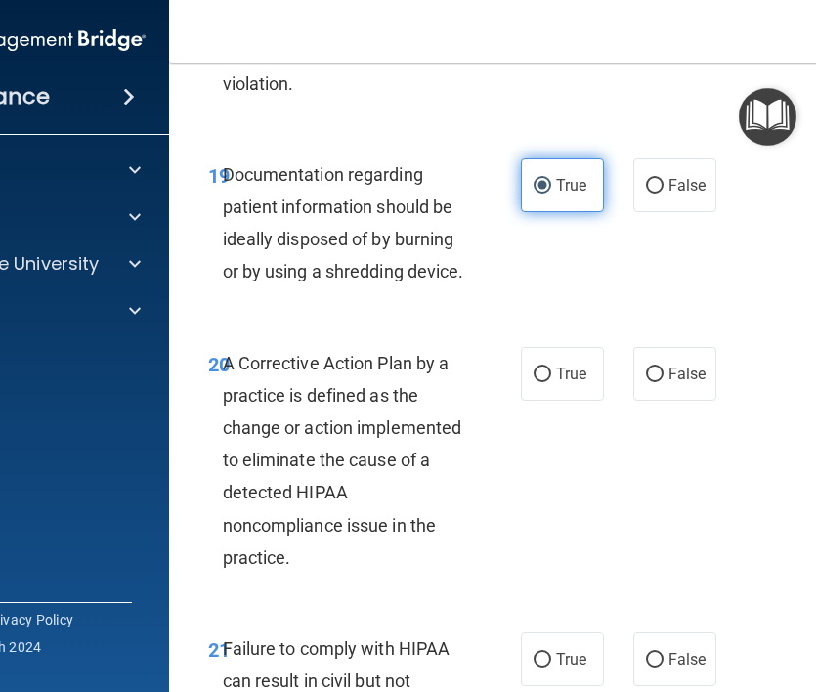
click at [568, 401] on label "True" at bounding box center [562, 374] width 83 height 54
click at [551, 382] on input "True" at bounding box center [543, 374] width 18 height 15
radio input "true"
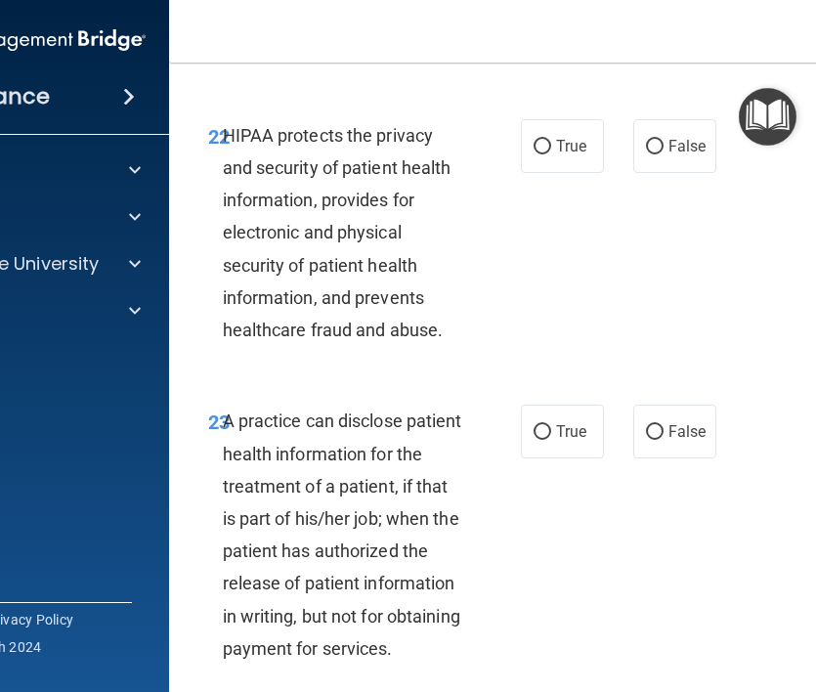
scroll to position [4726, 0]
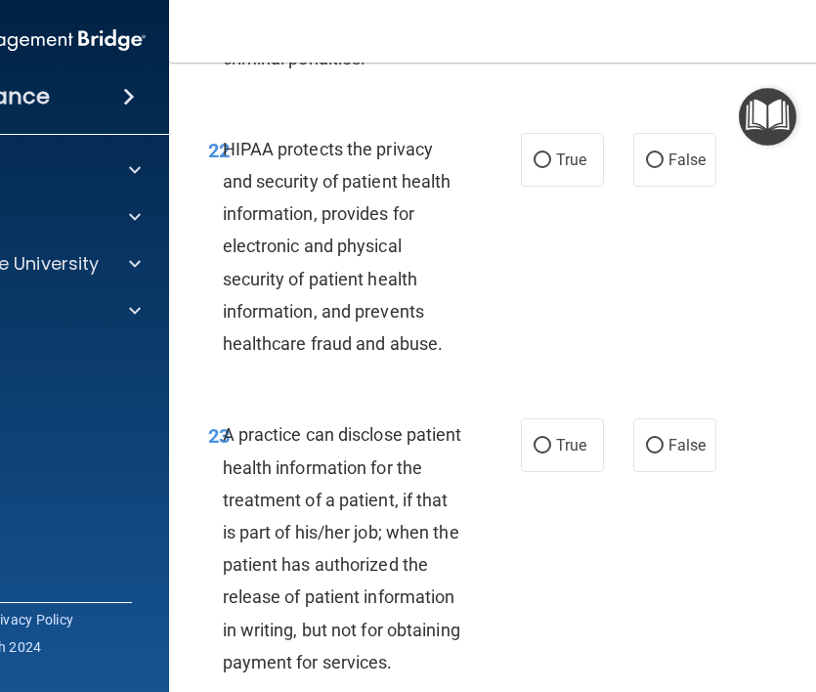
click at [676, 13] on span "False" at bounding box center [687, 3] width 38 height 19
click at [663, 12] on input "False" at bounding box center [655, 4] width 18 height 15
radio input "true"
click at [577, 169] on span "True" at bounding box center [571, 159] width 30 height 19
click at [551, 168] on input "True" at bounding box center [543, 160] width 18 height 15
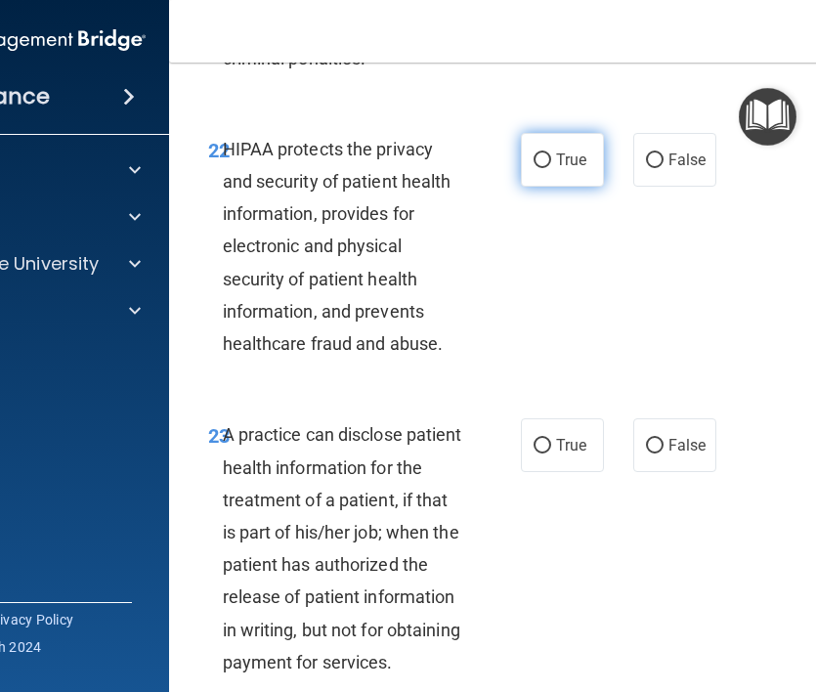
radio input "true"
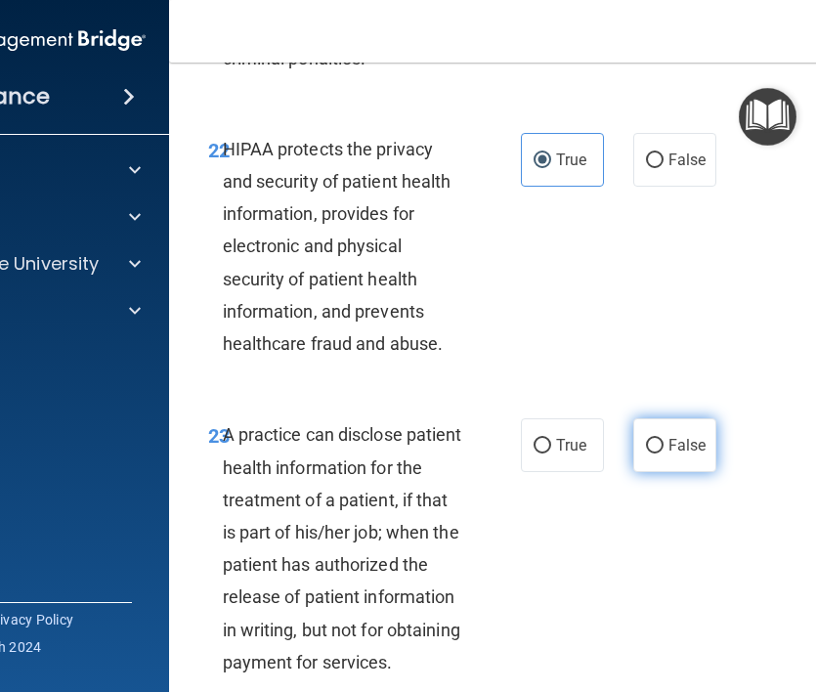
click at [658, 453] on input "False" at bounding box center [655, 446] width 18 height 15
radio input "true"
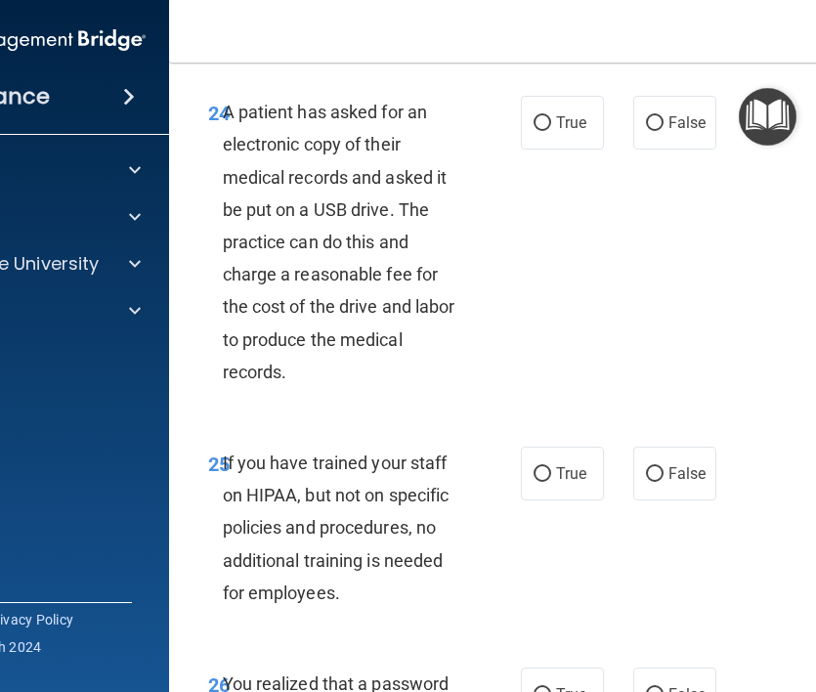
scroll to position [5369, 0]
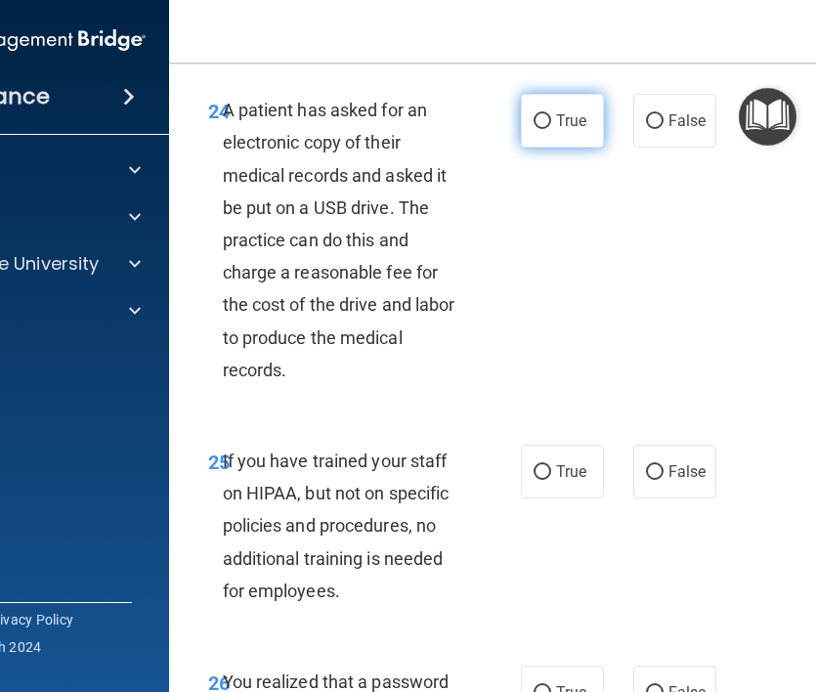
click at [551, 148] on label "True" at bounding box center [562, 121] width 83 height 54
click at [551, 129] on input "True" at bounding box center [543, 121] width 18 height 15
radio input "true"
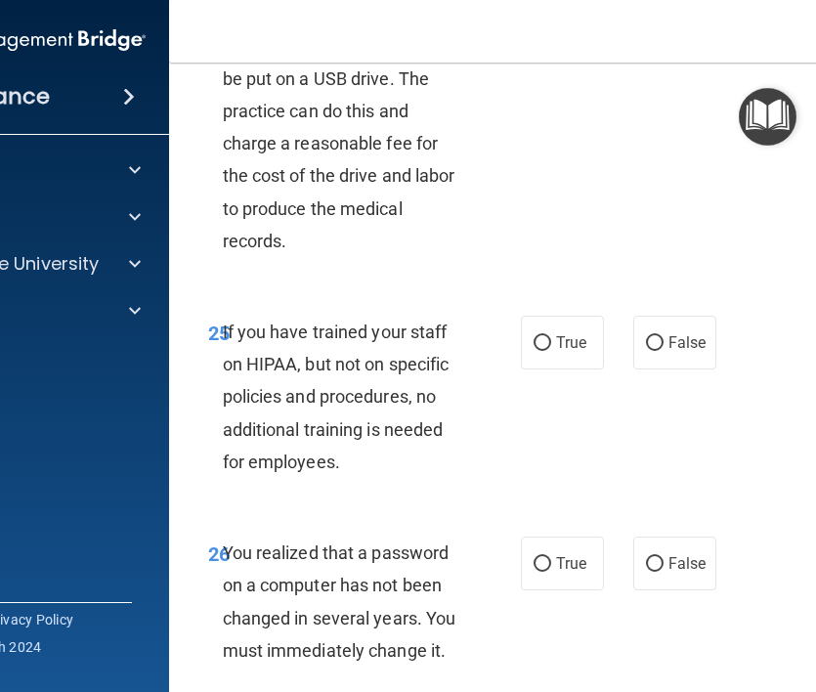
scroll to position [5537, 0]
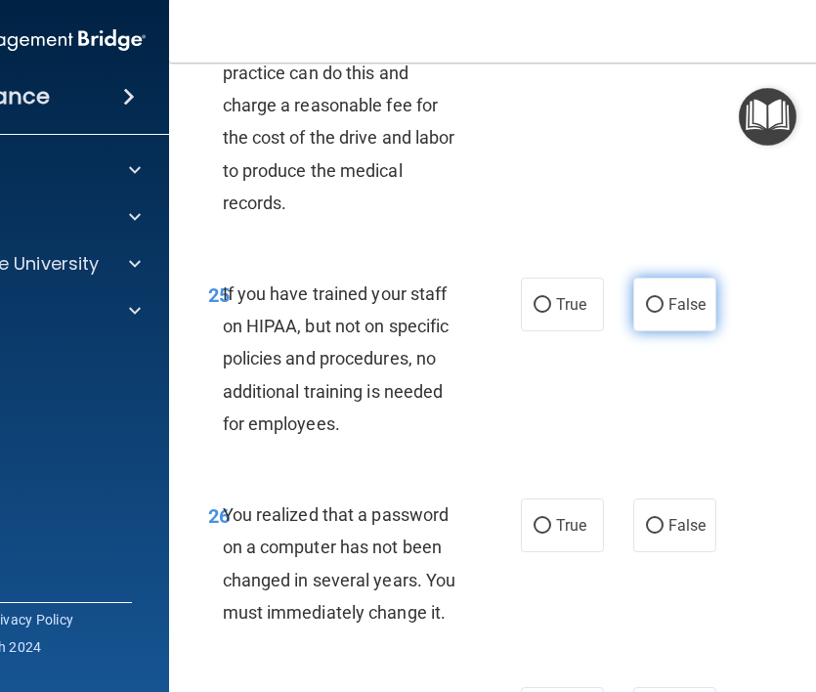
click at [652, 331] on label "False" at bounding box center [674, 305] width 83 height 54
click at [652, 313] on input "False" at bounding box center [655, 305] width 18 height 15
radio input "true"
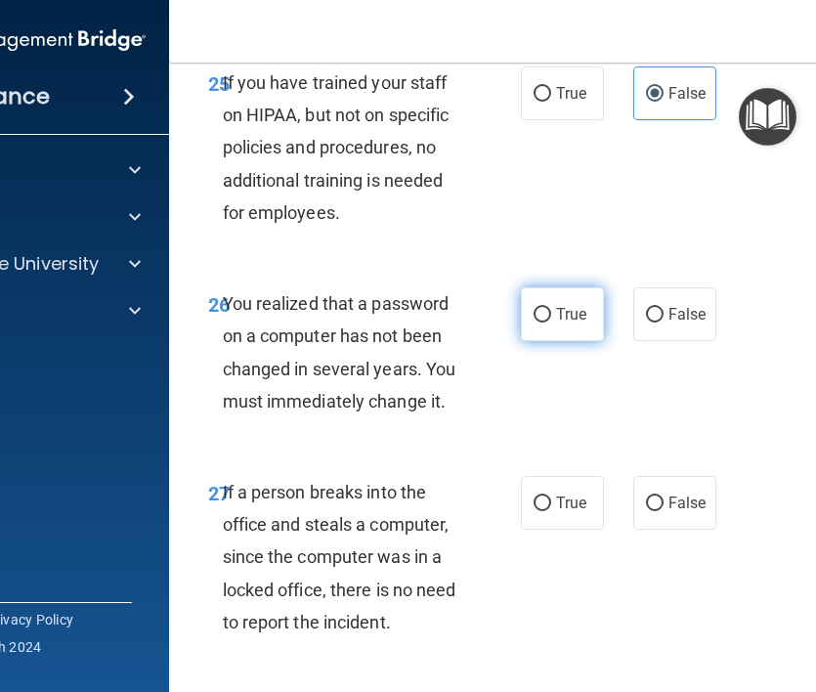
click at [562, 323] on span "True" at bounding box center [571, 314] width 30 height 19
click at [551, 322] on input "True" at bounding box center [543, 315] width 18 height 15
radio input "true"
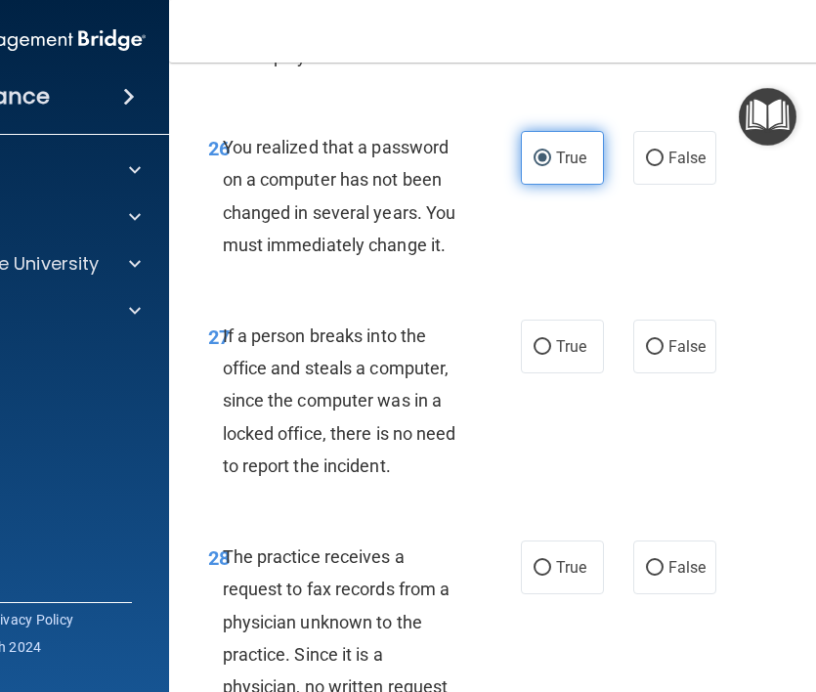
scroll to position [5909, 0]
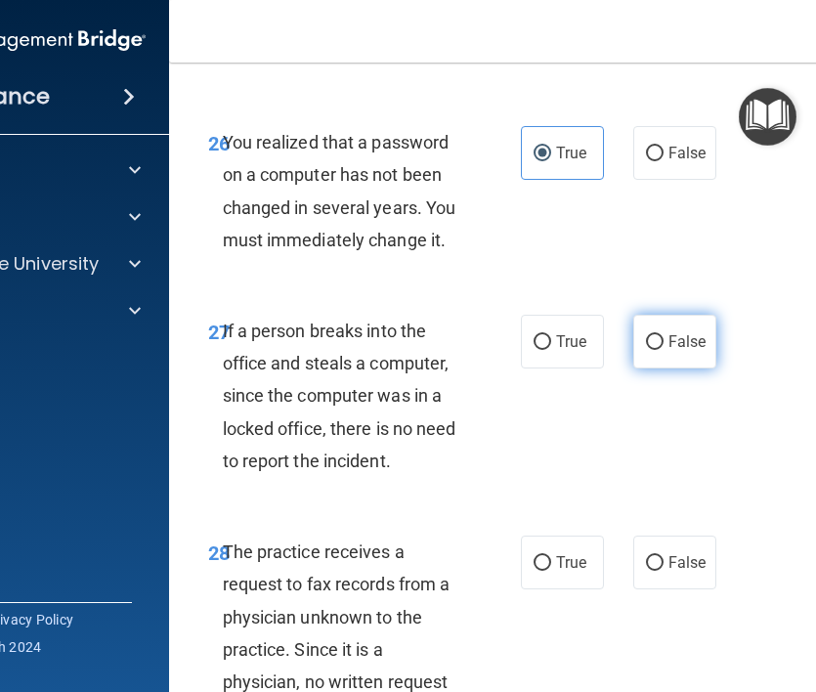
click at [670, 368] on label "False" at bounding box center [674, 342] width 83 height 54
click at [663, 350] on input "False" at bounding box center [655, 342] width 18 height 15
radio input "true"
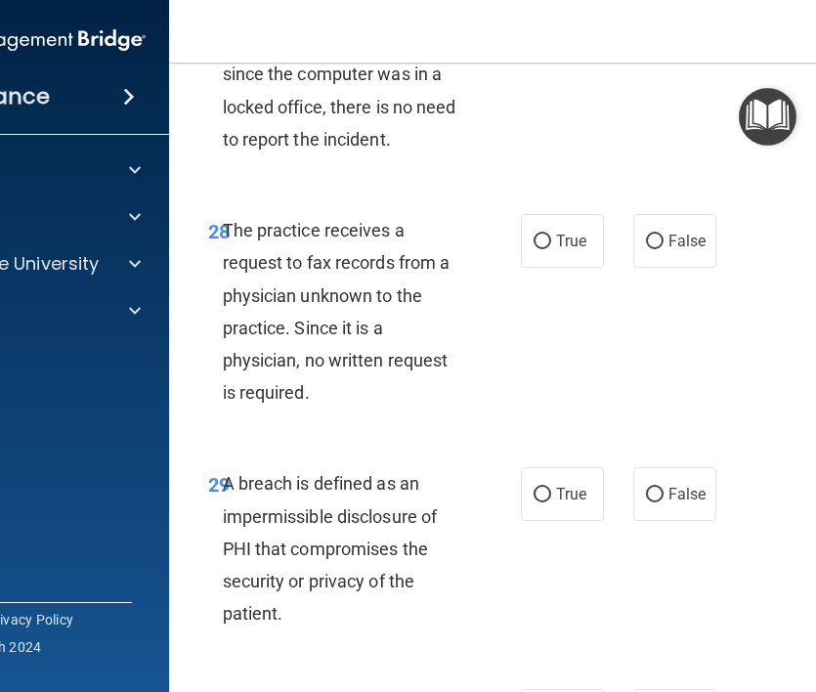
scroll to position [6235, 0]
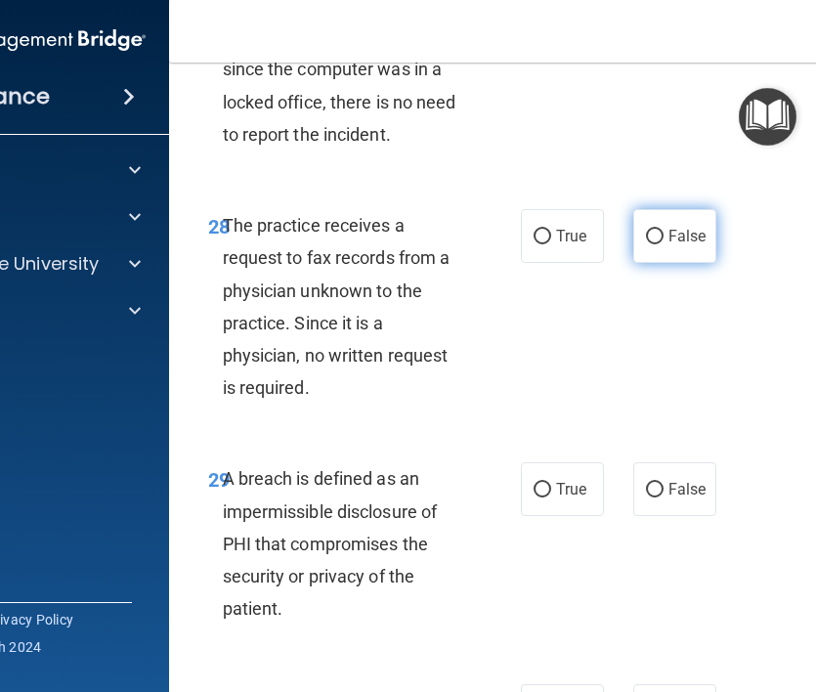
click at [665, 263] on label "False" at bounding box center [674, 236] width 83 height 54
click at [663, 244] on input "False" at bounding box center [655, 237] width 18 height 15
radio input "true"
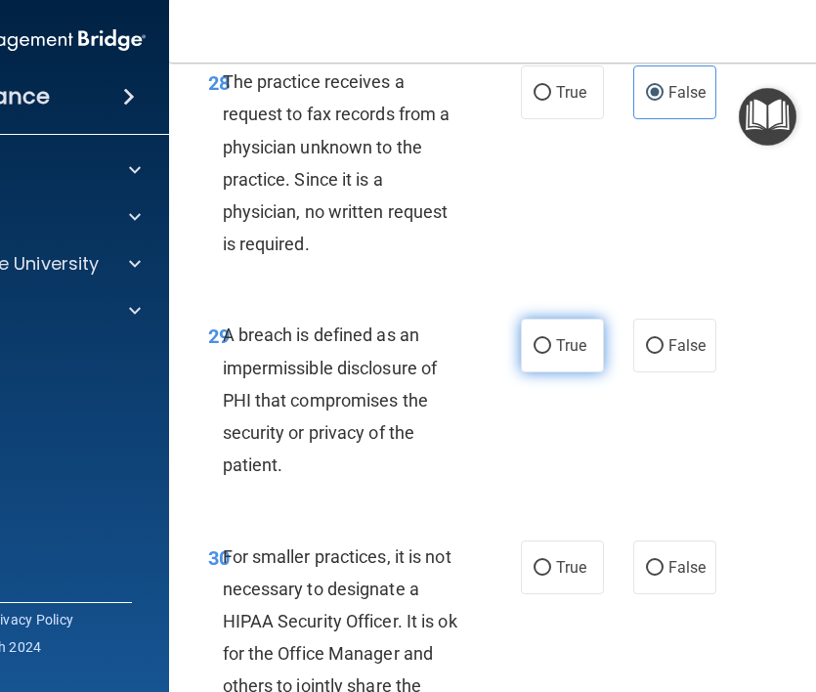
click at [553, 372] on label "True" at bounding box center [562, 346] width 83 height 54
click at [551, 354] on input "True" at bounding box center [543, 346] width 18 height 15
radio input "true"
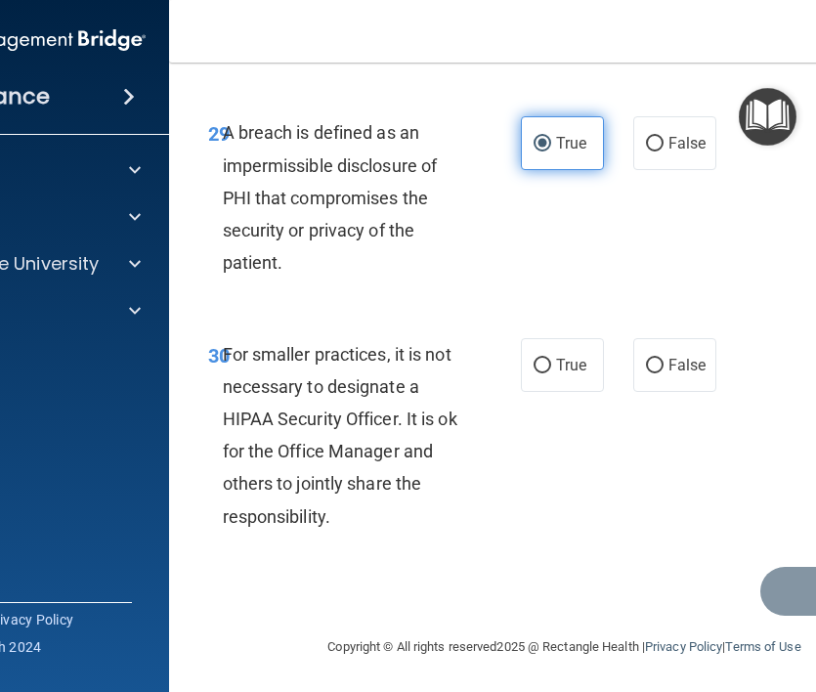
scroll to position [6584, 0]
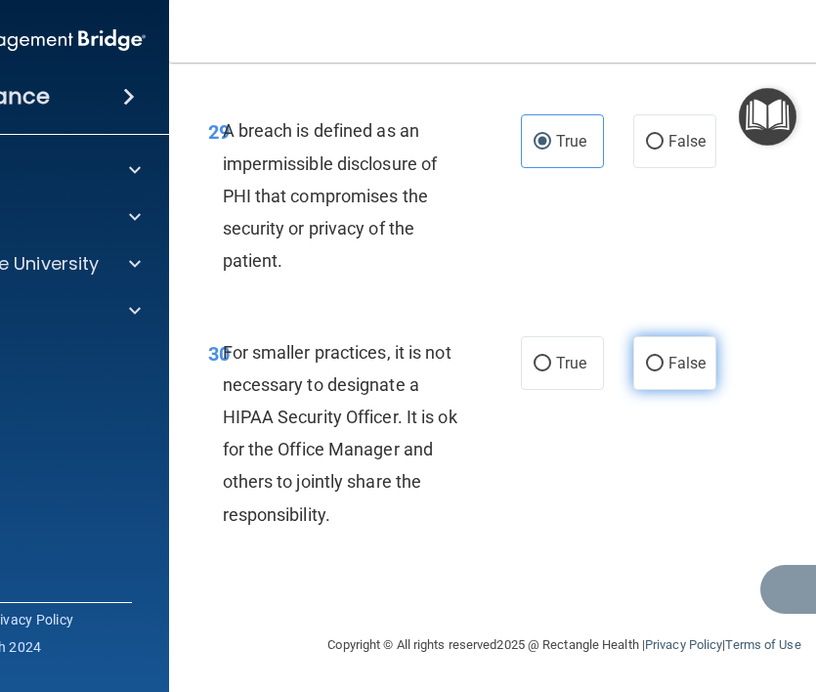
click at [695, 372] on span "False" at bounding box center [687, 363] width 38 height 19
click at [663, 371] on input "False" at bounding box center [655, 364] width 18 height 15
radio input "true"
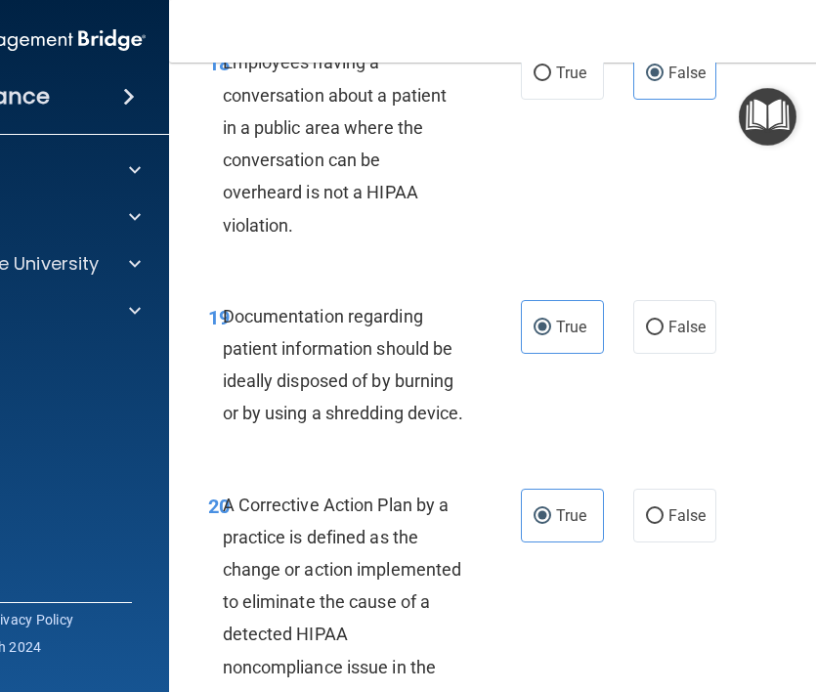
scroll to position [3935, 0]
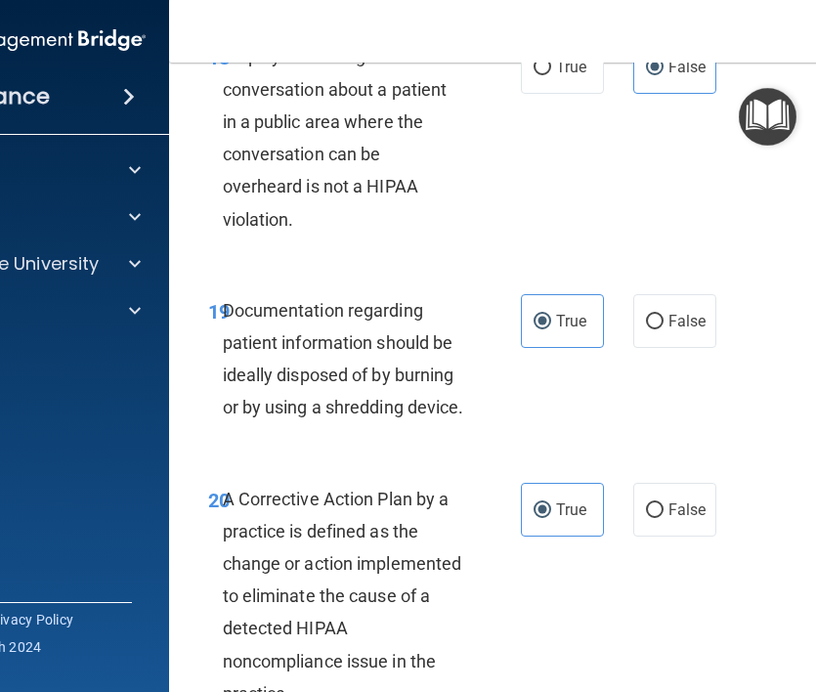
click at [368, 388] on div "Documentation regarding patient information should be ideally disposed of by bu…" at bounding box center [351, 359] width 257 height 130
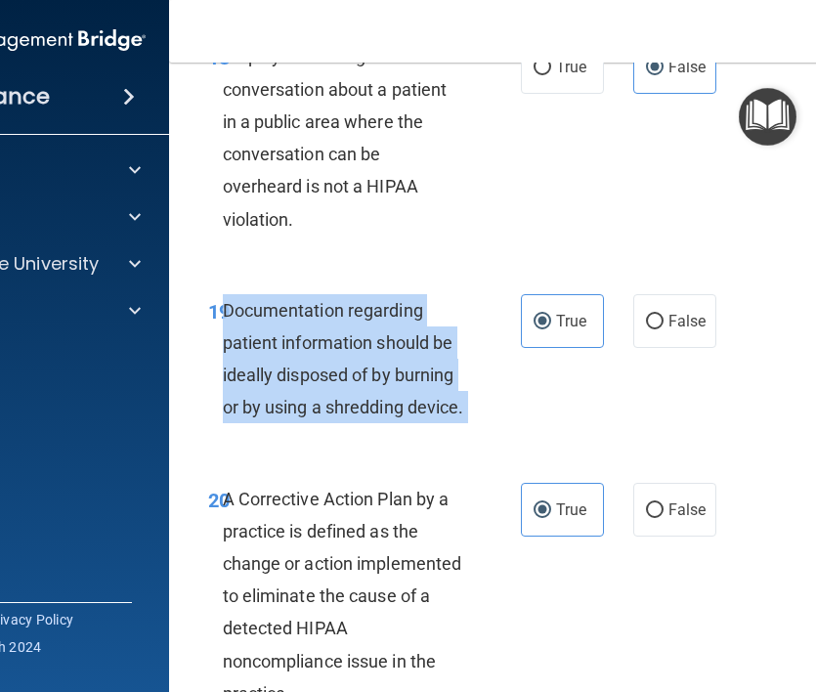
copy ng-form "Documentation regarding patient information should be ideally disposed of by bu…"
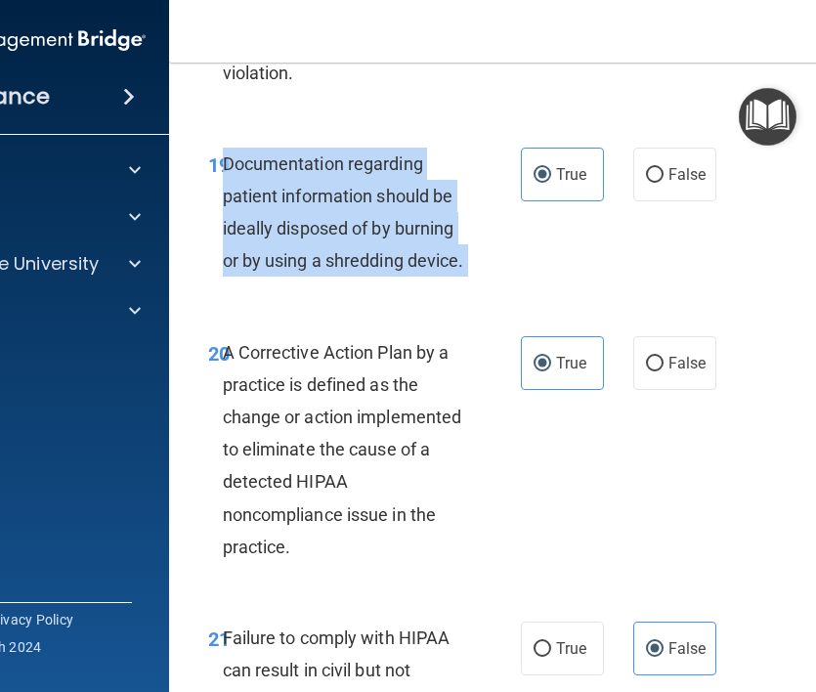
scroll to position [4085, 0]
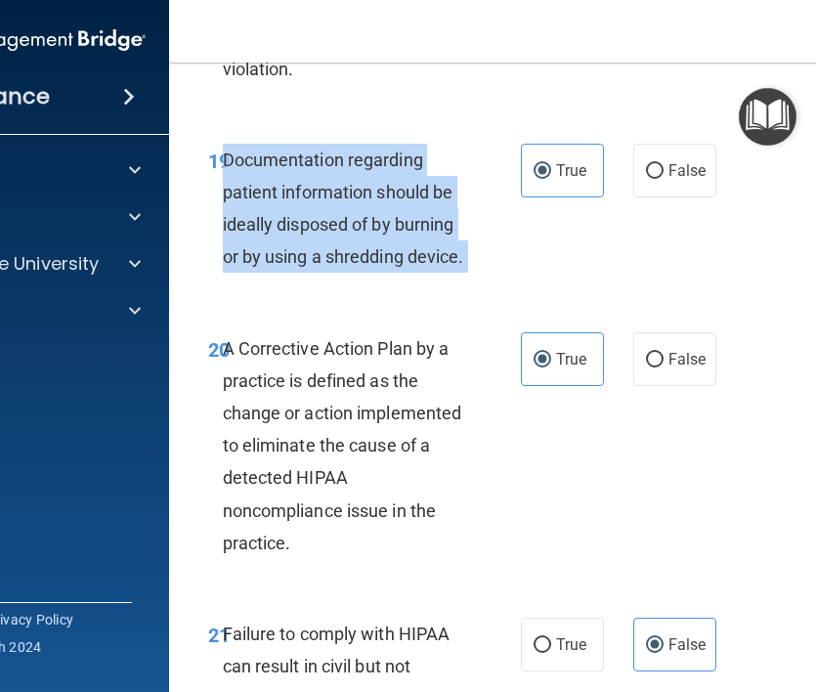
click at [606, 308] on div "19 Documentation regarding patient information should be ideally disposed of by…" at bounding box center [564, 213] width 743 height 189
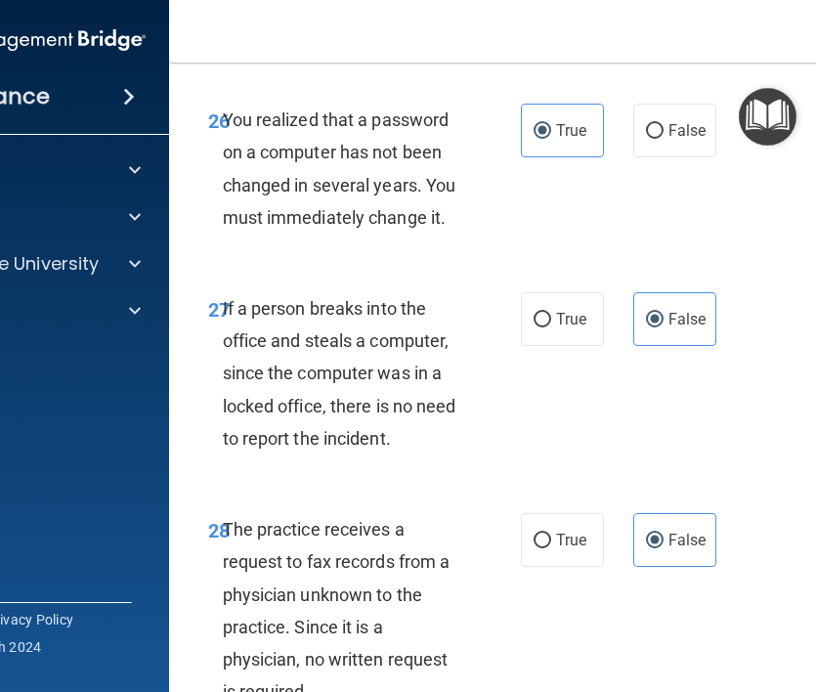
scroll to position [5938, 0]
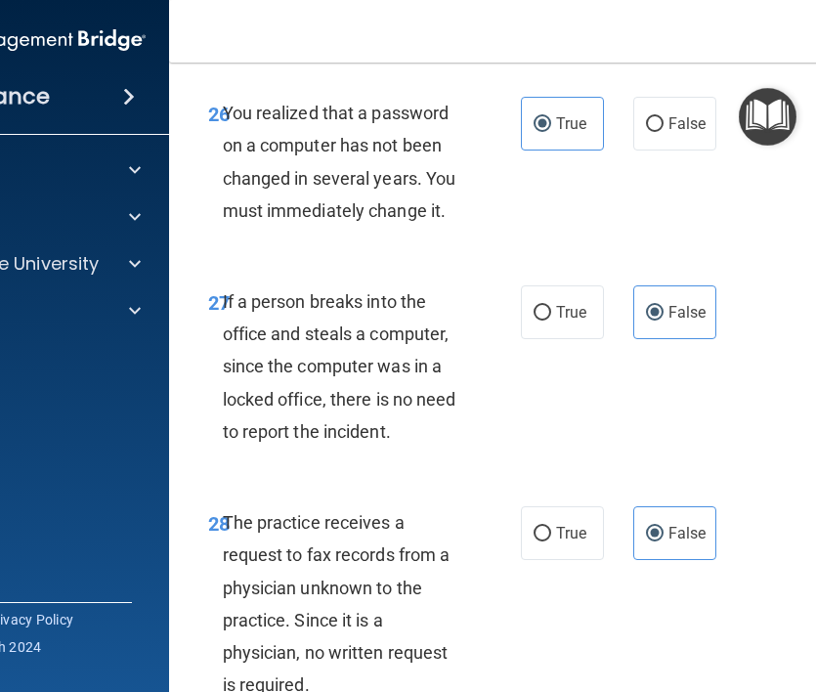
click at [363, 221] on span "You realized that a password on a computer has not been changed in several year…" at bounding box center [340, 162] width 234 height 118
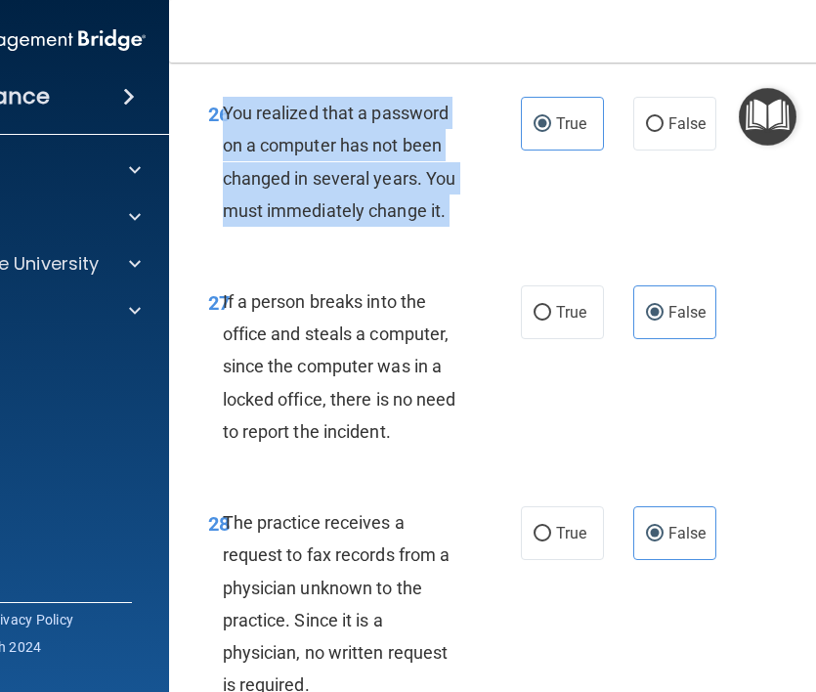
click at [363, 221] on span "You realized that a password on a computer has not been changed in several year…" at bounding box center [340, 162] width 234 height 118
copy ng-form "You realized that a password on a computer has not been changed in several year…"
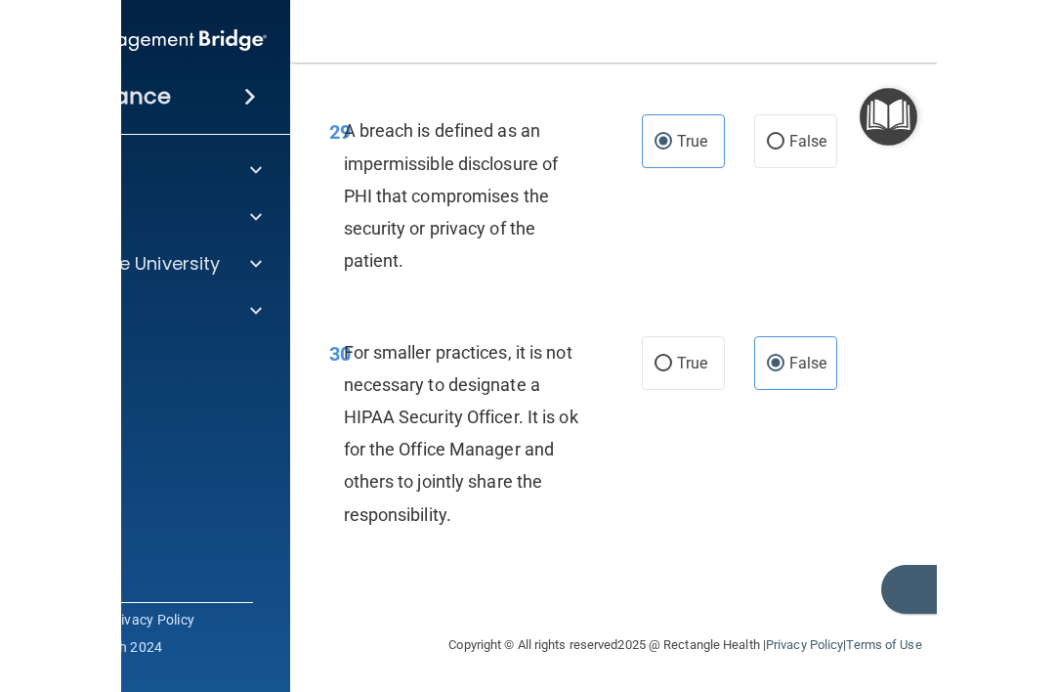
scroll to position [6714, 0]
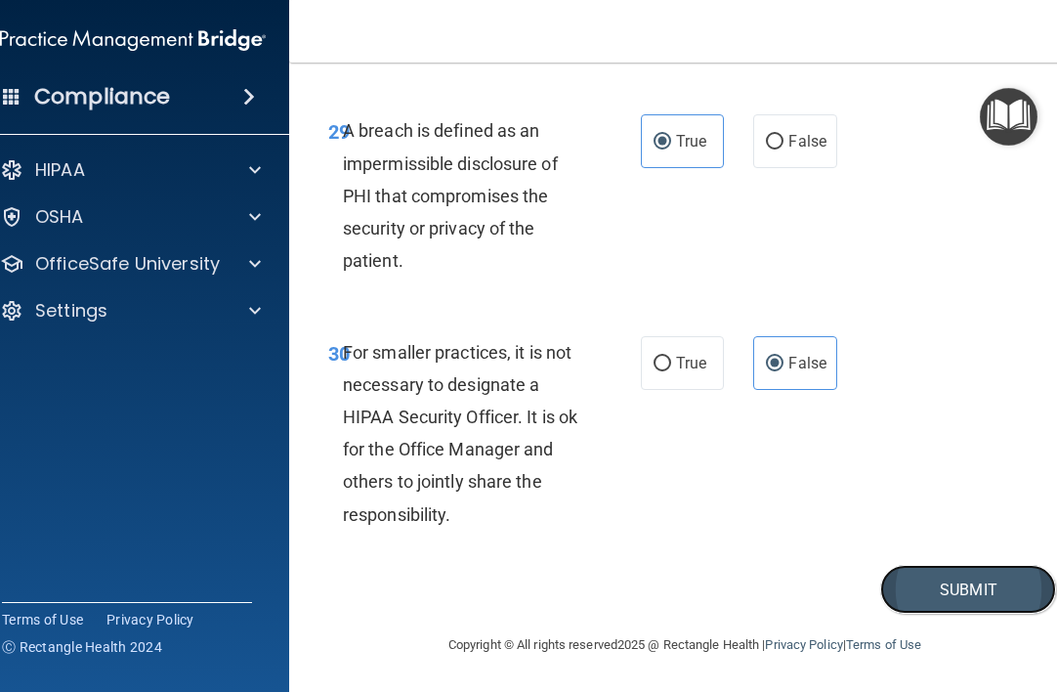
click at [962, 586] on button "Submit" at bounding box center [968, 590] width 176 height 50
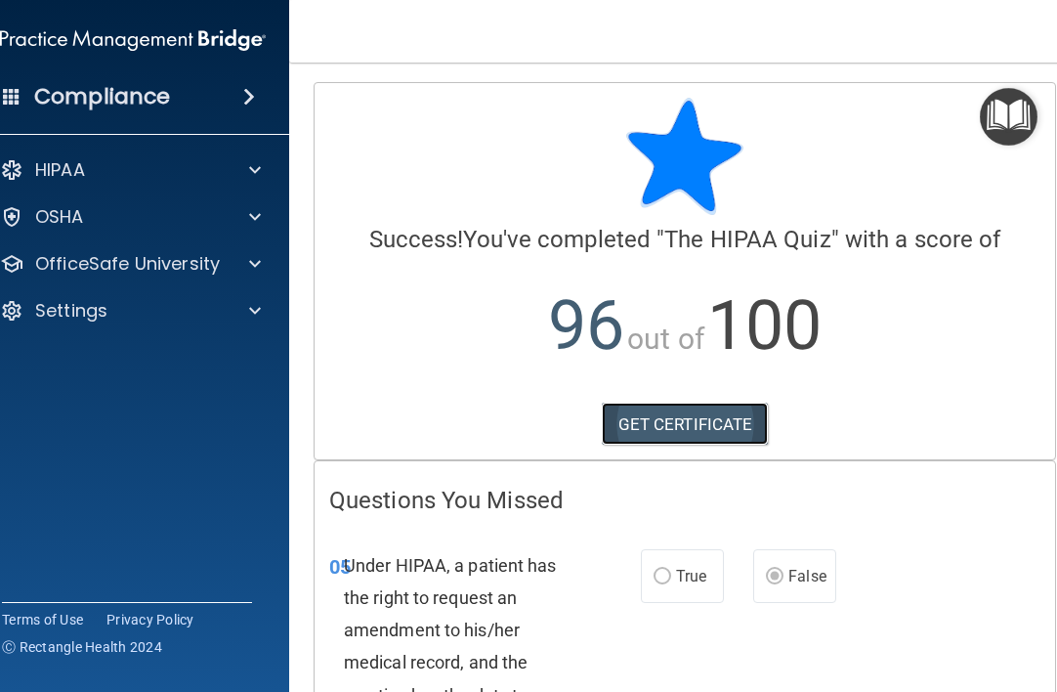
click at [678, 430] on link "GET CERTIFICATE" at bounding box center [685, 424] width 167 height 43
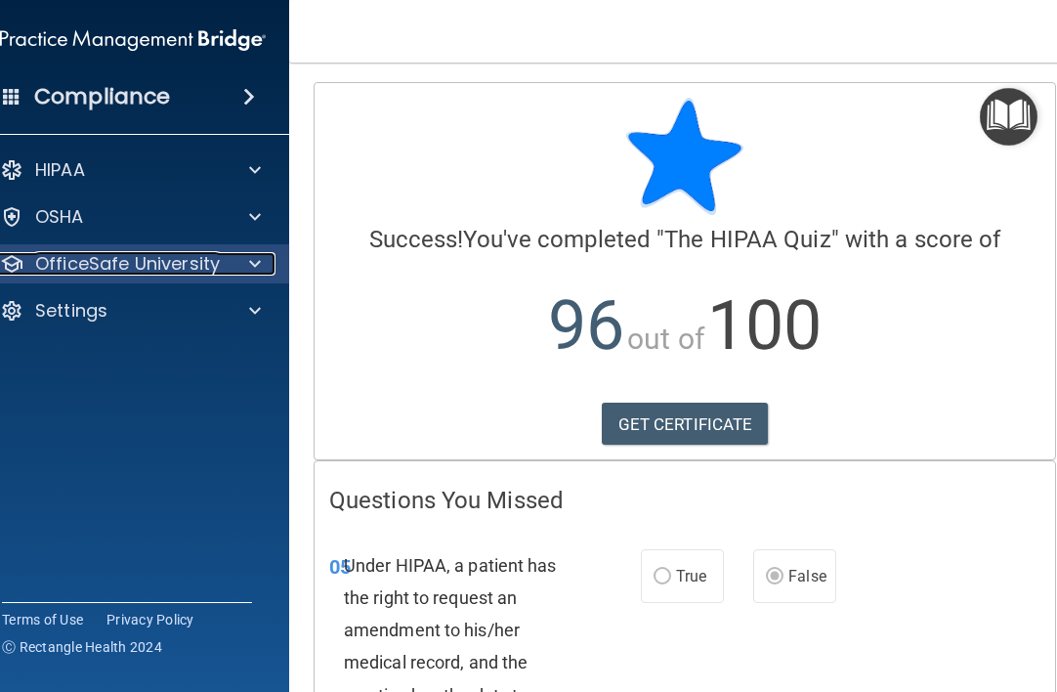
click at [198, 255] on p "OfficeSafe University" at bounding box center [127, 263] width 185 height 23
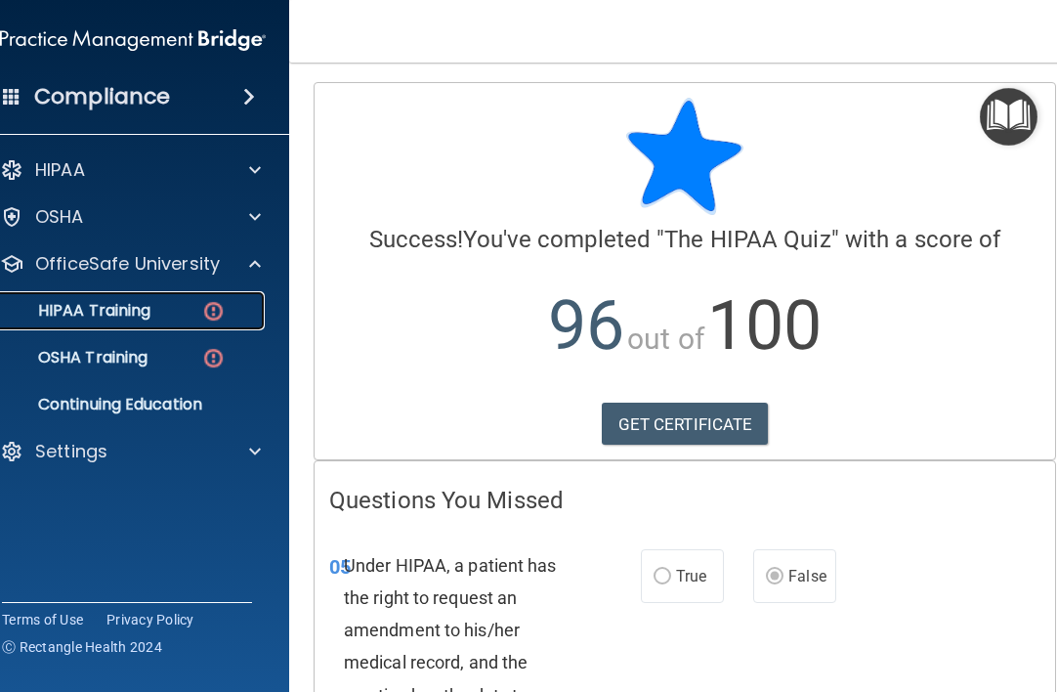
click at [157, 308] on div "HIPAA Training" at bounding box center [122, 311] width 267 height 20
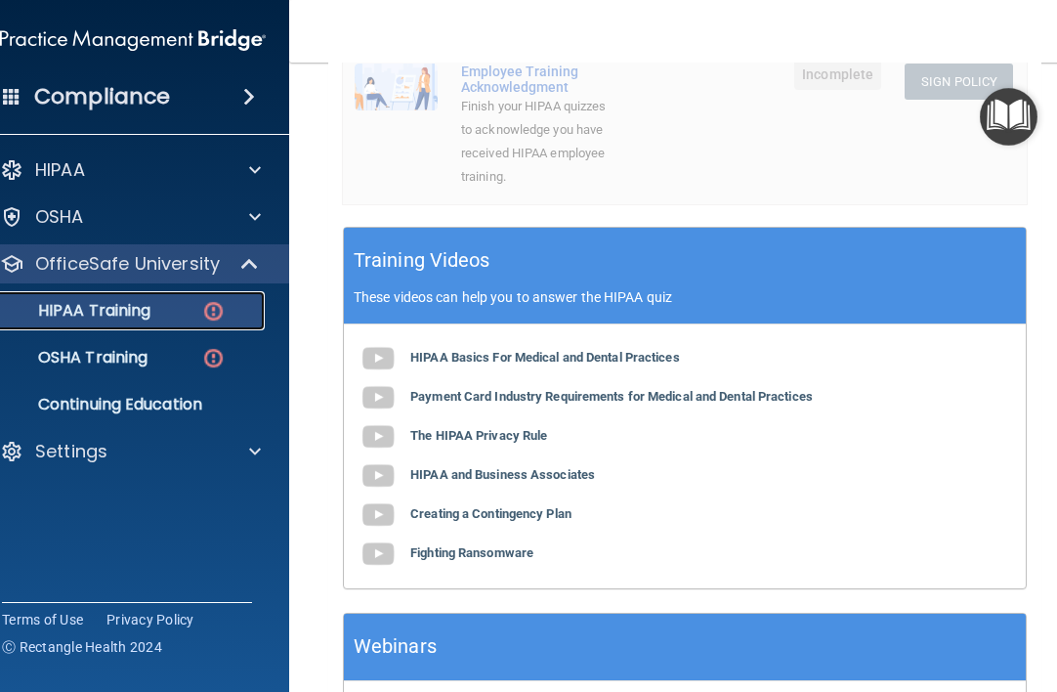
scroll to position [831, 0]
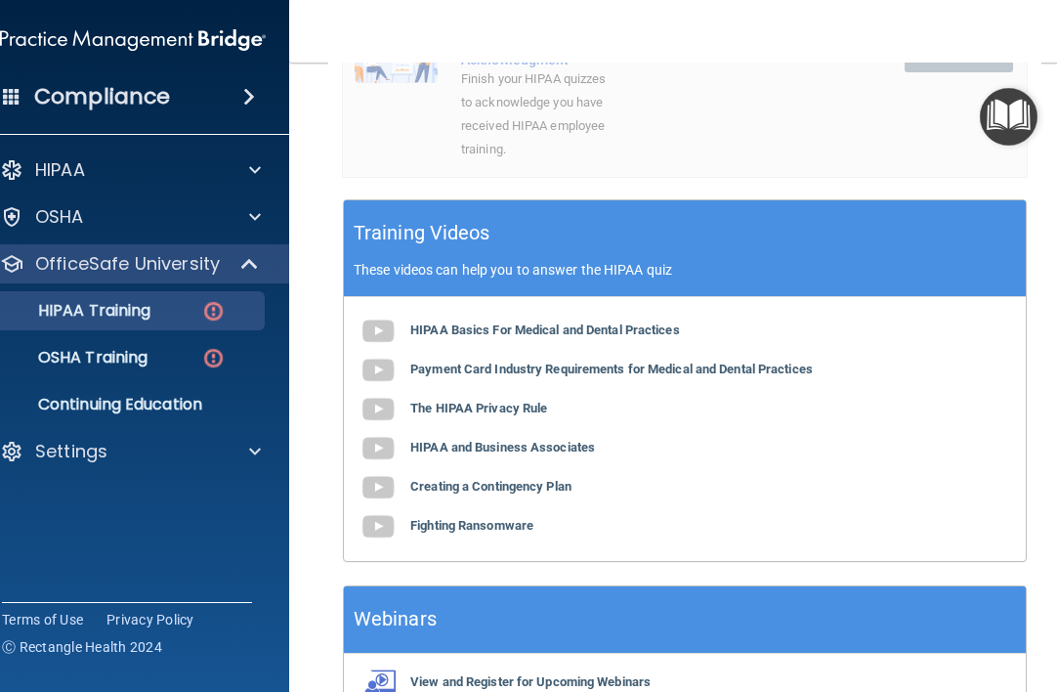
click at [442, 434] on div "HIPAA Basics For Medical and Dental Practices Payment Card Industry Requirement…" at bounding box center [685, 429] width 682 height 264
click at [442, 429] on div "HIPAA Basics For Medical and Dental Practices Payment Card Industry Requirement…" at bounding box center [685, 429] width 682 height 264
click at [442, 376] on b "Payment Card Industry Requirements for Medical and Dental Practices" at bounding box center [611, 369] width 403 height 15
click at [462, 415] on b "The HIPAA Privacy Rule" at bounding box center [478, 408] width 137 height 15
click at [466, 487] on div "HIPAA Basics For Medical and Dental Practices Payment Card Industry Requirement…" at bounding box center [685, 429] width 682 height 264
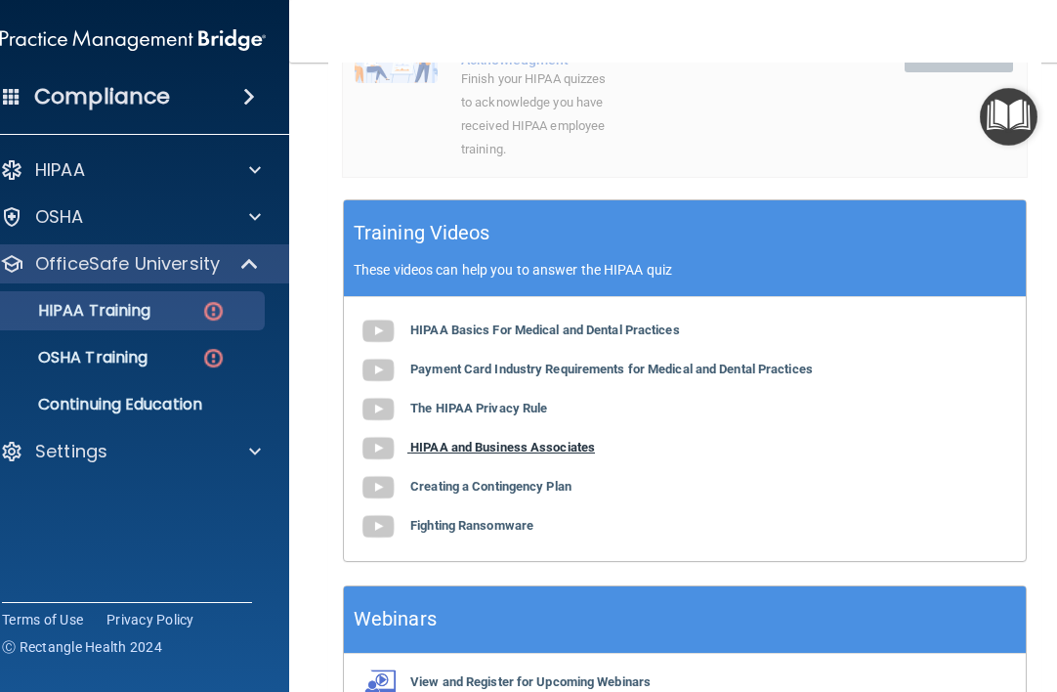
click at [443, 454] on b "HIPAA and Business Associates" at bounding box center [502, 447] width 185 height 15
click at [441, 493] on b "Creating a Contingency Plan" at bounding box center [490, 486] width 161 height 15
click at [438, 533] on b "Fighting Ransomware" at bounding box center [471, 525] width 123 height 15
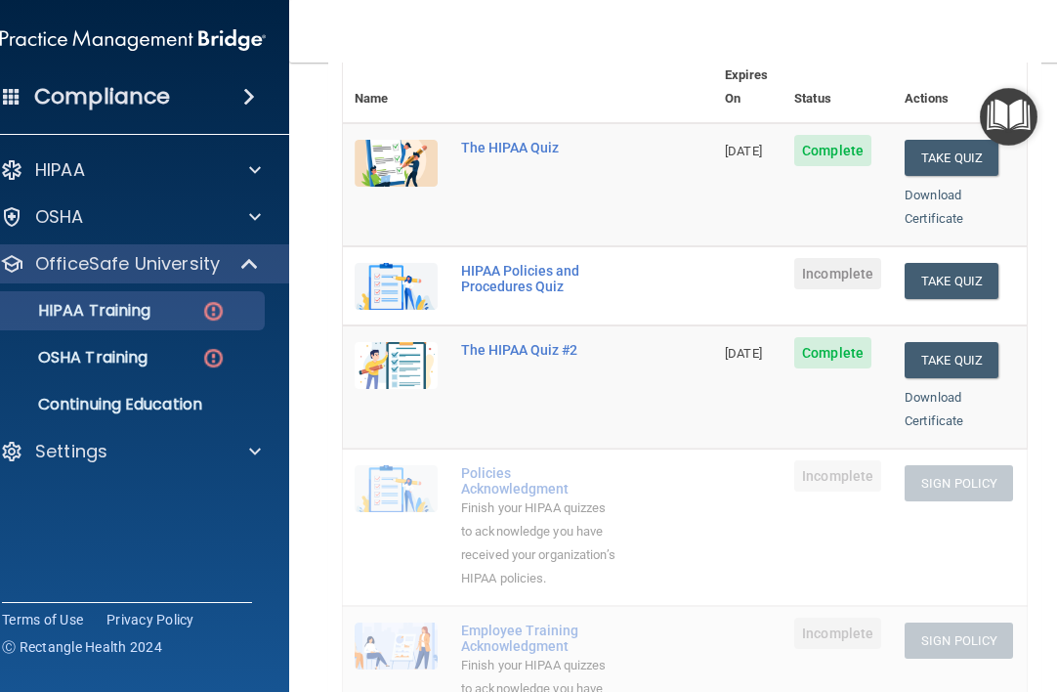
scroll to position [243, 0]
click at [952, 264] on button "Take Quiz" at bounding box center [952, 282] width 94 height 36
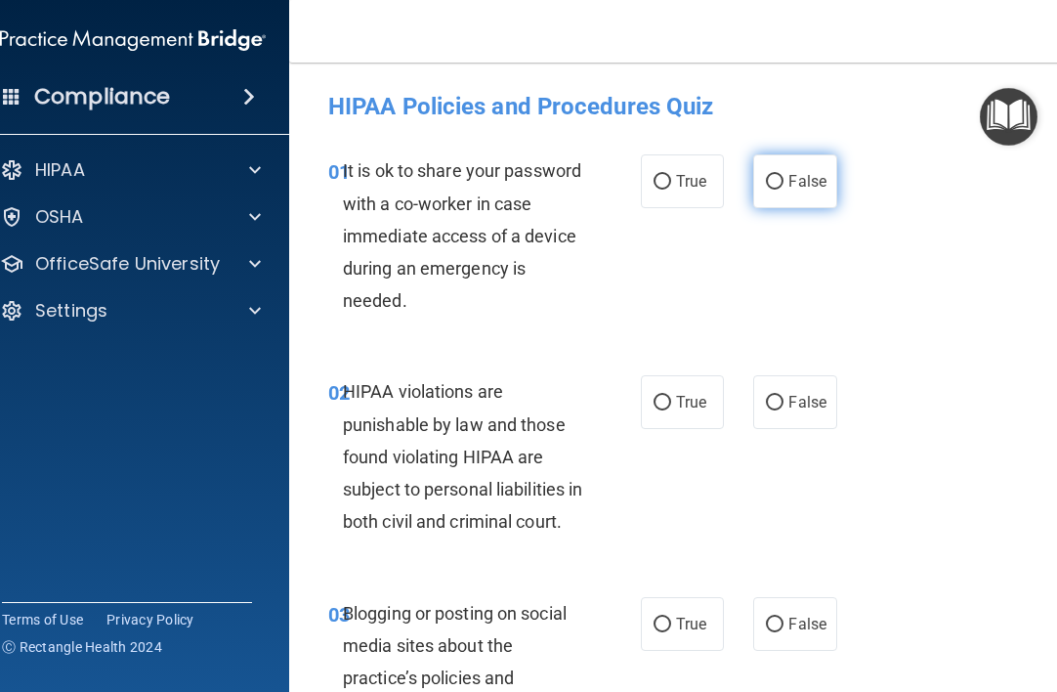
click at [824, 170] on label "False" at bounding box center [794, 181] width 83 height 54
click at [784, 175] on input "False" at bounding box center [775, 182] width 18 height 15
radio input "true"
drag, startPoint x: 342, startPoint y: 163, endPoint x: 356, endPoint y: 193, distance: 33.2
click at [356, 193] on span "It is ok to share your password with a co-worker in case immediate access of a …" at bounding box center [462, 235] width 238 height 150
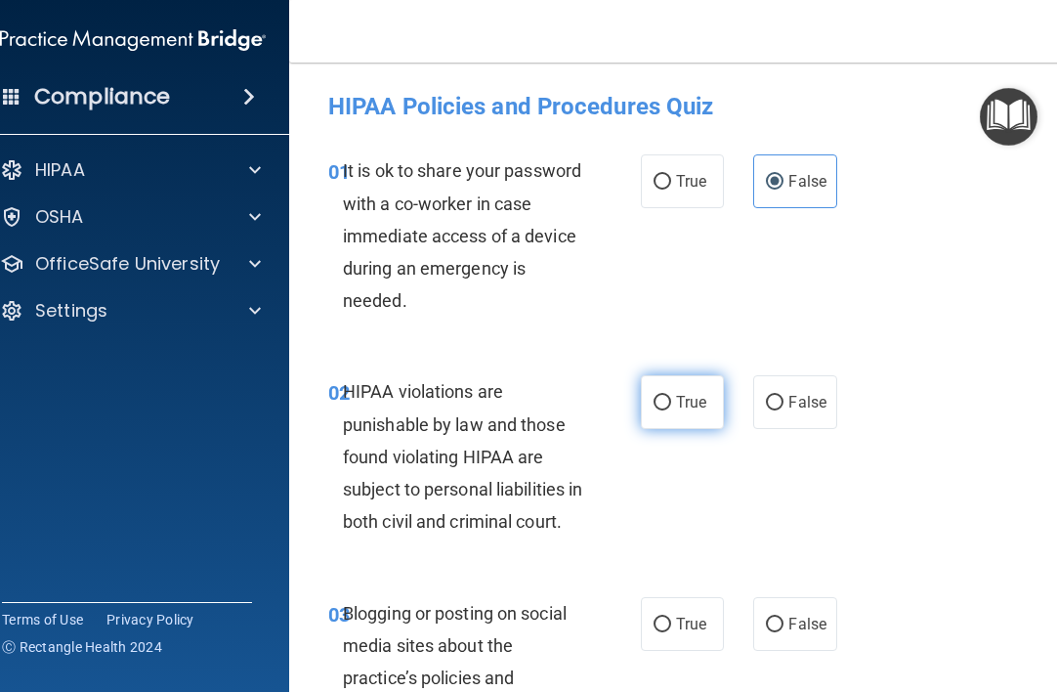
click at [670, 411] on label "True" at bounding box center [682, 402] width 83 height 54
click at [670, 410] on input "True" at bounding box center [663, 403] width 18 height 15
radio input "true"
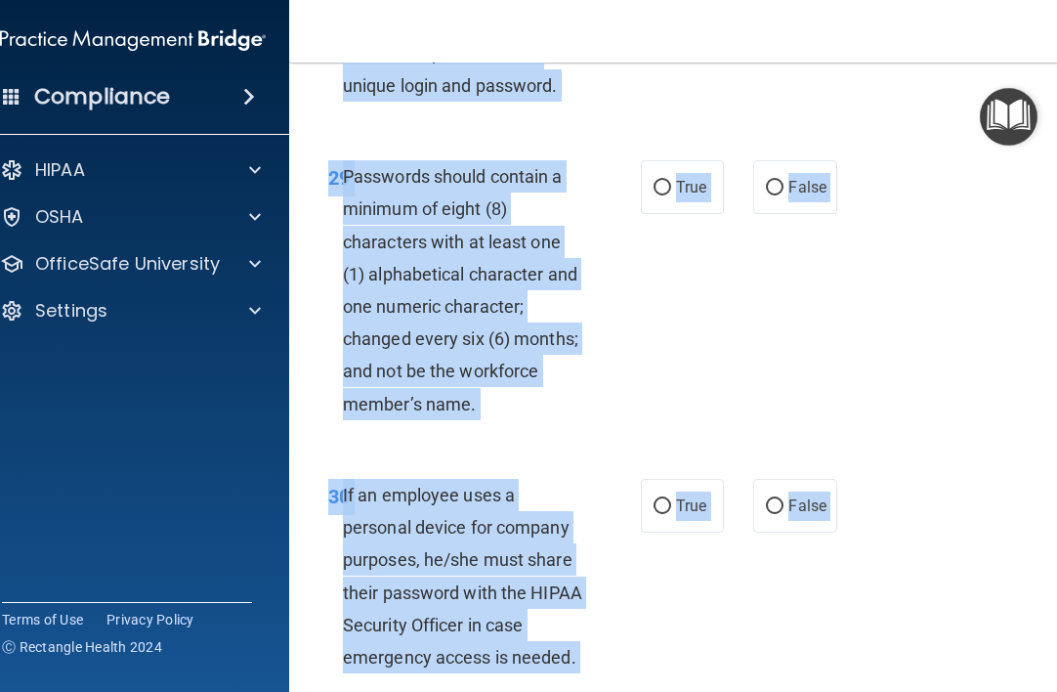
scroll to position [7298, 0]
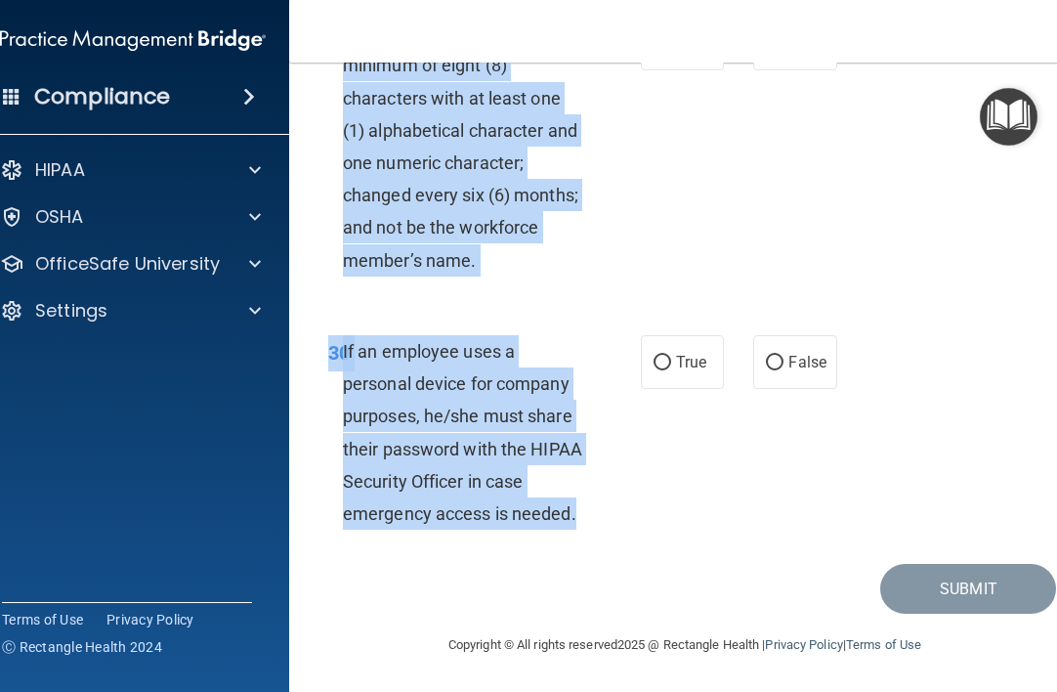
drag, startPoint x: 339, startPoint y: 171, endPoint x: 626, endPoint y: 512, distance: 445.9
copy div "4 Lo ip do si ametc adip elitsedd eius t in-utlabo et dolo magnaaliq enimad mi …"
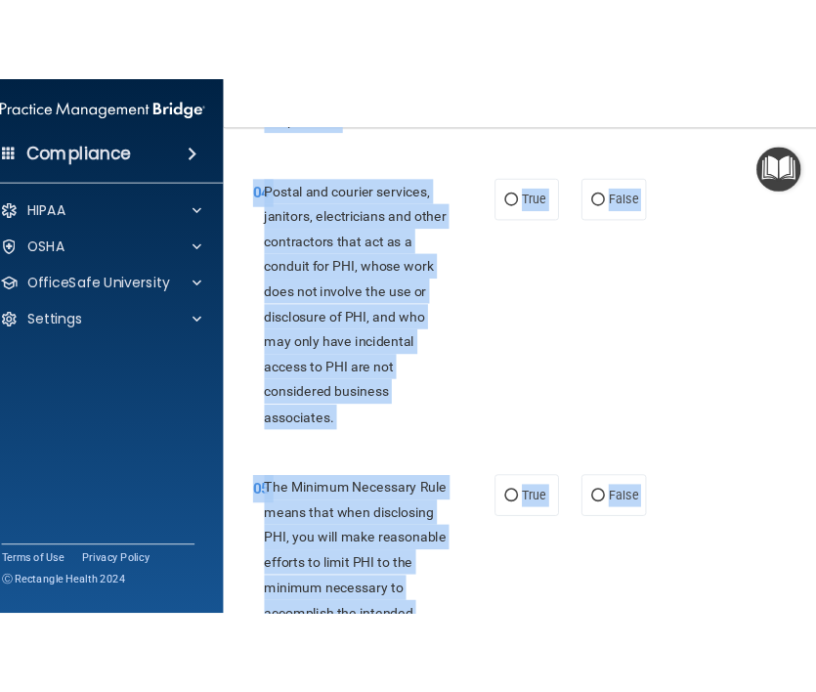
scroll to position [0, 0]
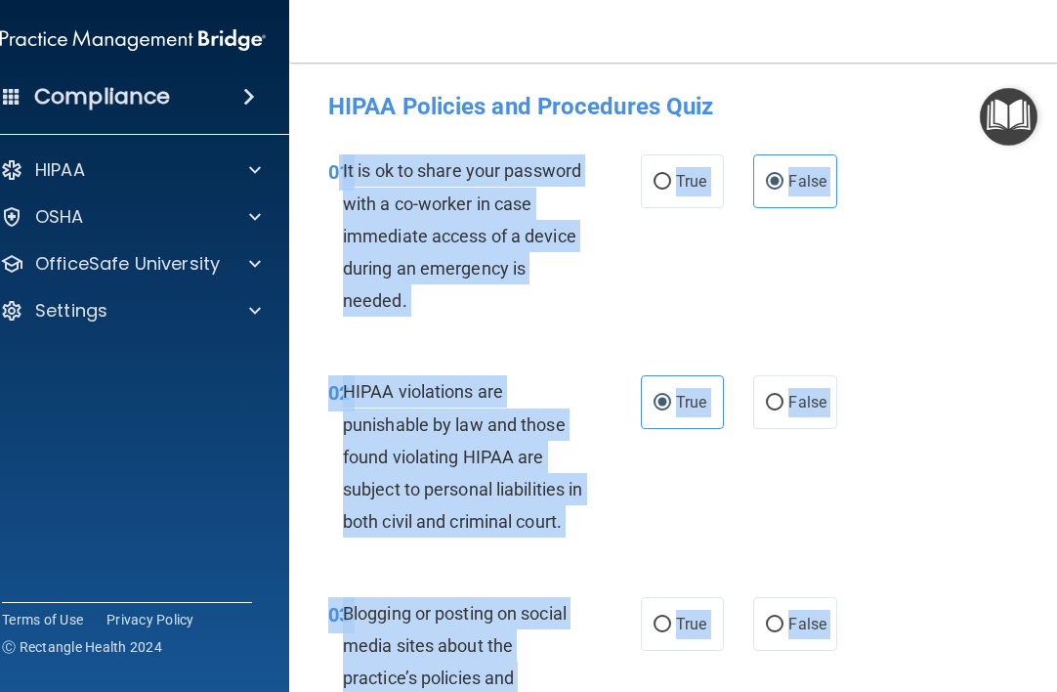
click at [618, 298] on div "01 It is ok to share your password with a co-worker in case immediate access of…" at bounding box center [484, 240] width 371 height 172
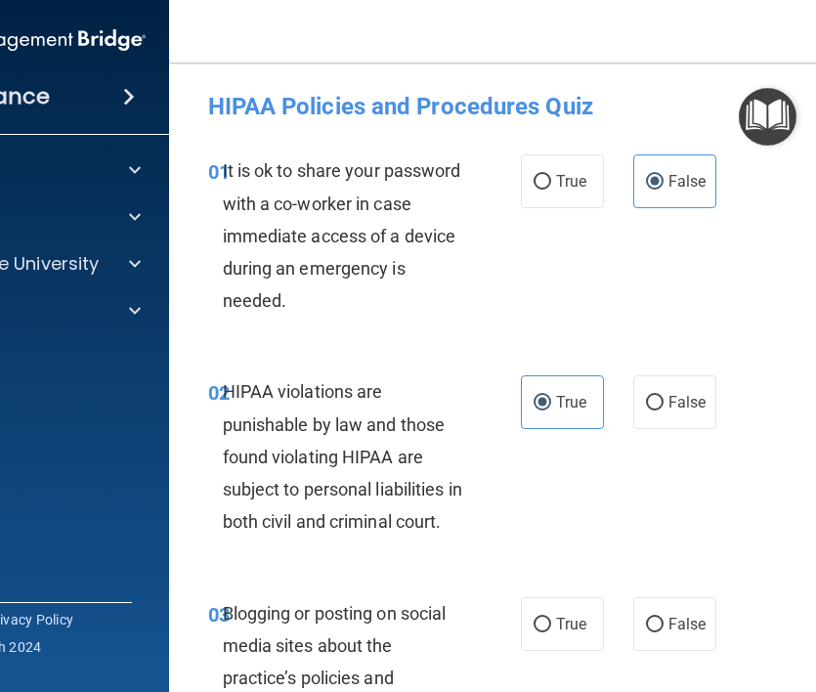
click at [667, 308] on div "01 It is ok to share your password with a co-worker in case immediate access of…" at bounding box center [564, 240] width 743 height 221
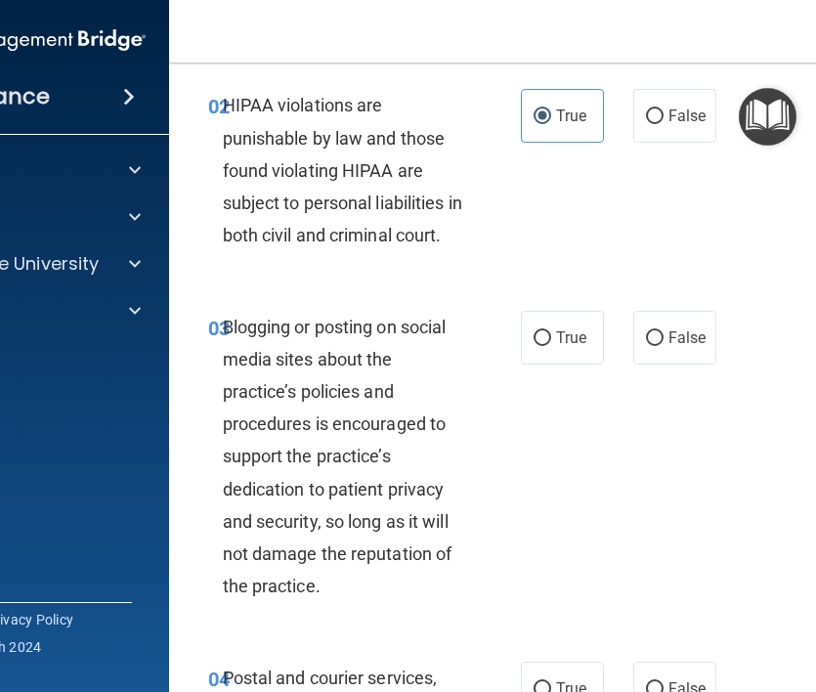
scroll to position [288, 0]
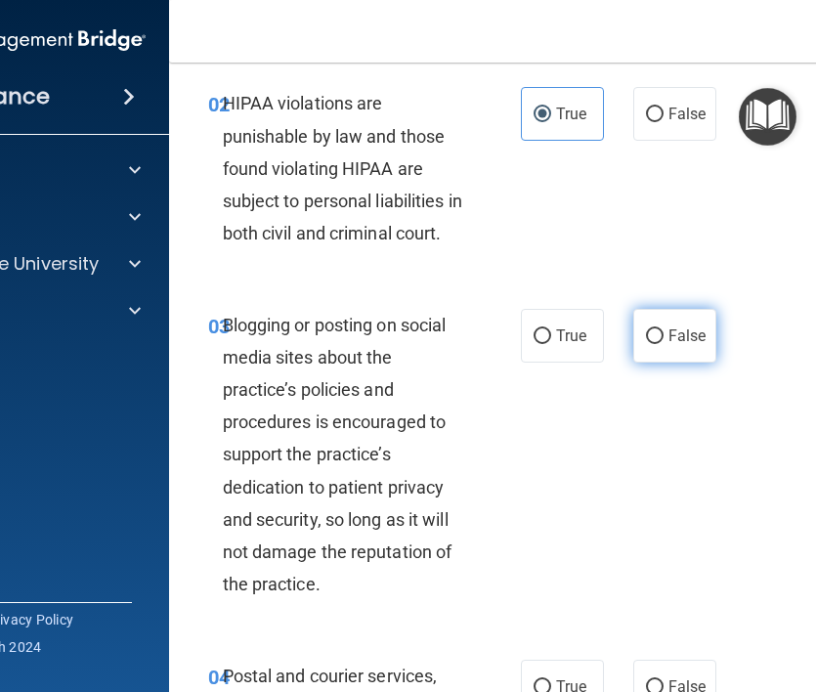
click at [667, 363] on label "False" at bounding box center [674, 336] width 83 height 54
click at [663, 344] on input "False" at bounding box center [655, 336] width 18 height 15
radio input "true"
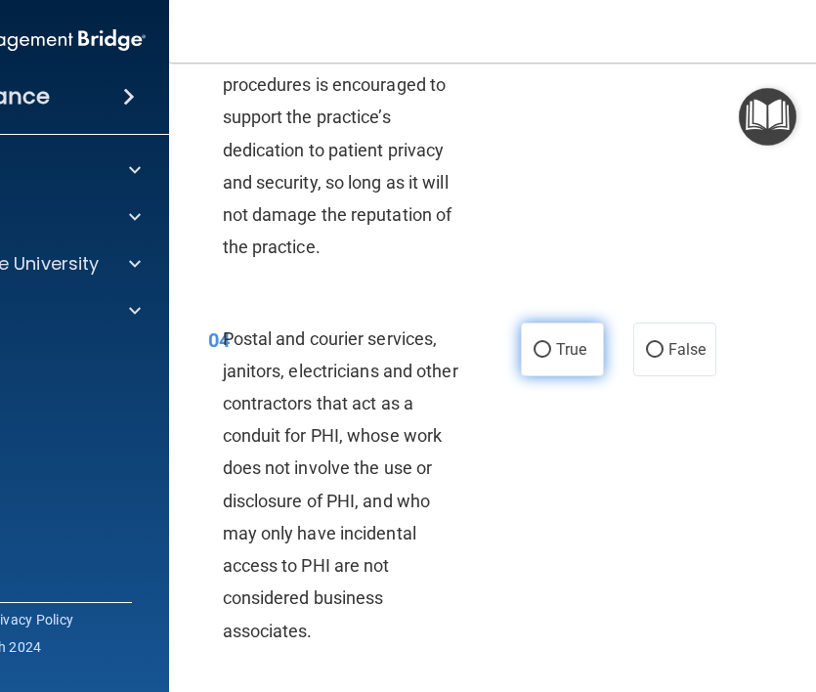
click at [570, 359] on span "True" at bounding box center [571, 349] width 30 height 19
click at [551, 358] on input "True" at bounding box center [543, 350] width 18 height 15
radio input "true"
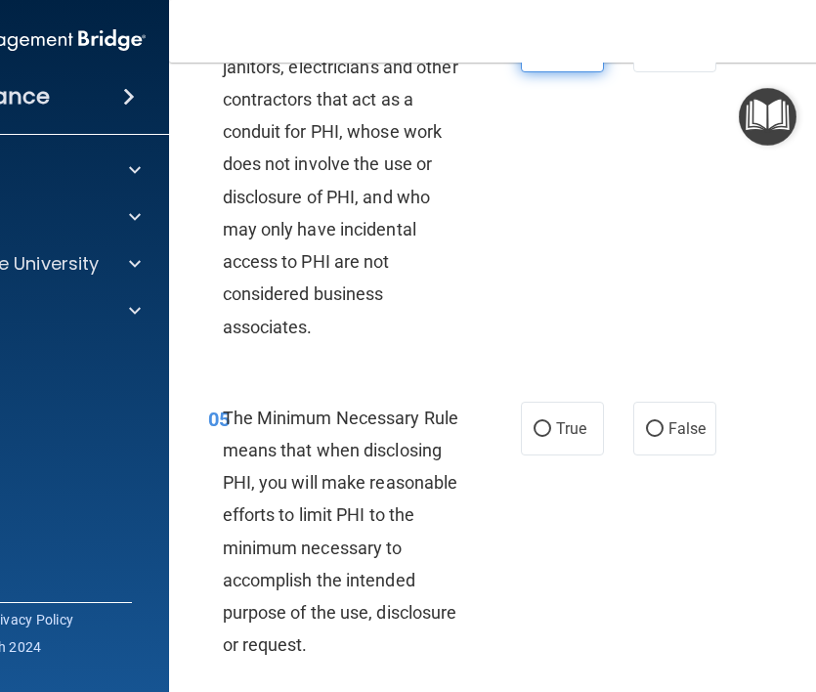
scroll to position [983, 0]
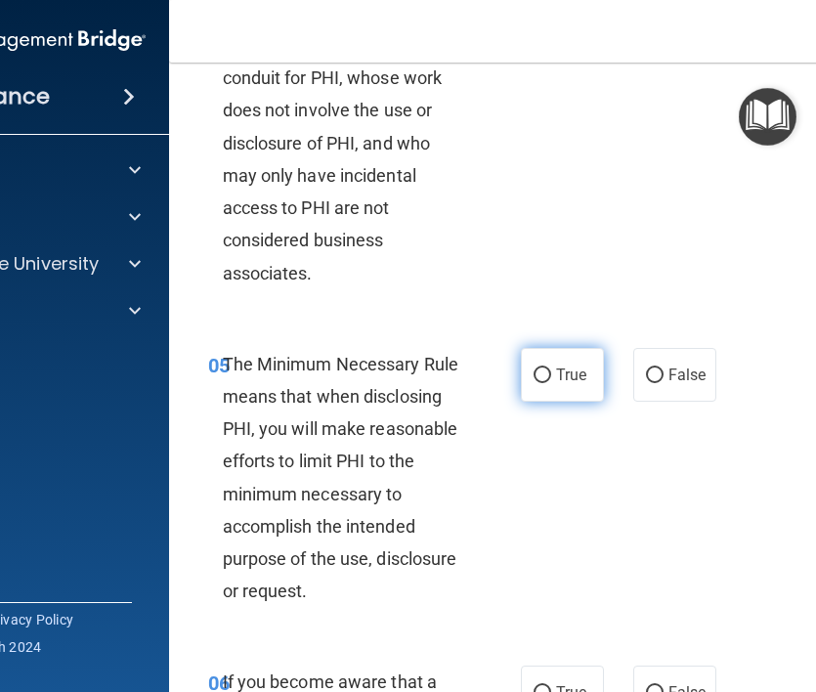
click at [552, 393] on label "True" at bounding box center [562, 375] width 83 height 54
click at [551, 383] on input "True" at bounding box center [543, 375] width 18 height 15
radio input "true"
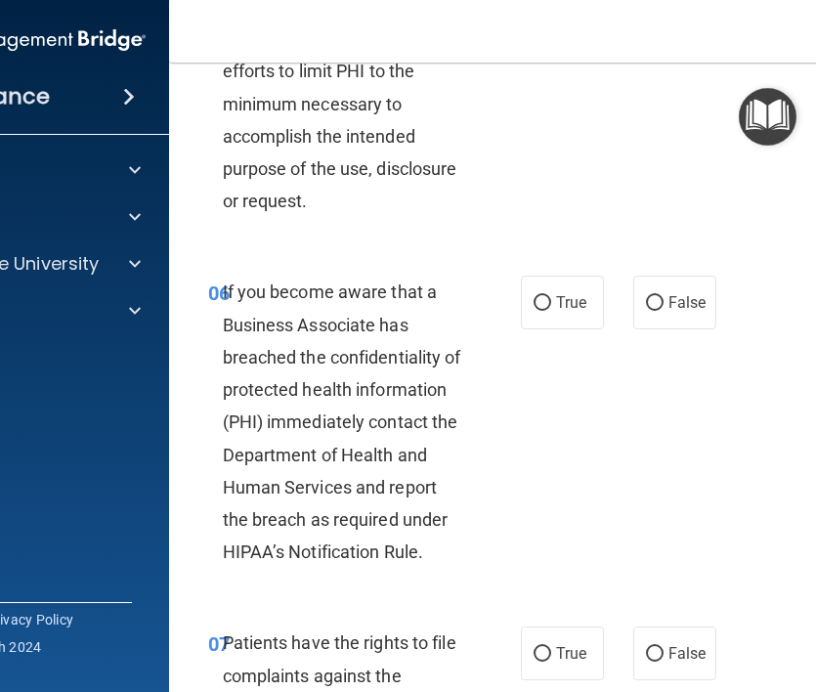
scroll to position [1377, 0]
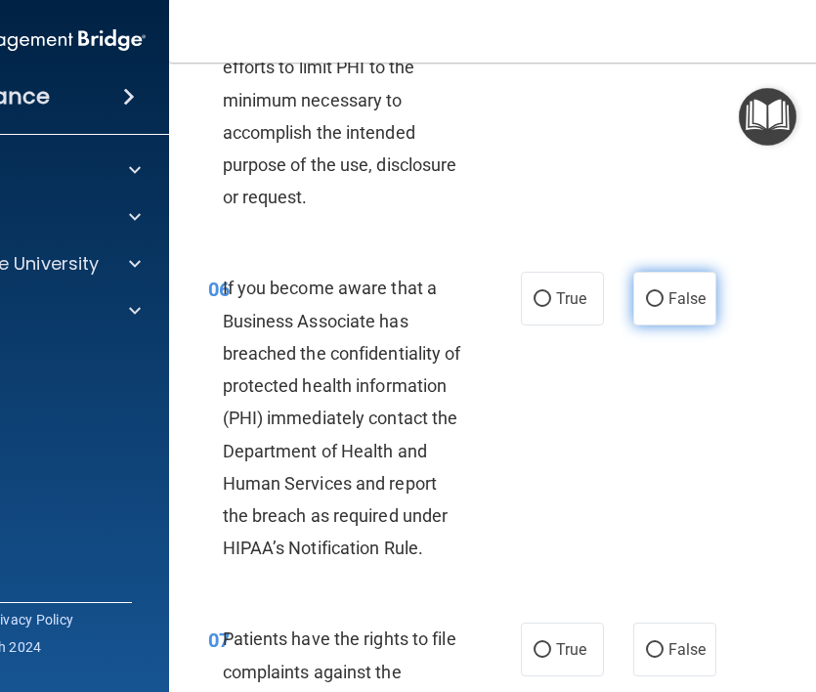
click at [647, 325] on label "False" at bounding box center [674, 299] width 83 height 54
click at [647, 307] on input "False" at bounding box center [655, 299] width 18 height 15
radio input "true"
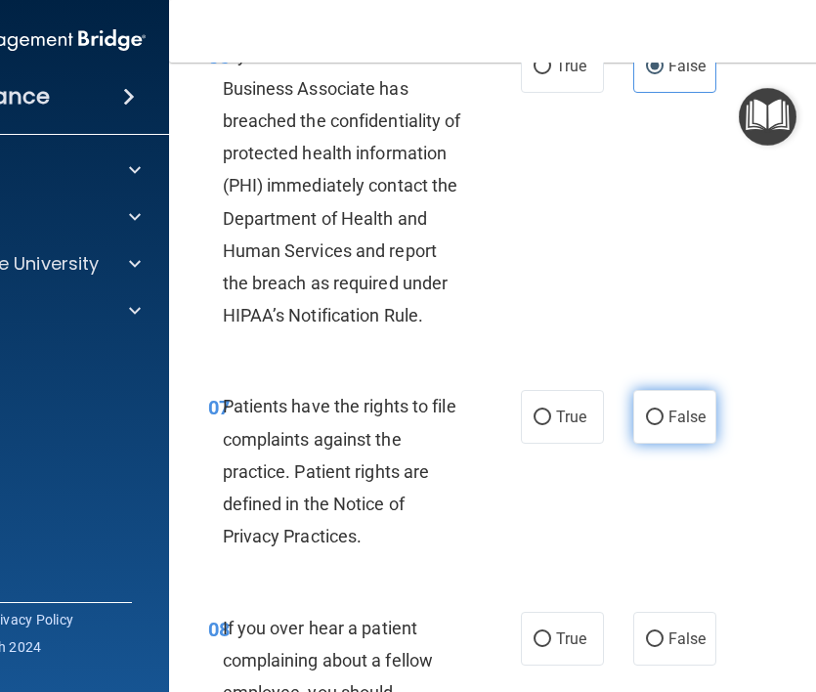
click at [653, 430] on label "False" at bounding box center [674, 417] width 83 height 54
click at [653, 425] on input "False" at bounding box center [655, 417] width 18 height 15
radio input "true"
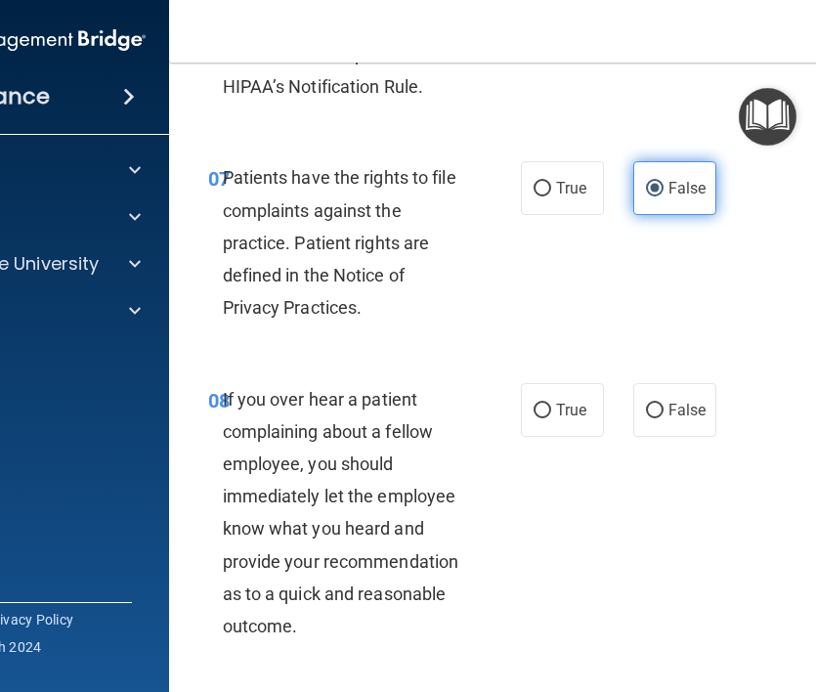
scroll to position [1868, 0]
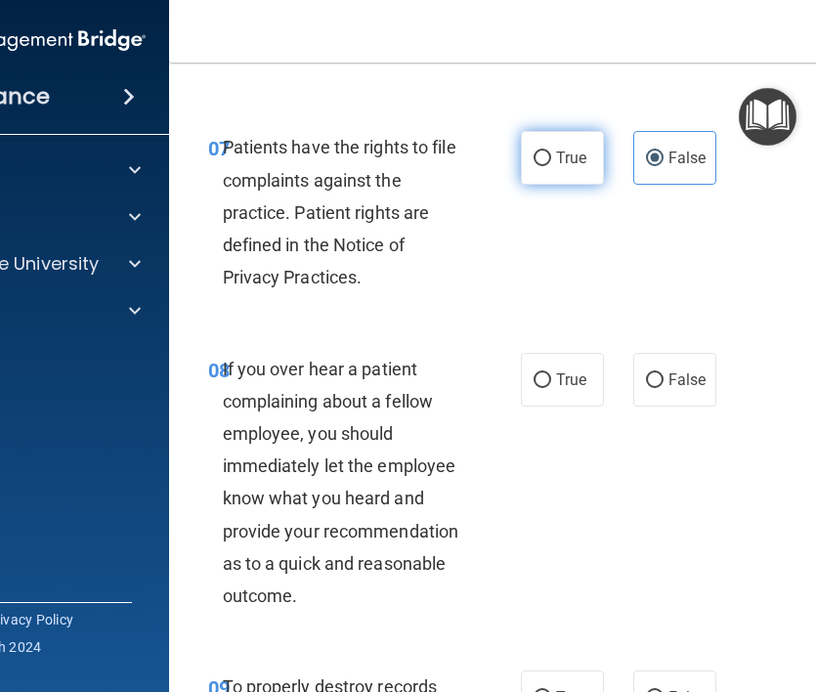
click at [577, 167] on span "True" at bounding box center [571, 158] width 30 height 19
click at [551, 166] on input "True" at bounding box center [543, 158] width 18 height 15
radio input "true"
radio input "false"
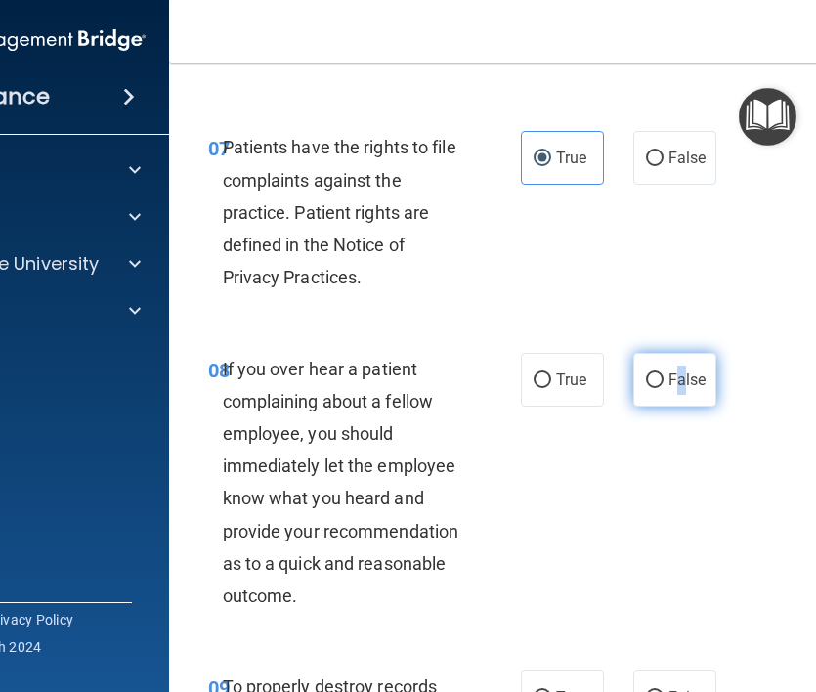
click at [681, 406] on label "False" at bounding box center [674, 380] width 83 height 54
click at [657, 400] on label "False" at bounding box center [674, 380] width 83 height 54
click at [657, 388] on input "False" at bounding box center [655, 380] width 18 height 15
radio input "true"
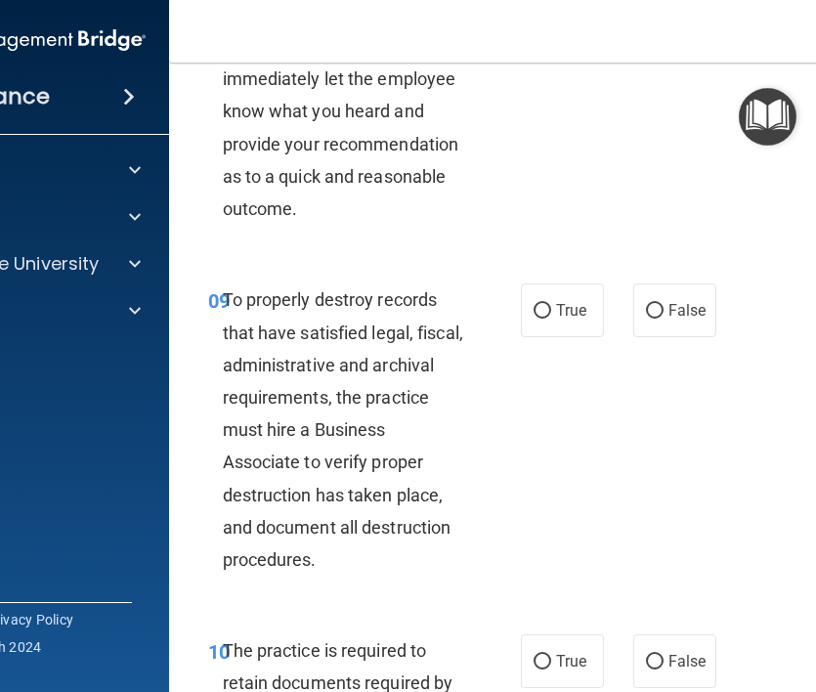
scroll to position [2256, 0]
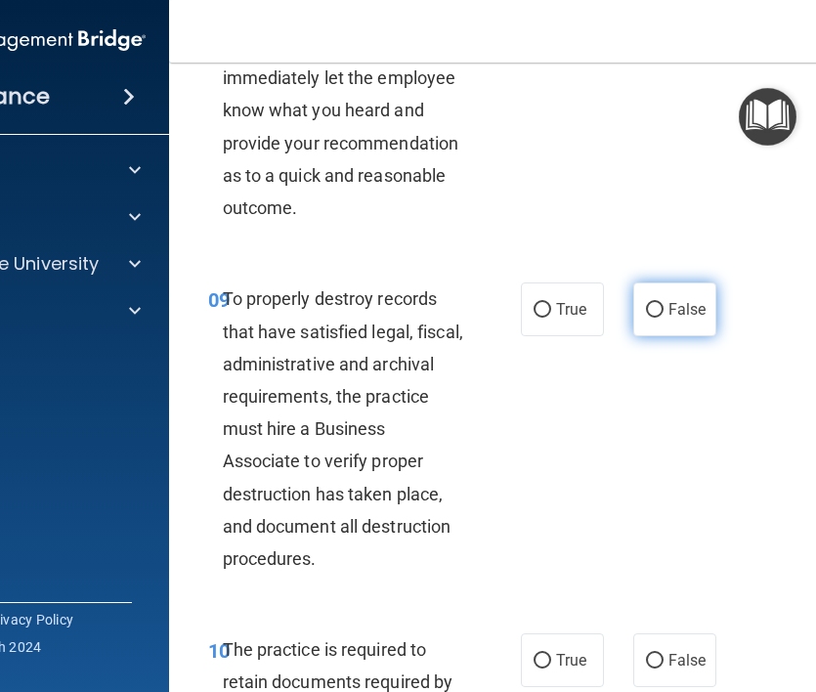
click at [658, 318] on input "False" at bounding box center [655, 310] width 18 height 15
radio input "true"
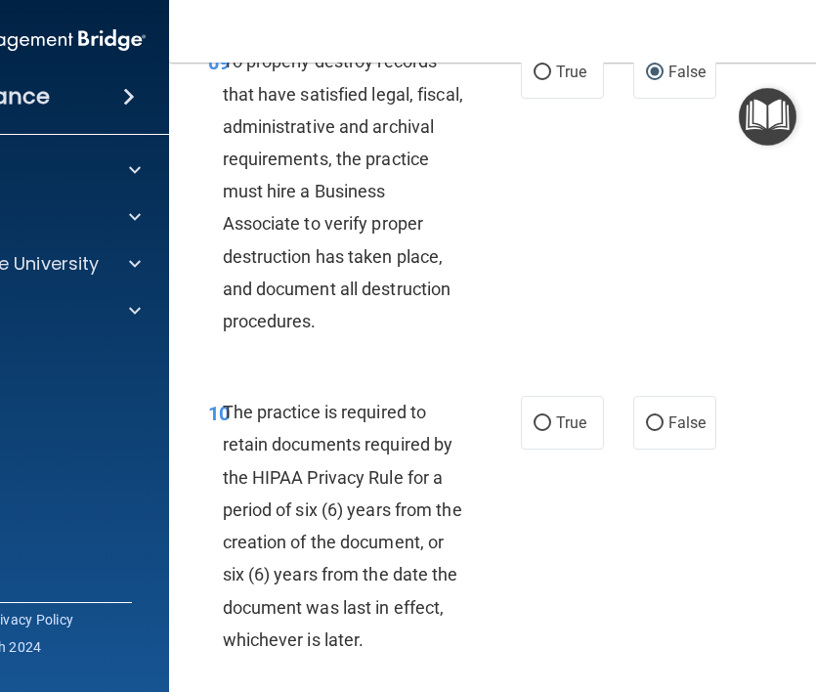
scroll to position [2504, 0]
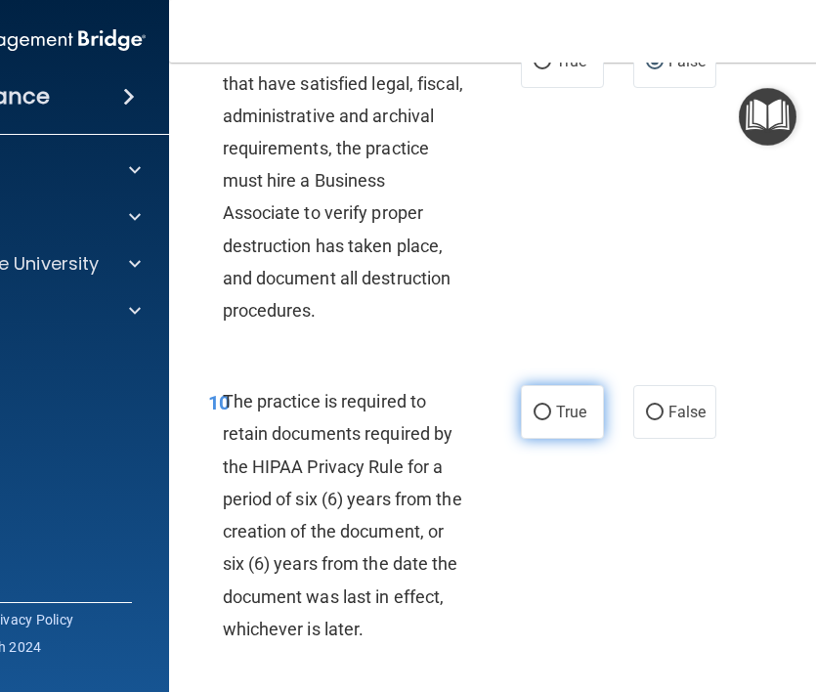
click at [584, 421] on span "True" at bounding box center [571, 412] width 30 height 19
click at [551, 420] on input "True" at bounding box center [543, 413] width 18 height 15
radio input "true"
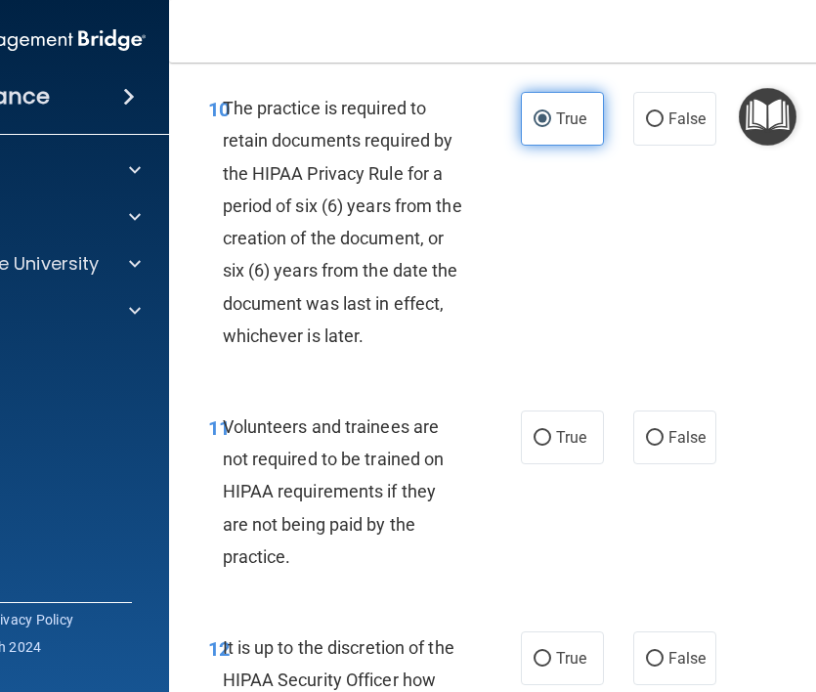
scroll to position [2825, 0]
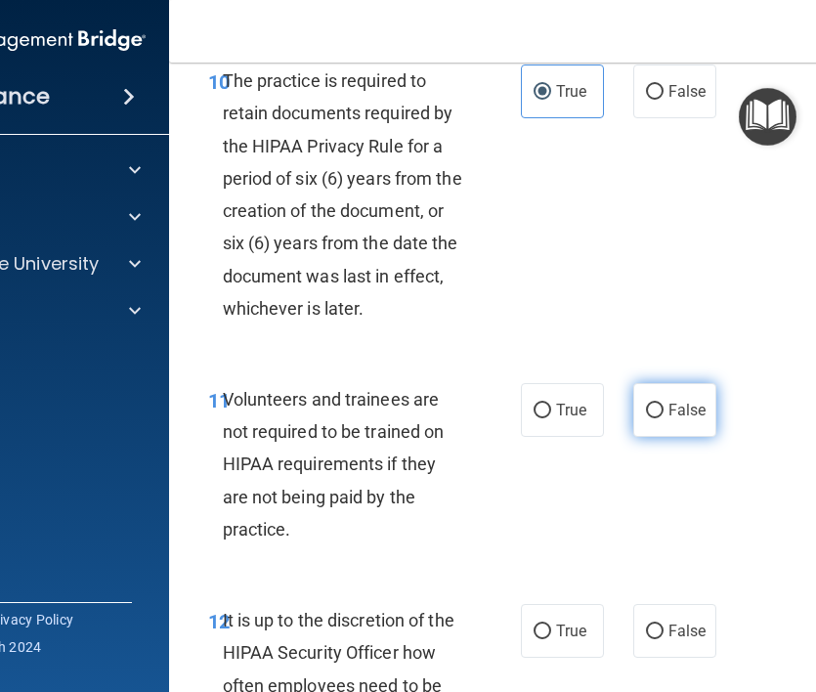
click at [654, 418] on input "False" at bounding box center [655, 411] width 18 height 15
radio input "true"
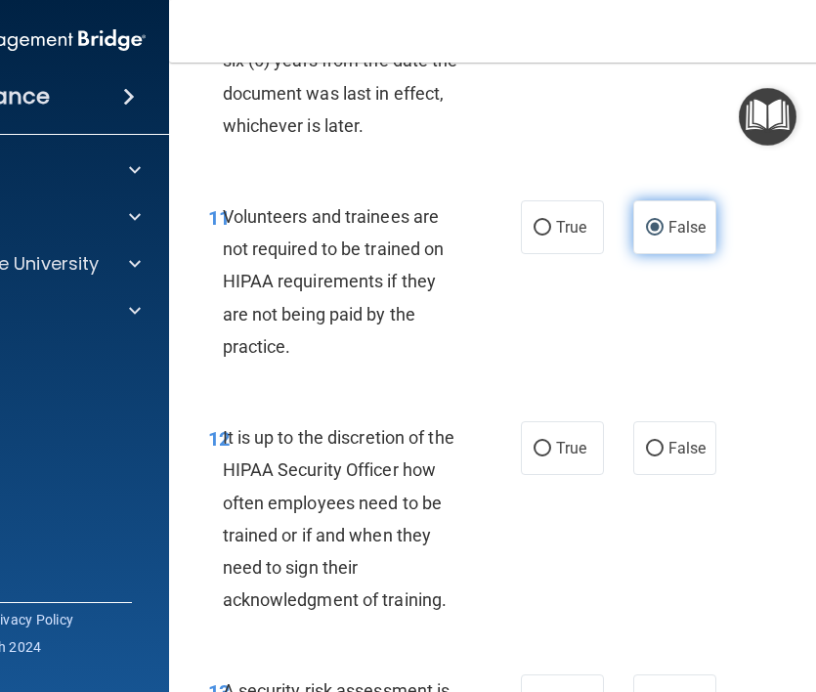
scroll to position [3025, 0]
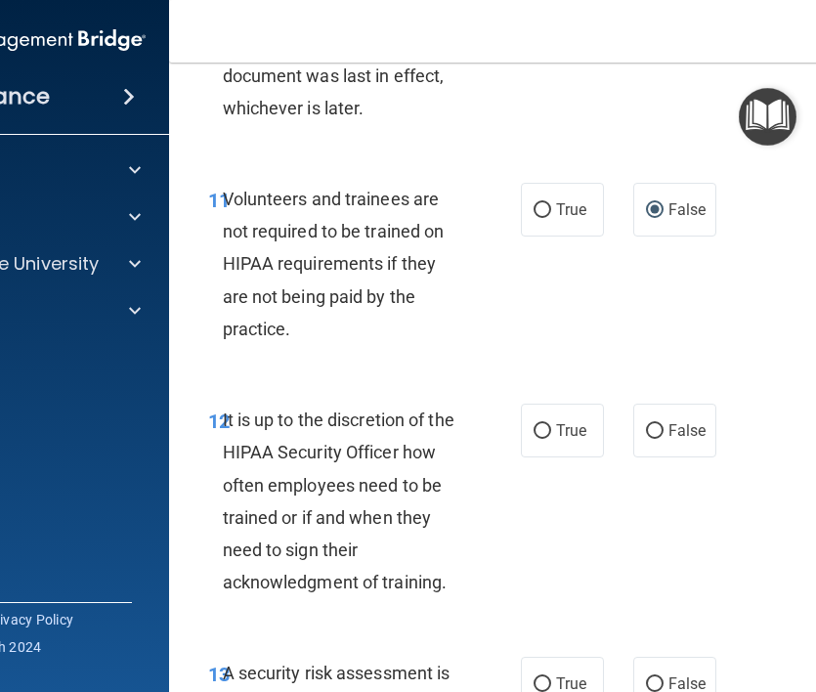
click at [647, 436] on div "12 It is up to the discretion of the HIPAA Security Officer how often employees…" at bounding box center [564, 505] width 743 height 253
click at [666, 457] on label "False" at bounding box center [674, 431] width 83 height 54
click at [663, 439] on input "False" at bounding box center [655, 431] width 18 height 15
radio input "true"
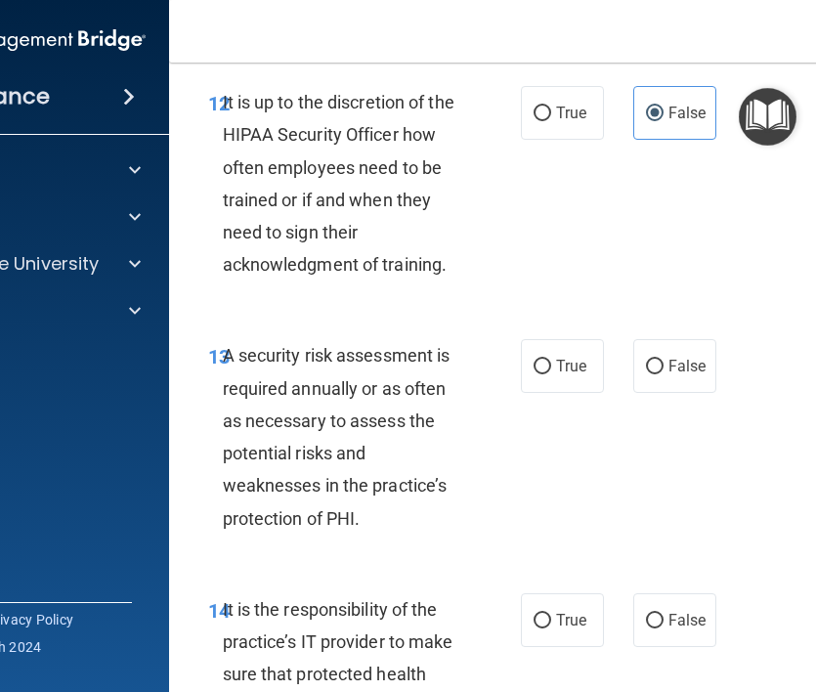
scroll to position [3419, 0]
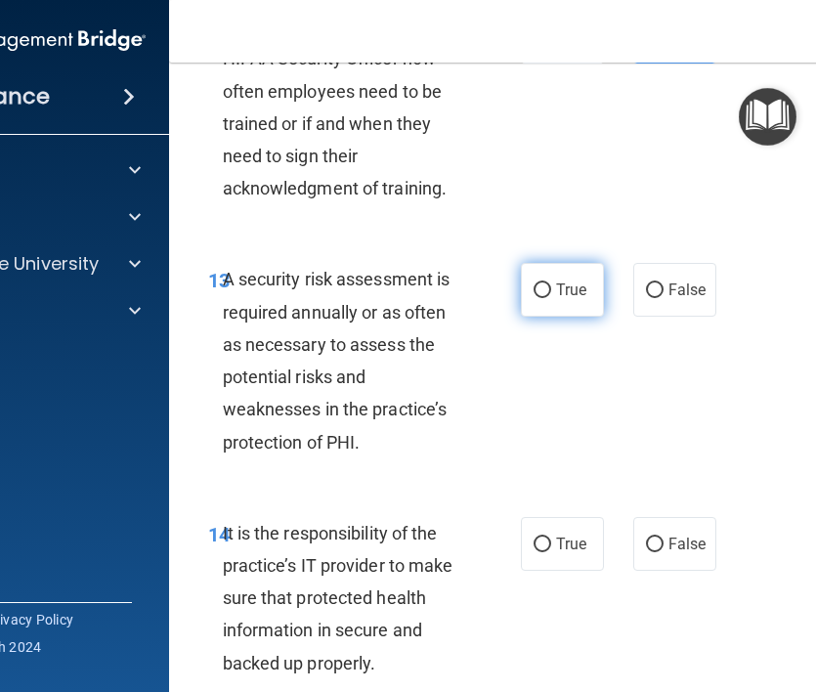
click at [548, 298] on input "True" at bounding box center [543, 290] width 18 height 15
radio input "true"
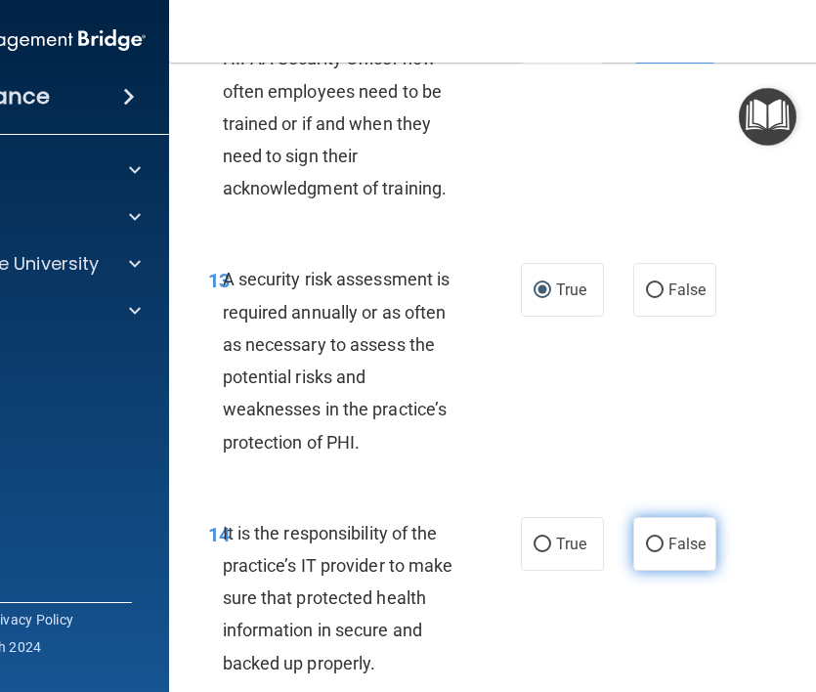
click at [658, 571] on label "False" at bounding box center [674, 544] width 83 height 54
click at [658, 552] on input "False" at bounding box center [655, 544] width 18 height 15
radio input "true"
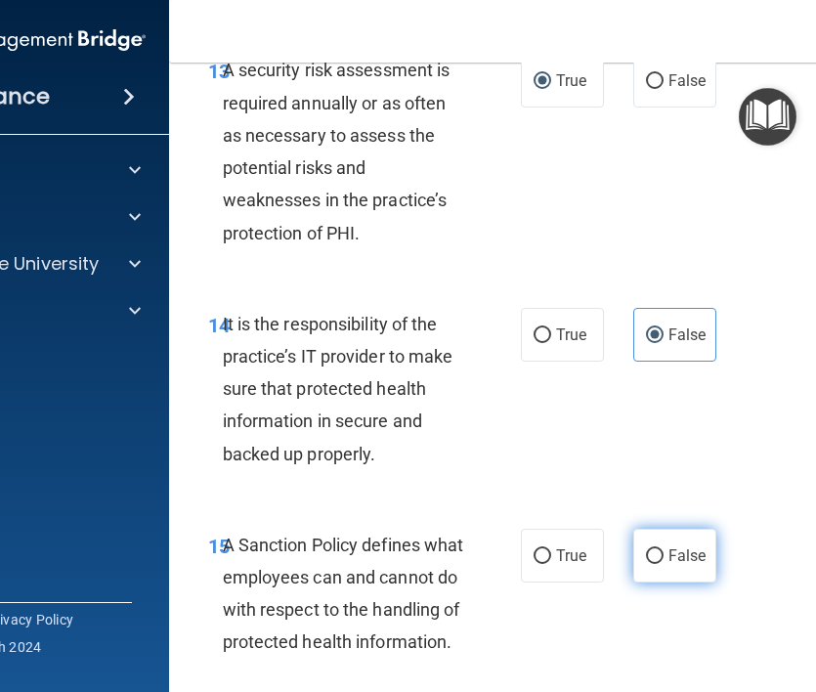
scroll to position [3715, 0]
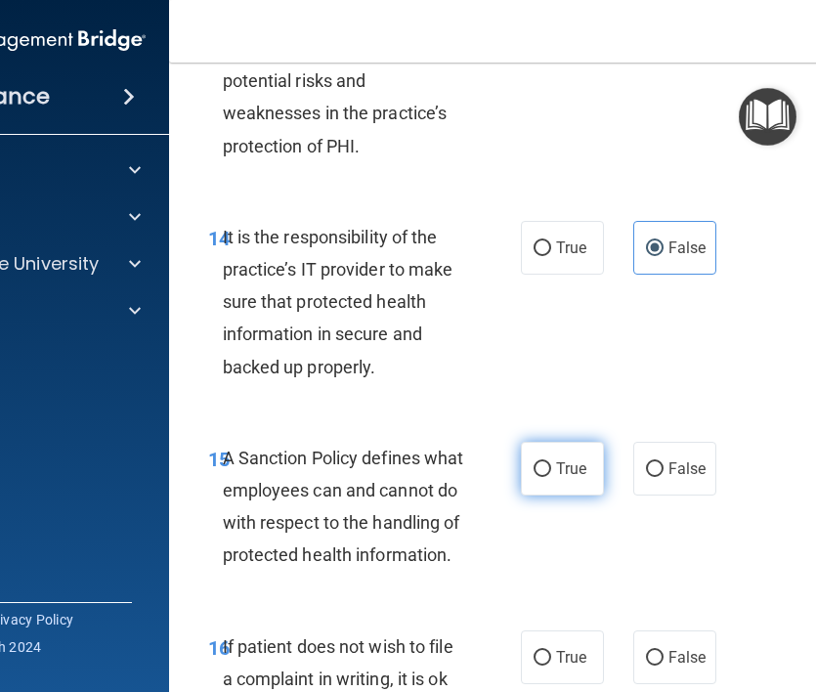
click at [595, 486] on label "True" at bounding box center [562, 469] width 83 height 54
click at [551, 477] on input "True" at bounding box center [543, 469] width 18 height 15
radio input "true"
click at [585, 478] on span "True" at bounding box center [571, 468] width 30 height 19
click at [551, 477] on input "True" at bounding box center [543, 469] width 18 height 15
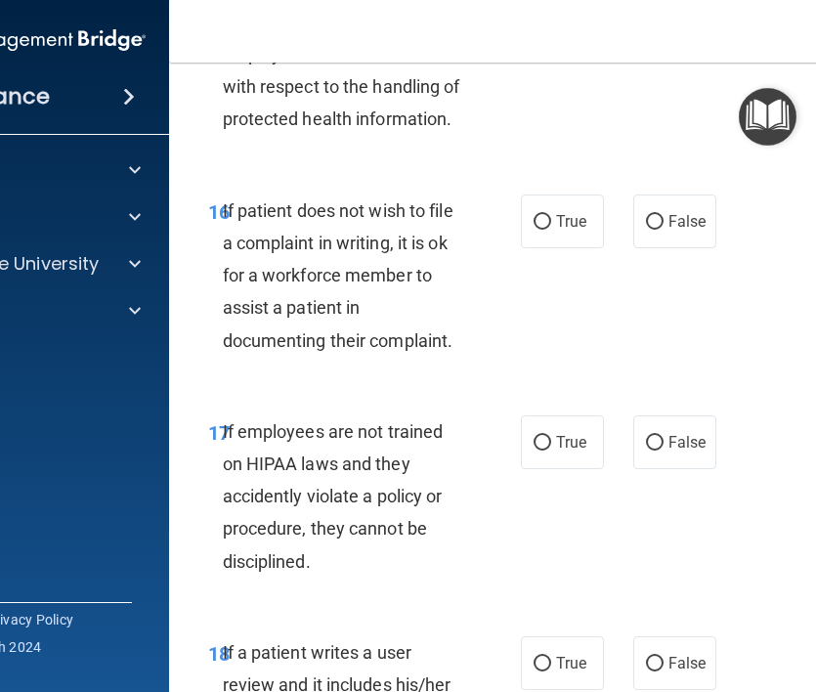
scroll to position [4161, 0]
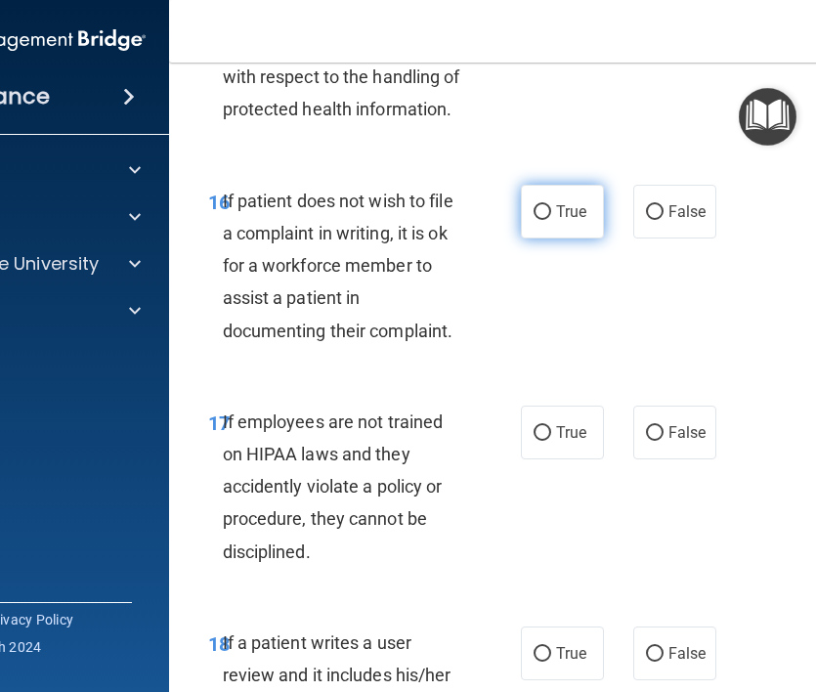
click at [577, 238] on label "True" at bounding box center [562, 212] width 83 height 54
click at [551, 220] on input "True" at bounding box center [543, 212] width 18 height 15
radio input "true"
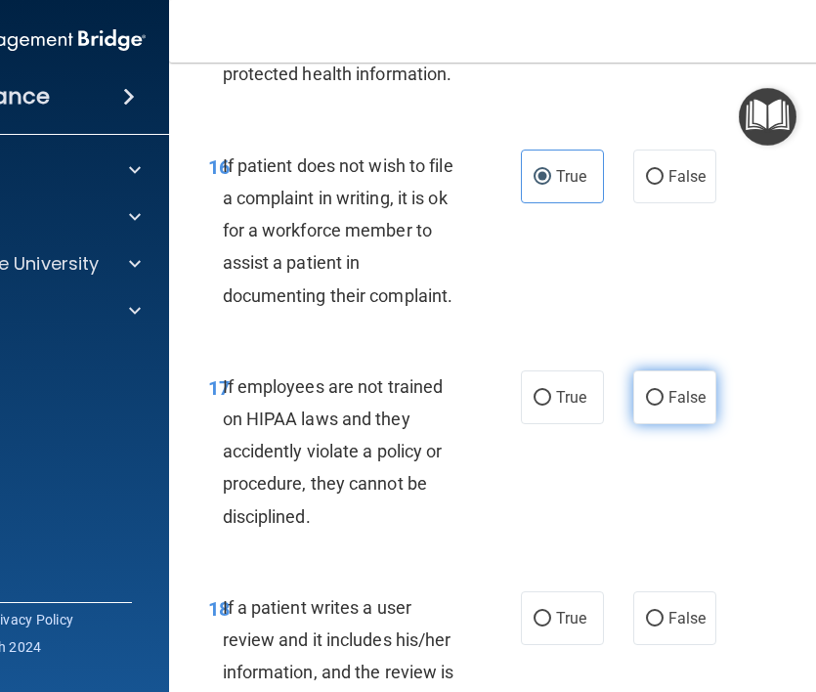
click at [665, 424] on label "False" at bounding box center [674, 397] width 83 height 54
click at [663, 406] on input "False" at bounding box center [655, 398] width 18 height 15
radio input "true"
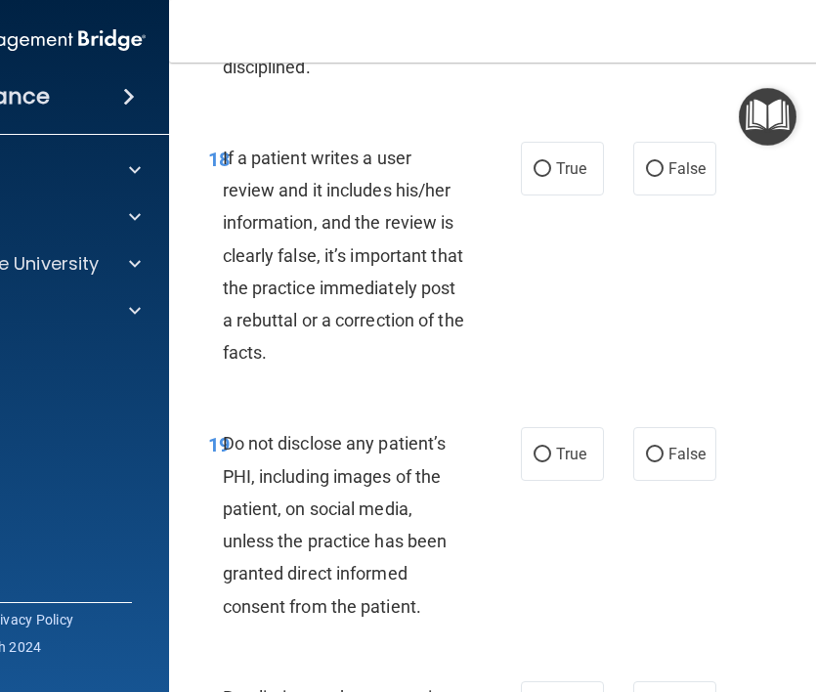
scroll to position [4660, 0]
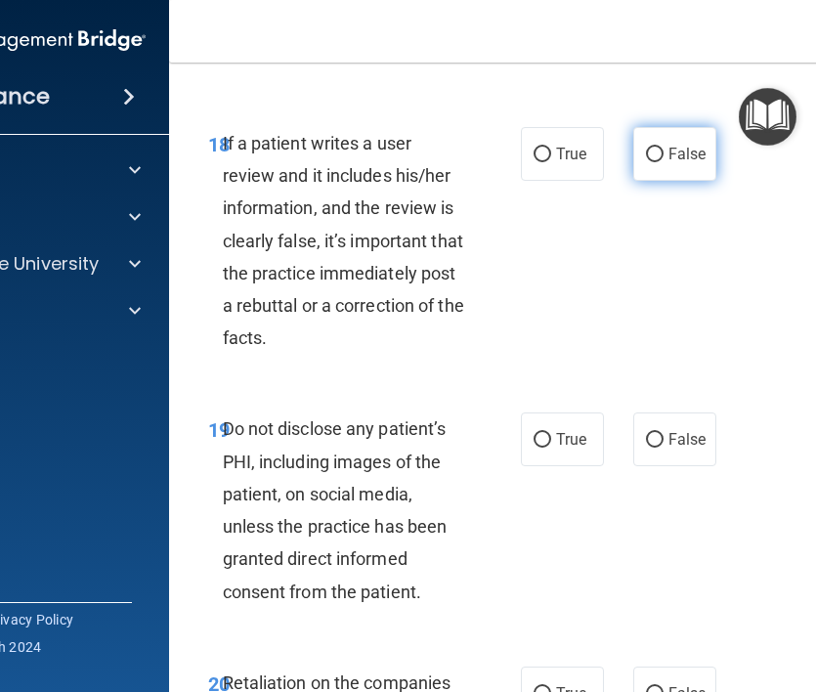
click at [657, 181] on label "False" at bounding box center [674, 154] width 83 height 54
click at [657, 162] on input "False" at bounding box center [655, 155] width 18 height 15
radio input "true"
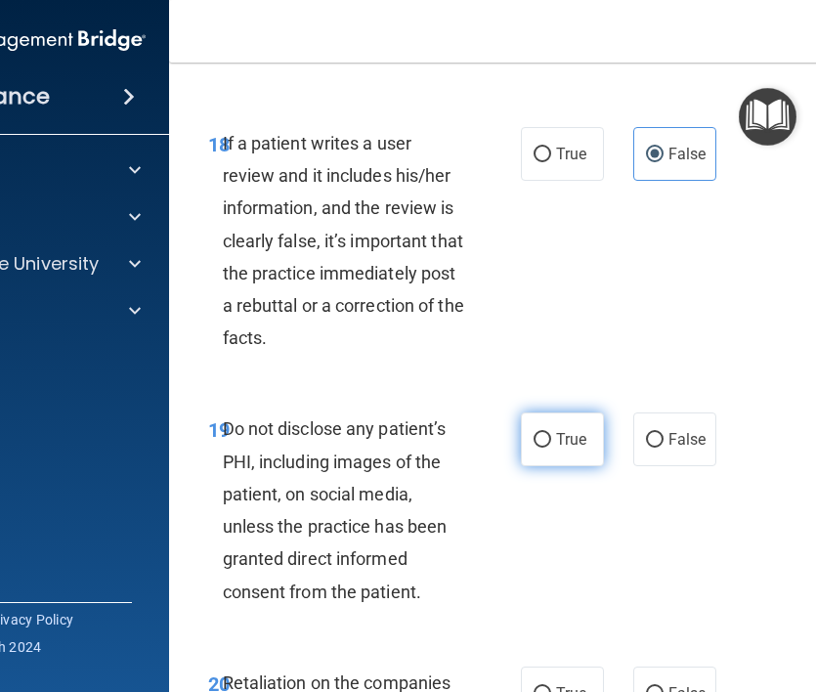
click at [598, 466] on label "True" at bounding box center [562, 439] width 83 height 54
click at [551, 448] on input "True" at bounding box center [543, 440] width 18 height 15
radio input "true"
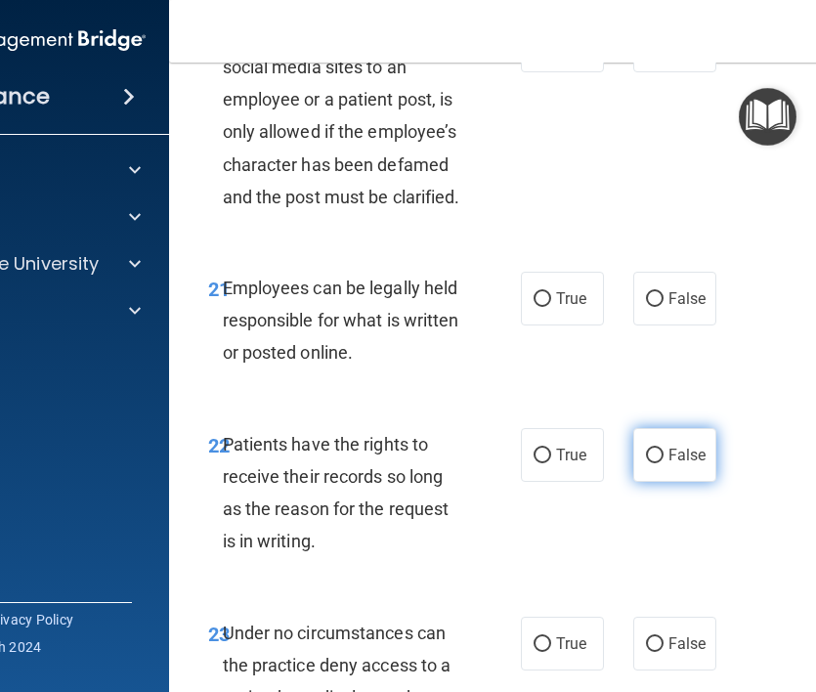
scroll to position [5298, 0]
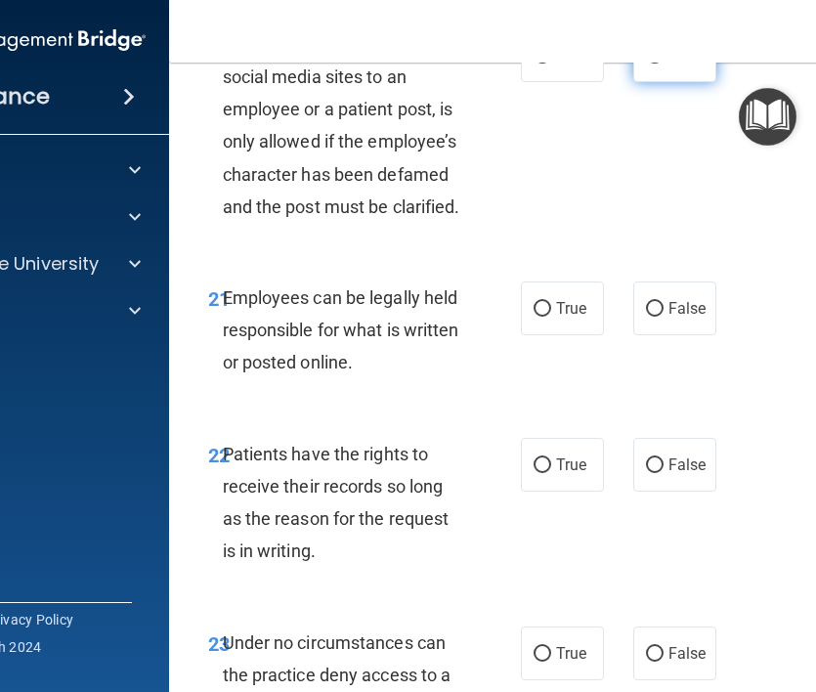
click at [676, 64] on span "False" at bounding box center [687, 55] width 38 height 19
click at [663, 64] on input "False" at bounding box center [655, 56] width 18 height 15
radio input "true"
click at [590, 335] on label "True" at bounding box center [562, 308] width 83 height 54
click at [551, 317] on input "True" at bounding box center [543, 309] width 18 height 15
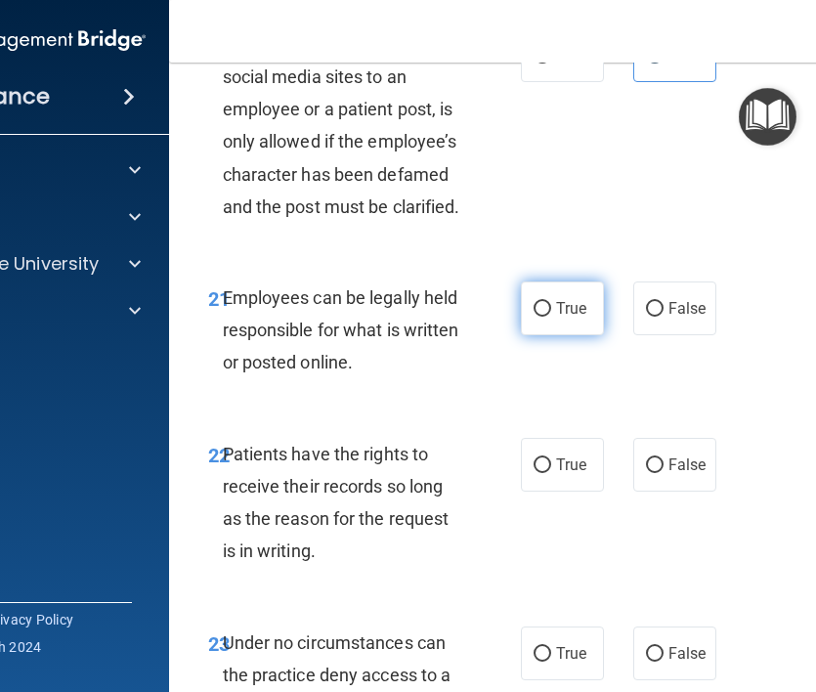
radio input "true"
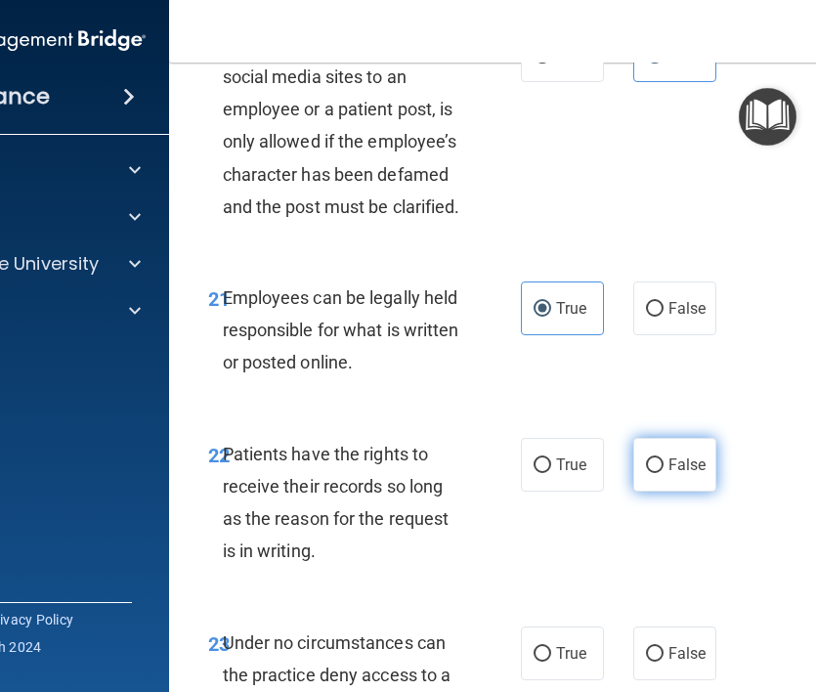
click at [654, 492] on label "False" at bounding box center [674, 465] width 83 height 54
click at [654, 473] on input "False" at bounding box center [655, 465] width 18 height 15
radio input "true"
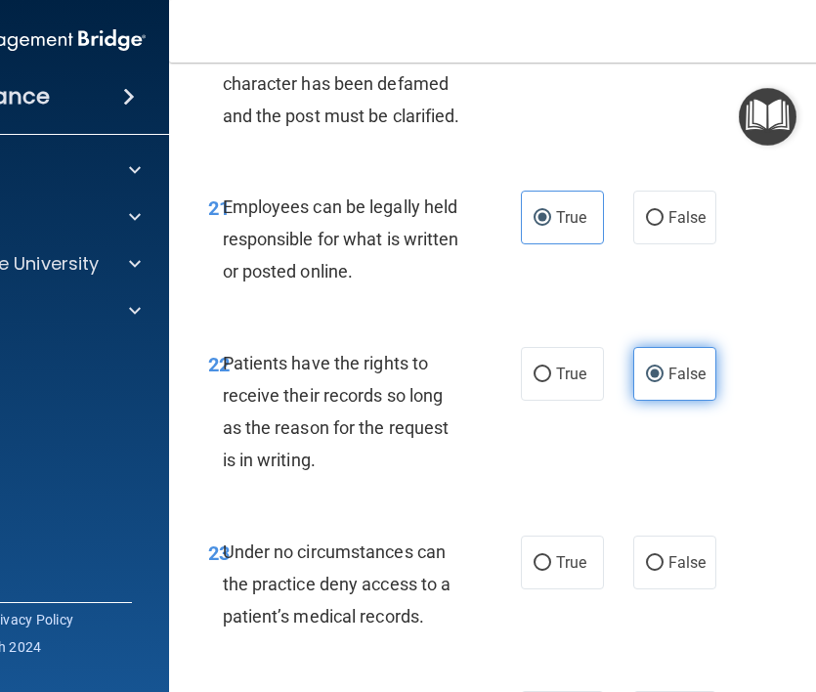
scroll to position [5409, 0]
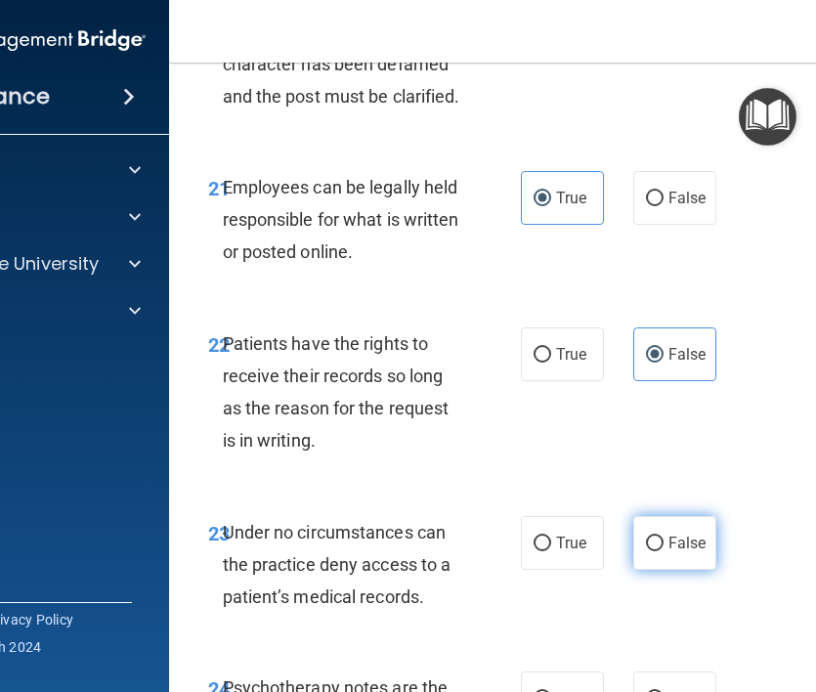
click at [670, 552] on span "False" at bounding box center [687, 543] width 38 height 19
click at [663, 551] on input "False" at bounding box center [655, 543] width 18 height 15
radio input "true"
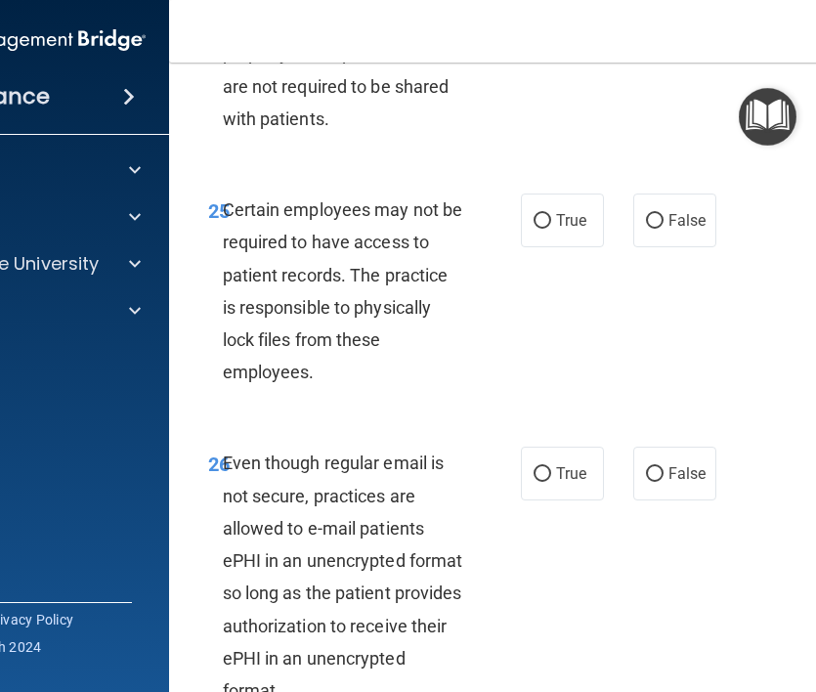
scroll to position [6077, 0]
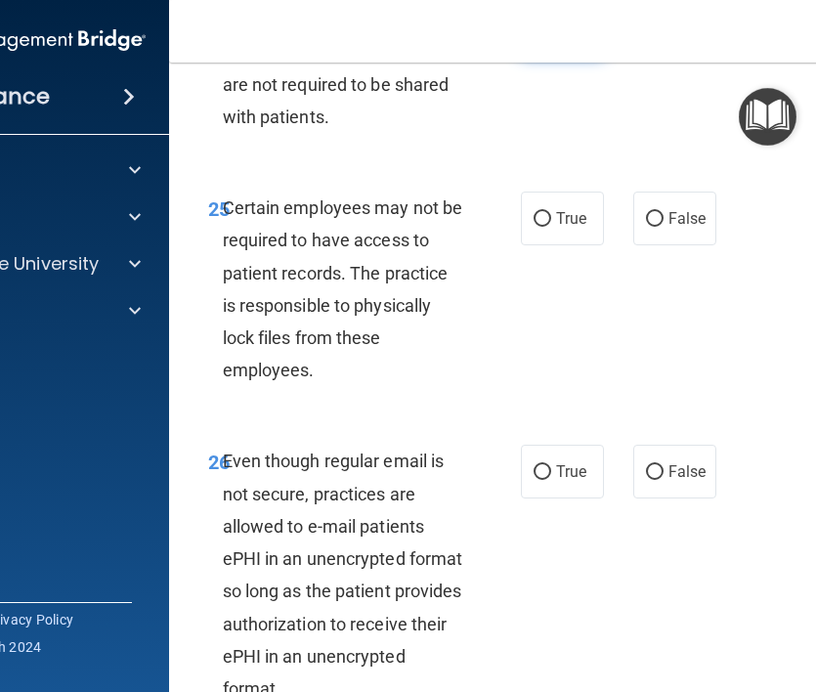
click at [577, 57] on label "True" at bounding box center [562, 30] width 83 height 54
click at [551, 38] on input "True" at bounding box center [543, 30] width 18 height 15
radio input "true"
click at [566, 228] on span "True" at bounding box center [571, 218] width 30 height 19
click at [551, 227] on input "True" at bounding box center [543, 219] width 18 height 15
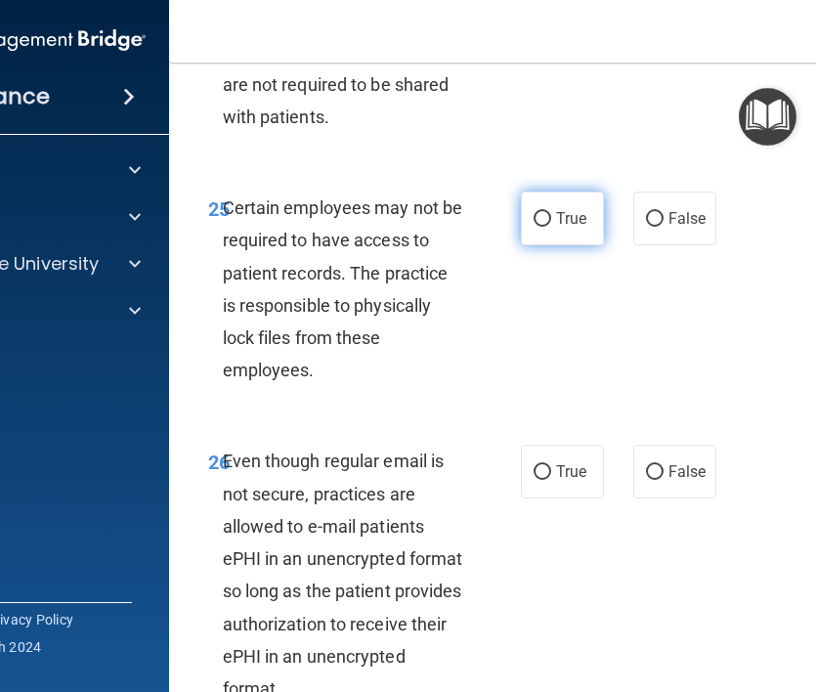
radio input "true"
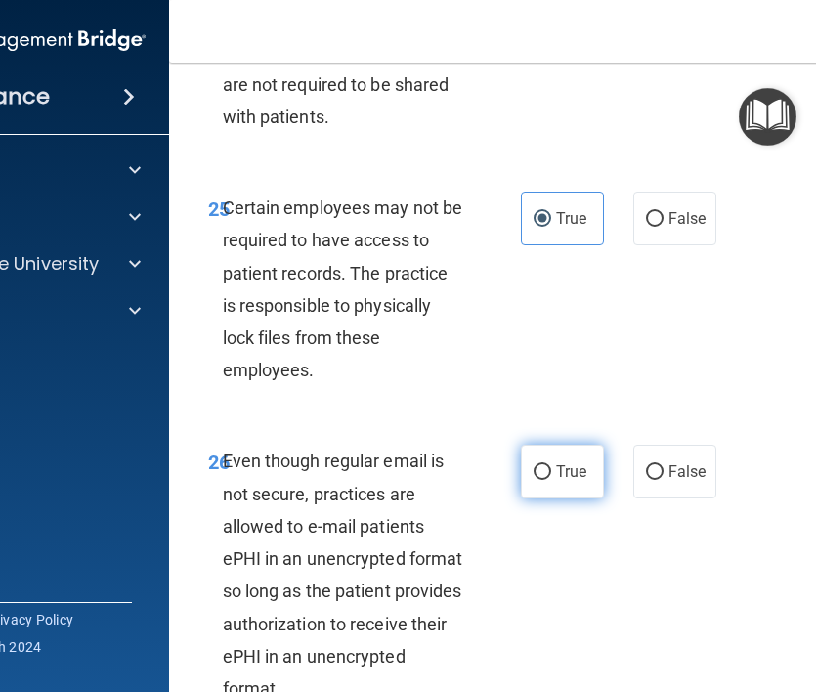
click at [579, 498] on label "True" at bounding box center [562, 472] width 83 height 54
click at [551, 480] on input "True" at bounding box center [543, 472] width 18 height 15
radio input "true"
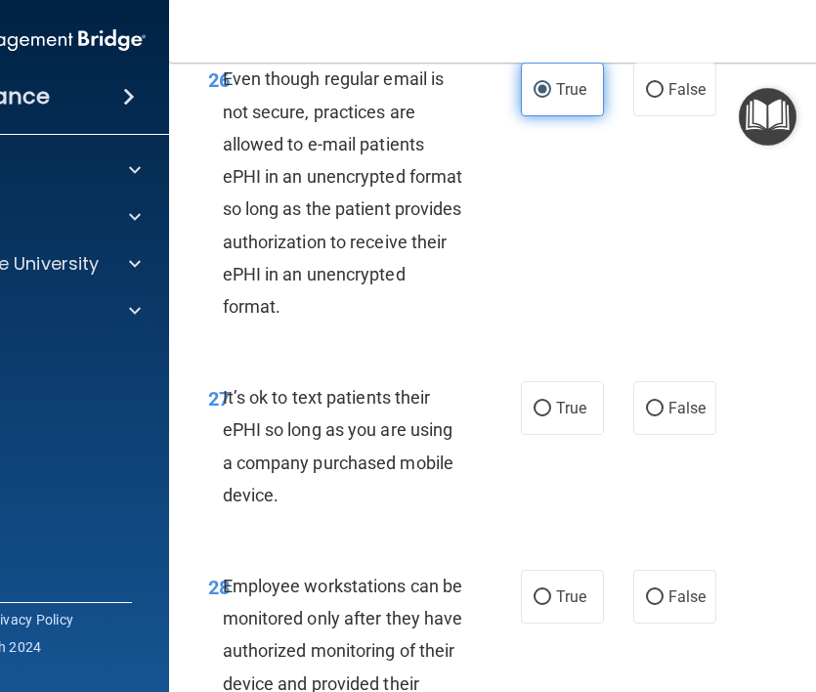
scroll to position [6487, 0]
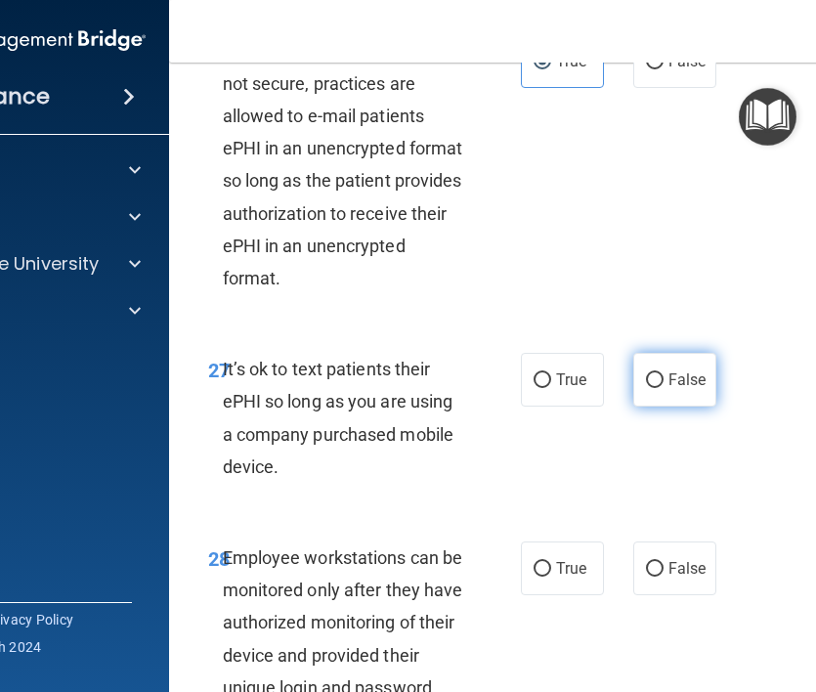
click at [662, 406] on label "False" at bounding box center [674, 380] width 83 height 54
click at [662, 388] on input "False" at bounding box center [655, 380] width 18 height 15
radio input "true"
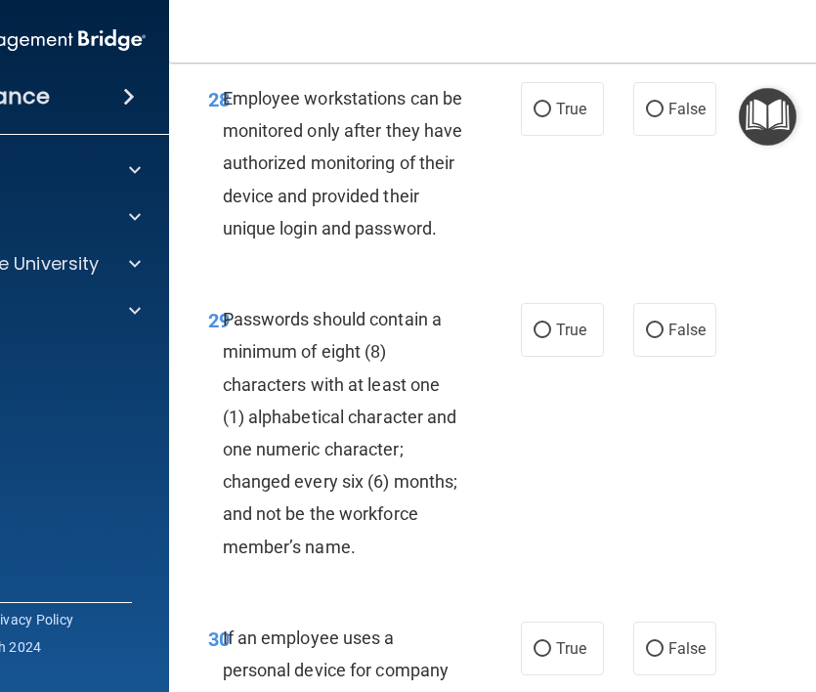
scroll to position [6948, 0]
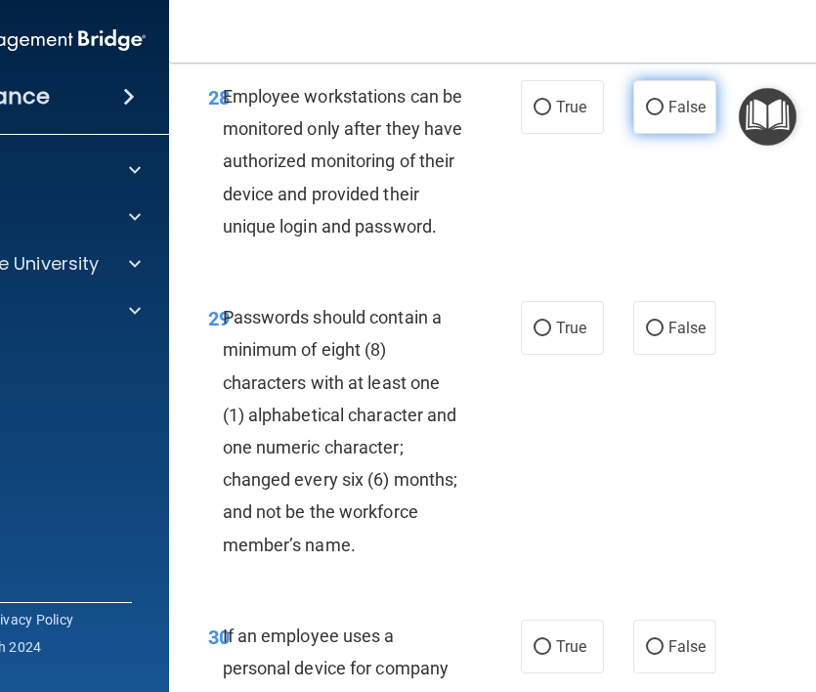
click at [653, 134] on label "False" at bounding box center [674, 107] width 83 height 54
click at [653, 115] on input "False" at bounding box center [655, 108] width 18 height 15
radio input "true"
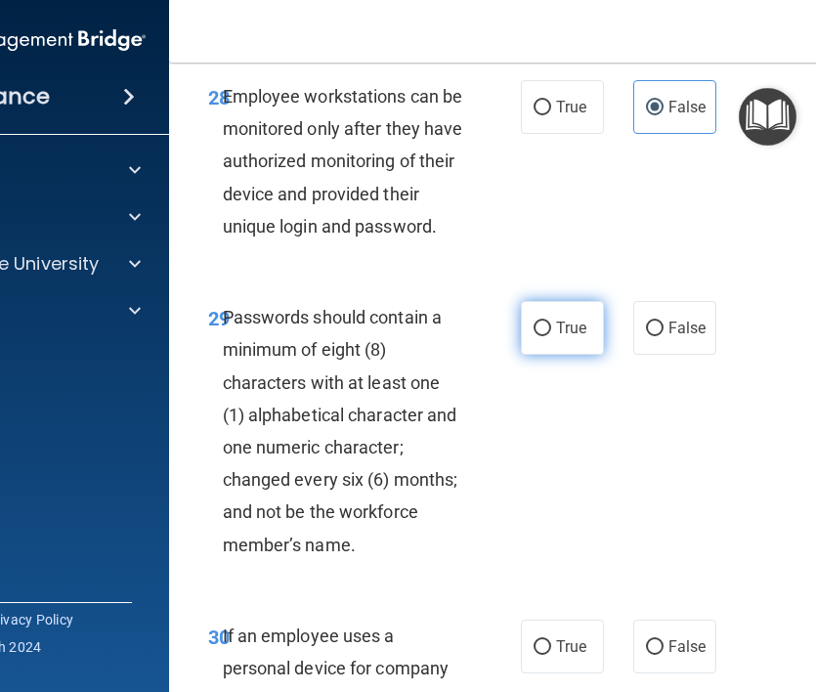
click at [570, 337] on span "True" at bounding box center [571, 328] width 30 height 19
click at [551, 336] on input "True" at bounding box center [543, 328] width 18 height 15
radio input "true"
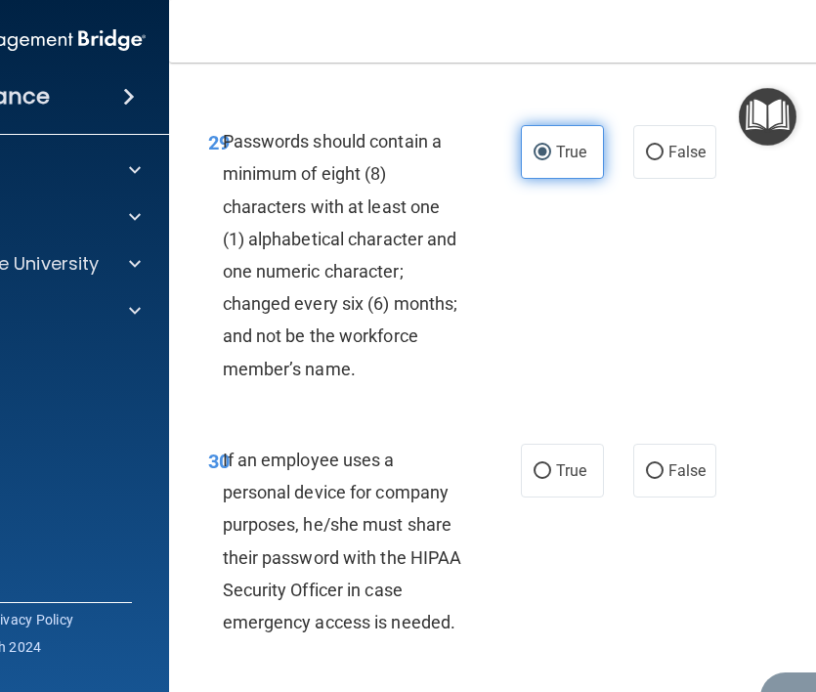
scroll to position [7158, 0]
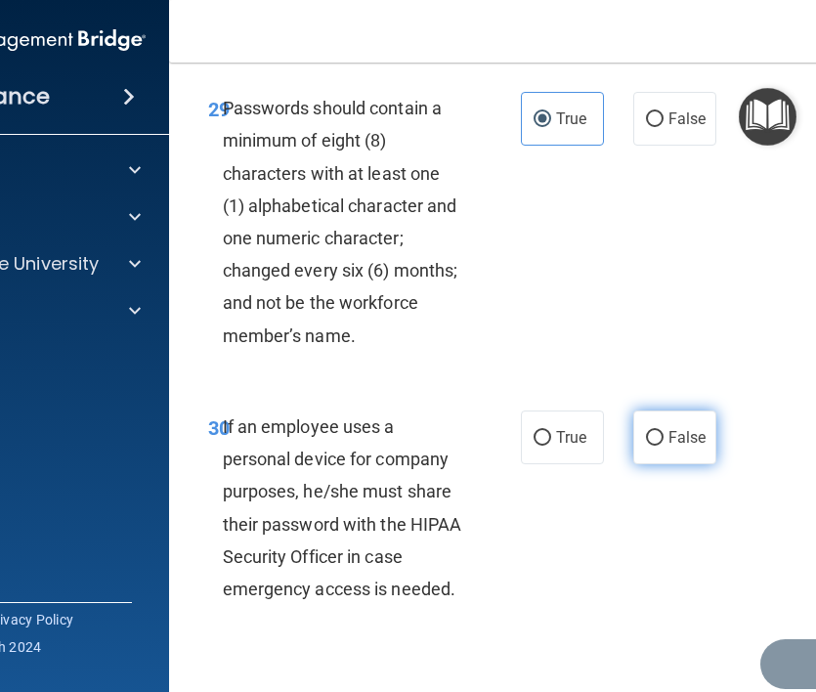
click at [675, 447] on span "False" at bounding box center [687, 437] width 38 height 19
click at [663, 446] on input "False" at bounding box center [655, 438] width 18 height 15
radio input "true"
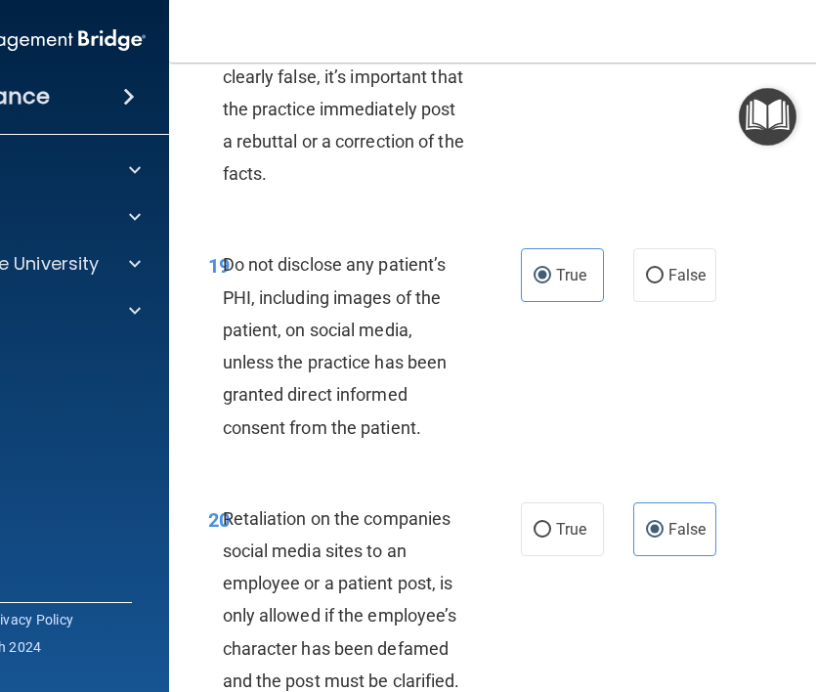
scroll to position [4823, 0]
click at [412, 371] on span "Do not disclose any patient’s PHI, including images of the patient, on social m…" at bounding box center [335, 346] width 225 height 183
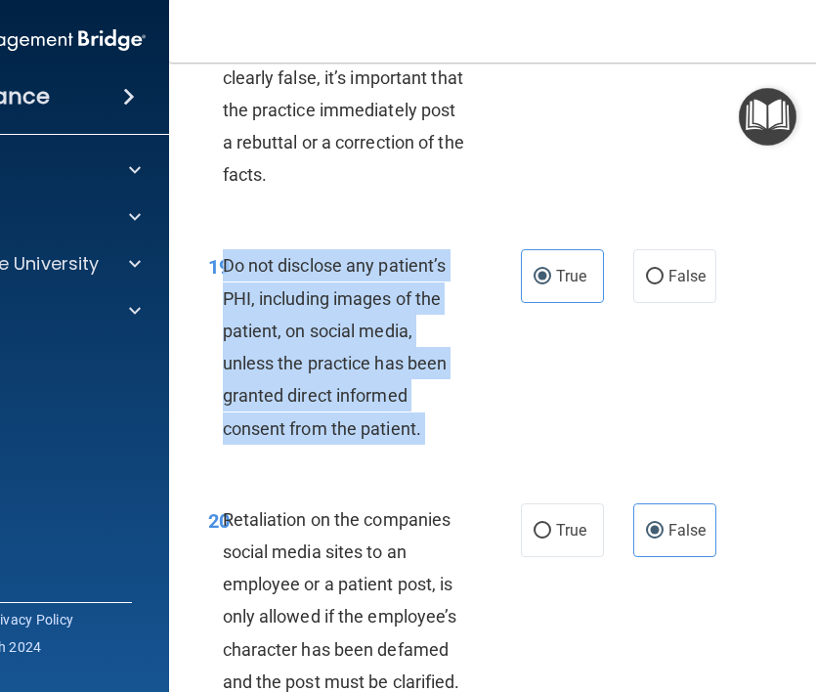
copy ng-form "Do not disclose any patient’s PHI, including images of the patient, on social m…"
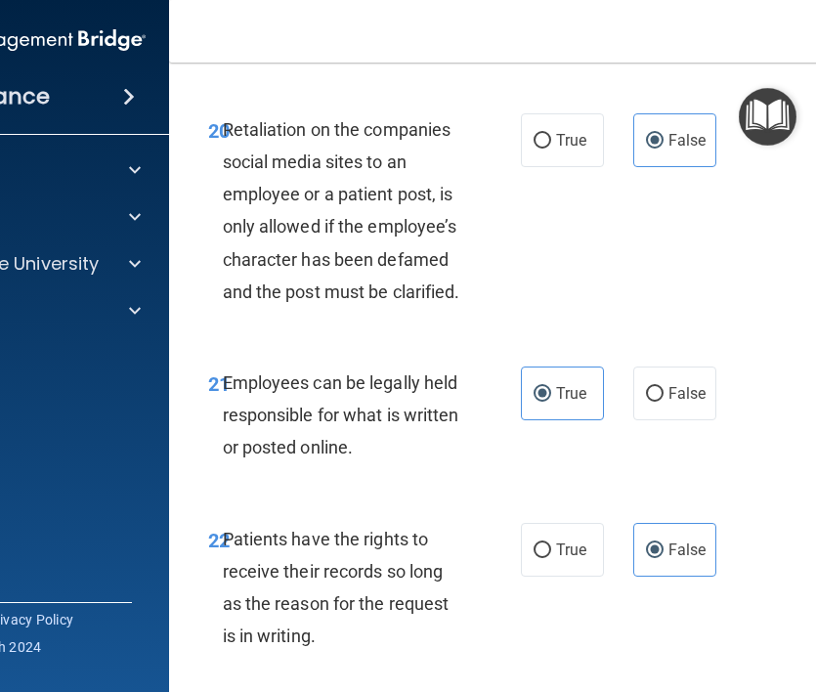
scroll to position [5214, 0]
click at [649, 341] on div "20 Retaliation on the companies social media sites to an employee or a patient …" at bounding box center [564, 214] width 743 height 253
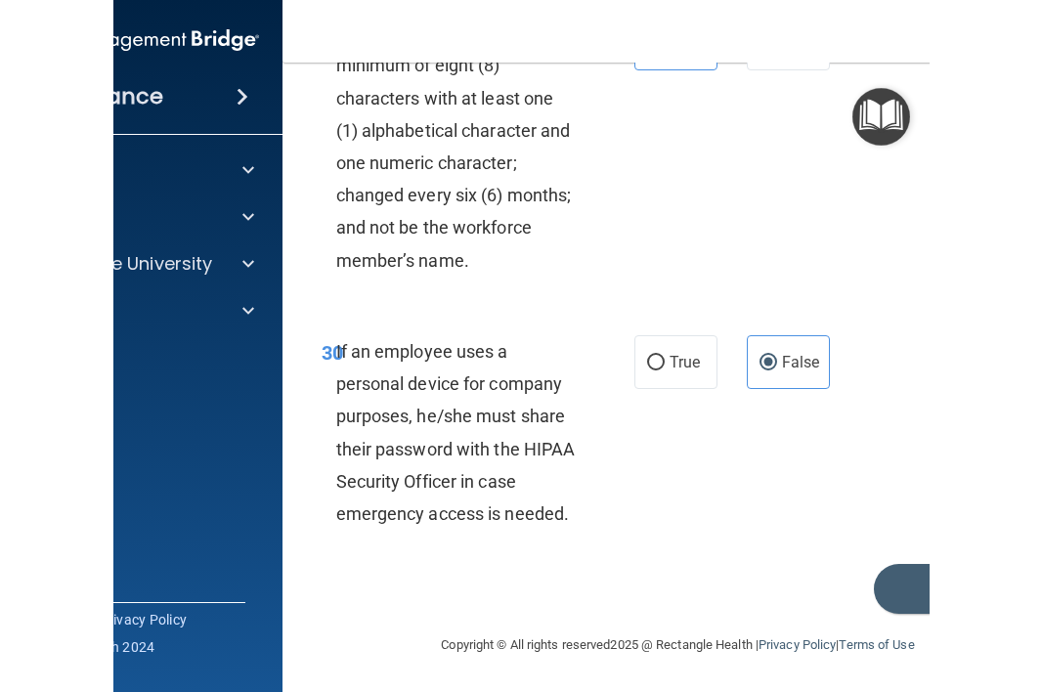
scroll to position [7298, 0]
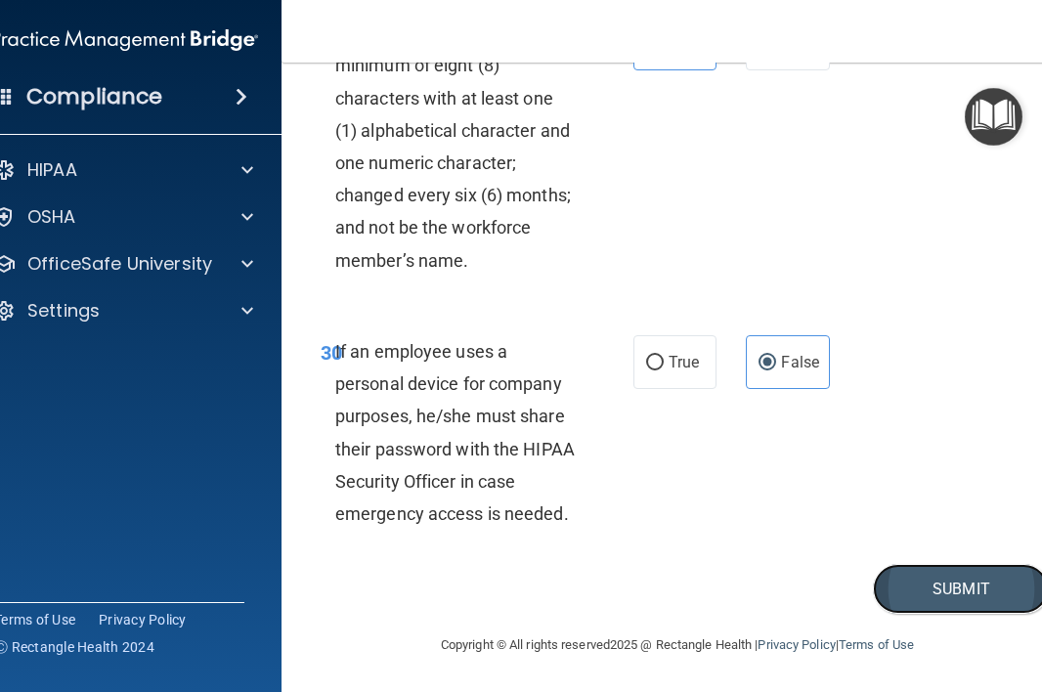
click at [980, 577] on button "Submit" at bounding box center [961, 589] width 176 height 50
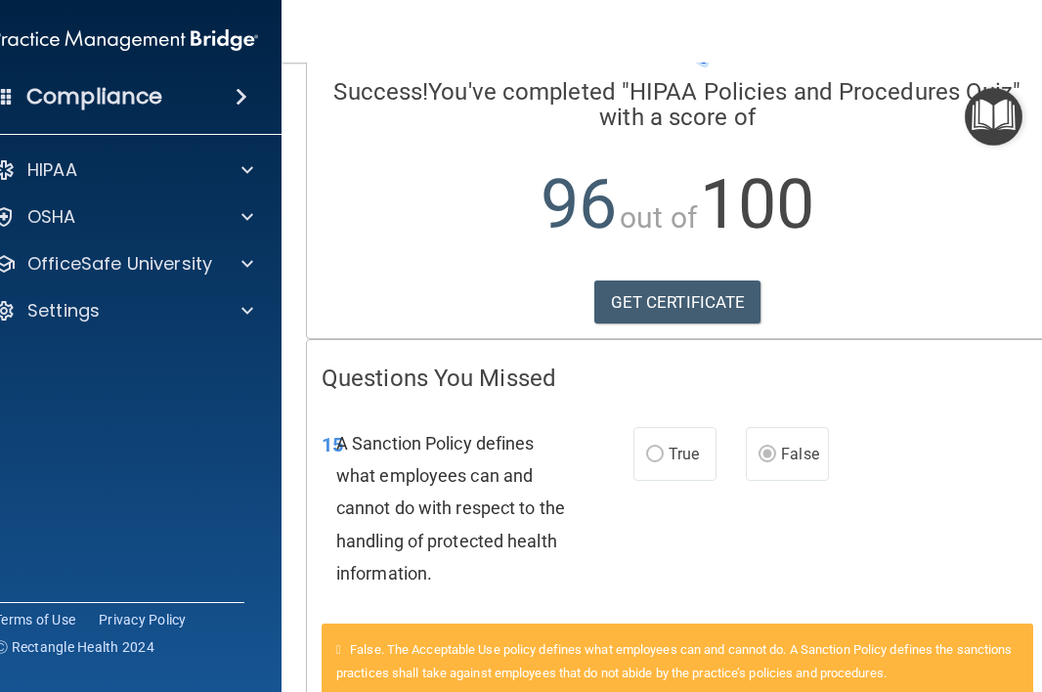
scroll to position [176, 0]
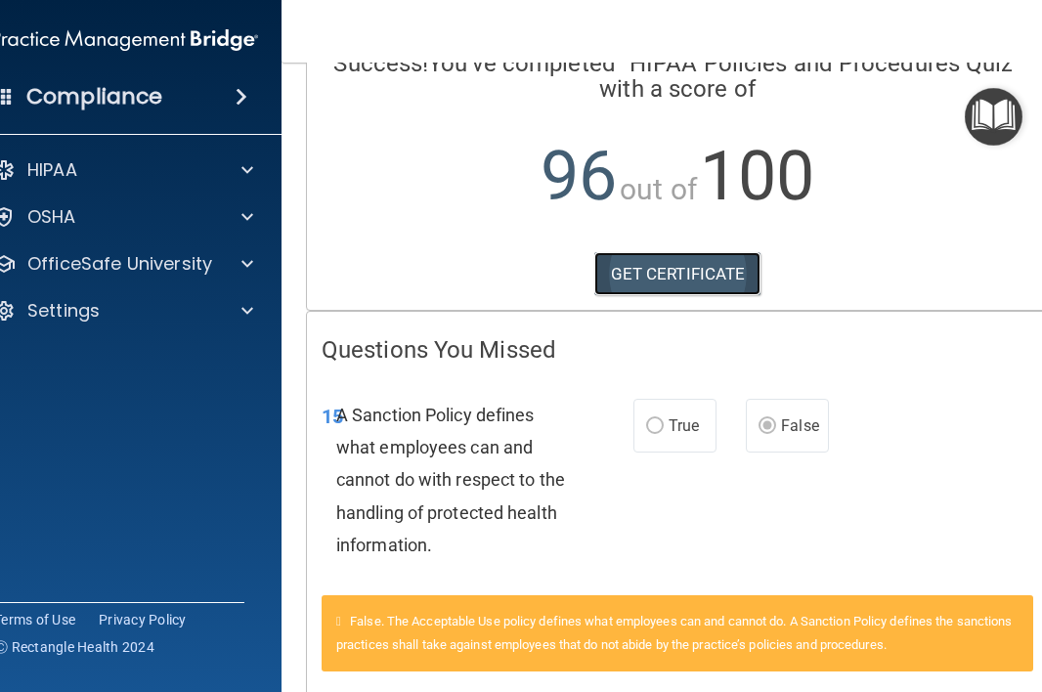
click at [731, 270] on link "GET CERTIFICATE" at bounding box center [677, 273] width 167 height 43
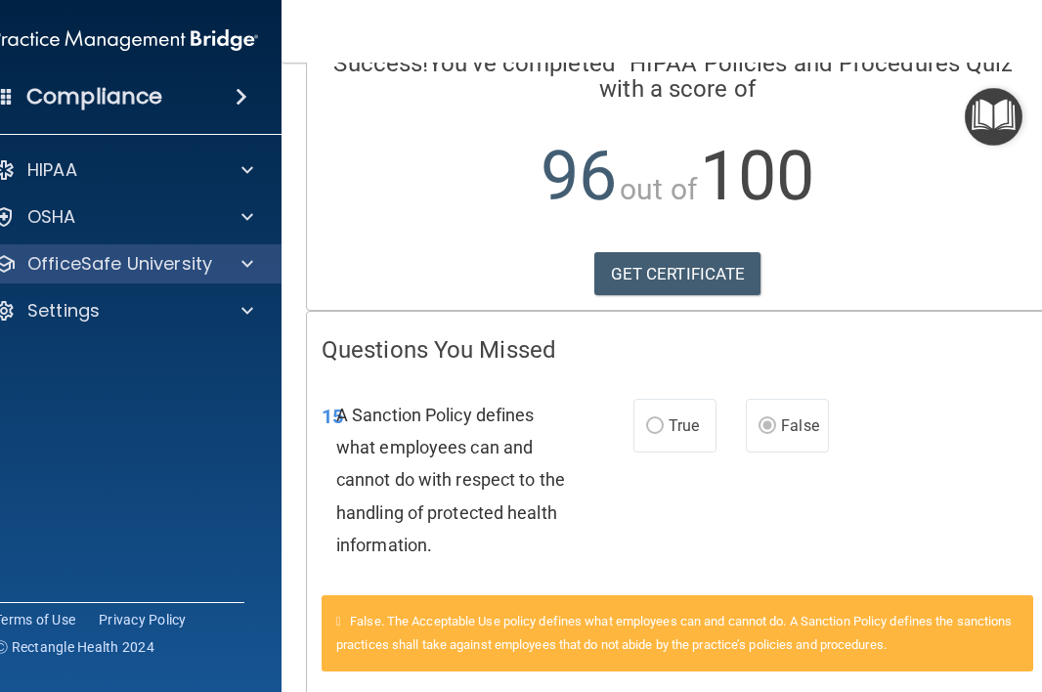
click at [228, 247] on div "OfficeSafe University" at bounding box center [126, 263] width 314 height 39
click at [234, 256] on div at bounding box center [244, 263] width 49 height 23
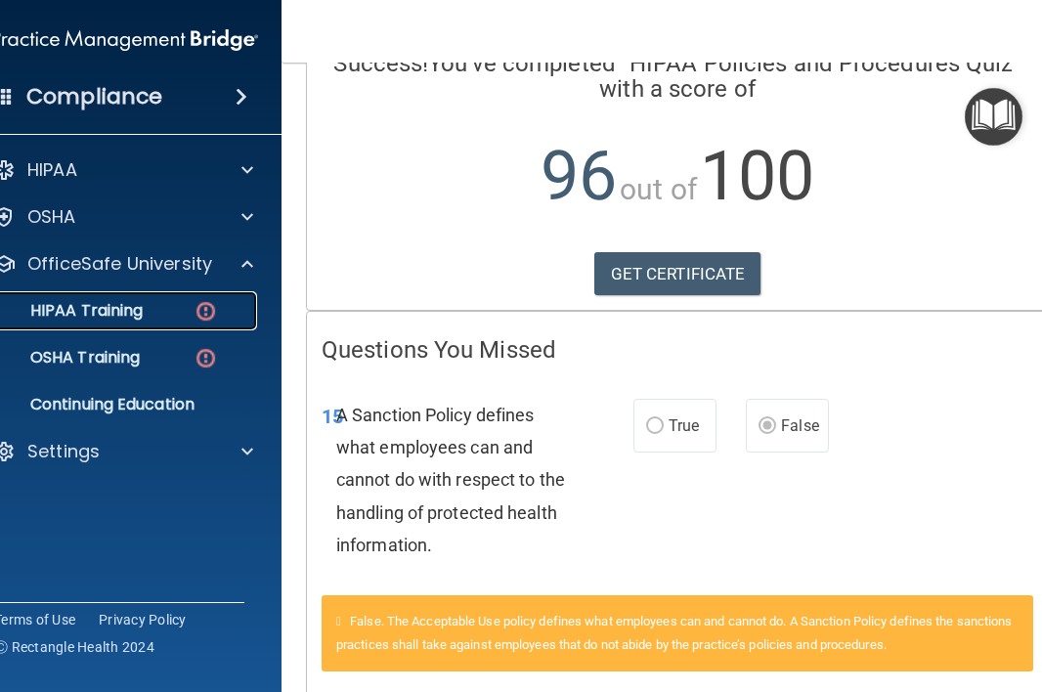
click at [168, 314] on div "HIPAA Training" at bounding box center [114, 311] width 267 height 20
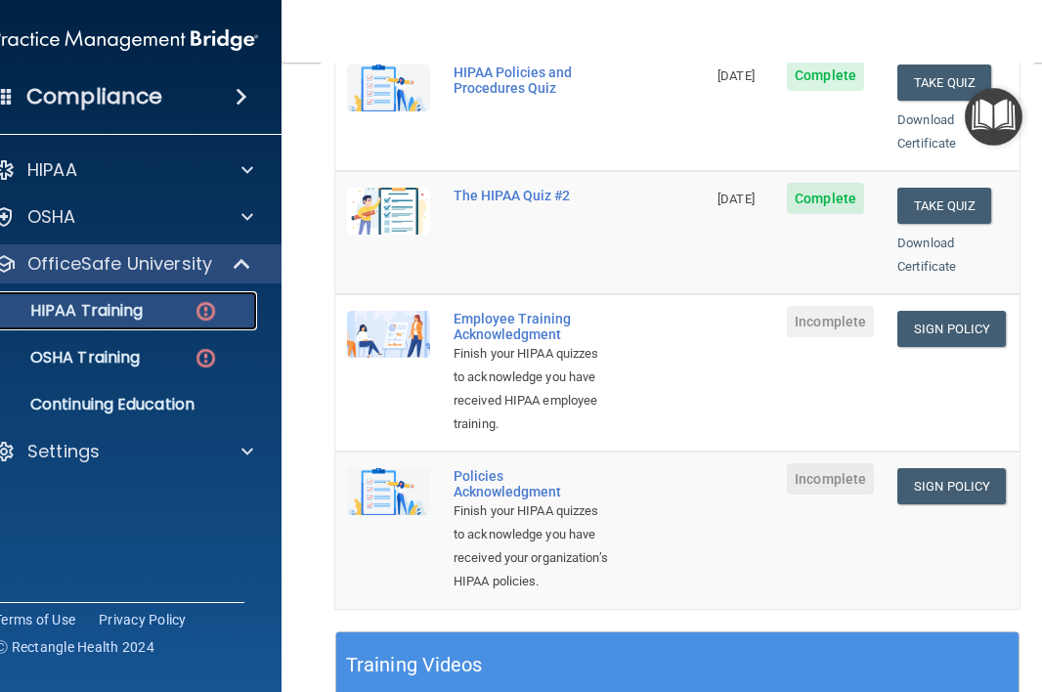
scroll to position [506, 0]
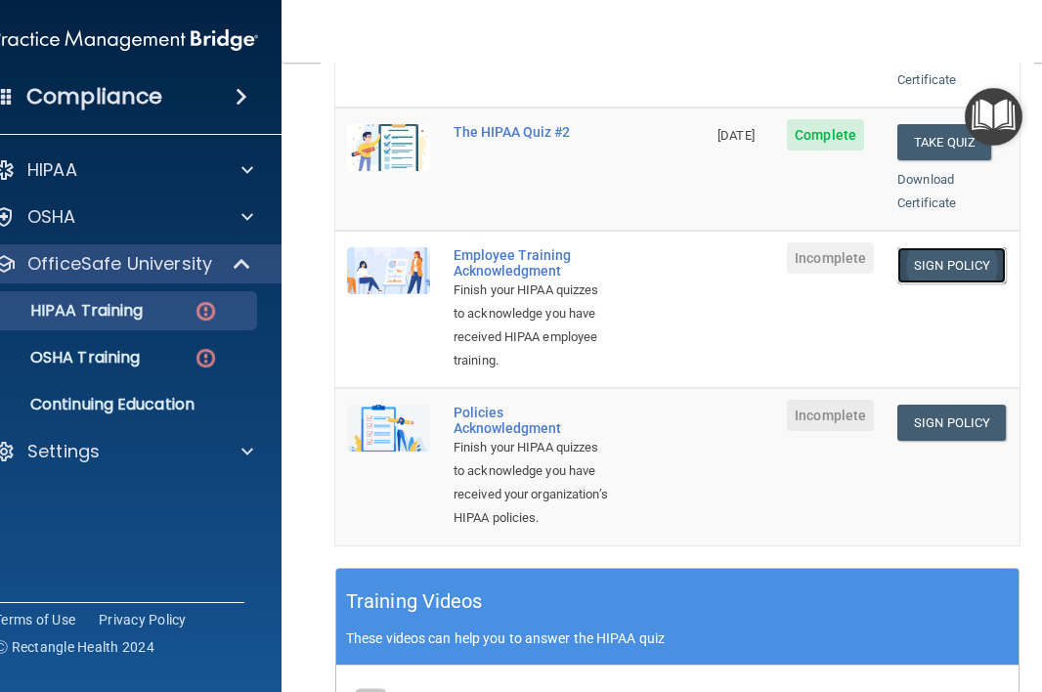
click at [968, 247] on link "Sign Policy" at bounding box center [951, 265] width 108 height 36
click at [942, 418] on link "Sign Policy" at bounding box center [951, 423] width 108 height 36
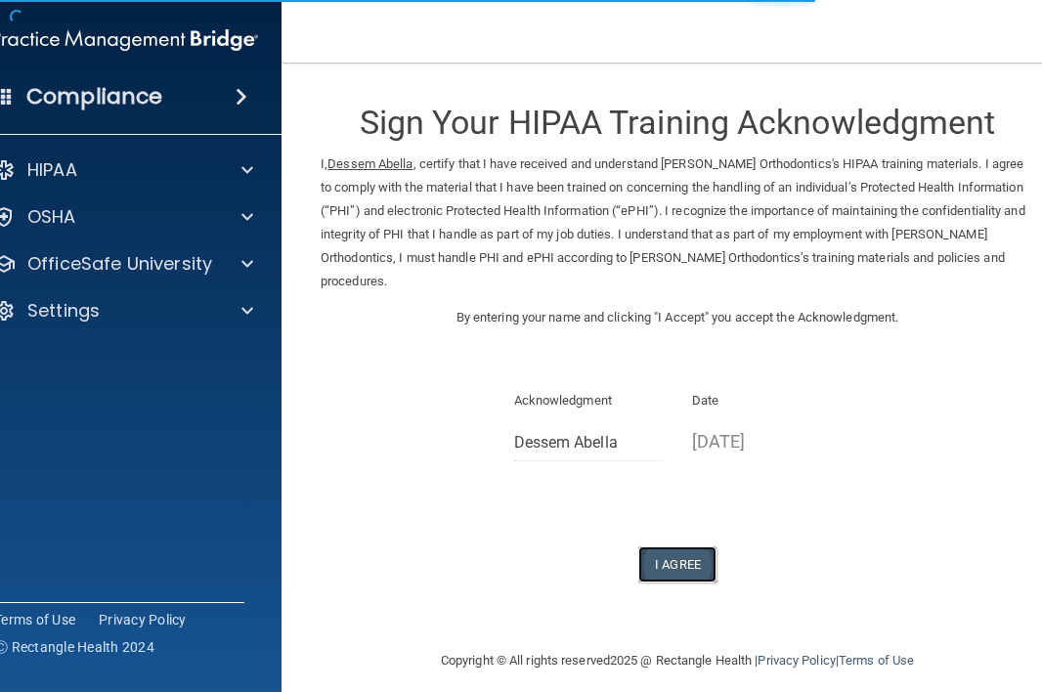
click at [706, 560] on button "I Agree" at bounding box center [677, 564] width 78 height 36
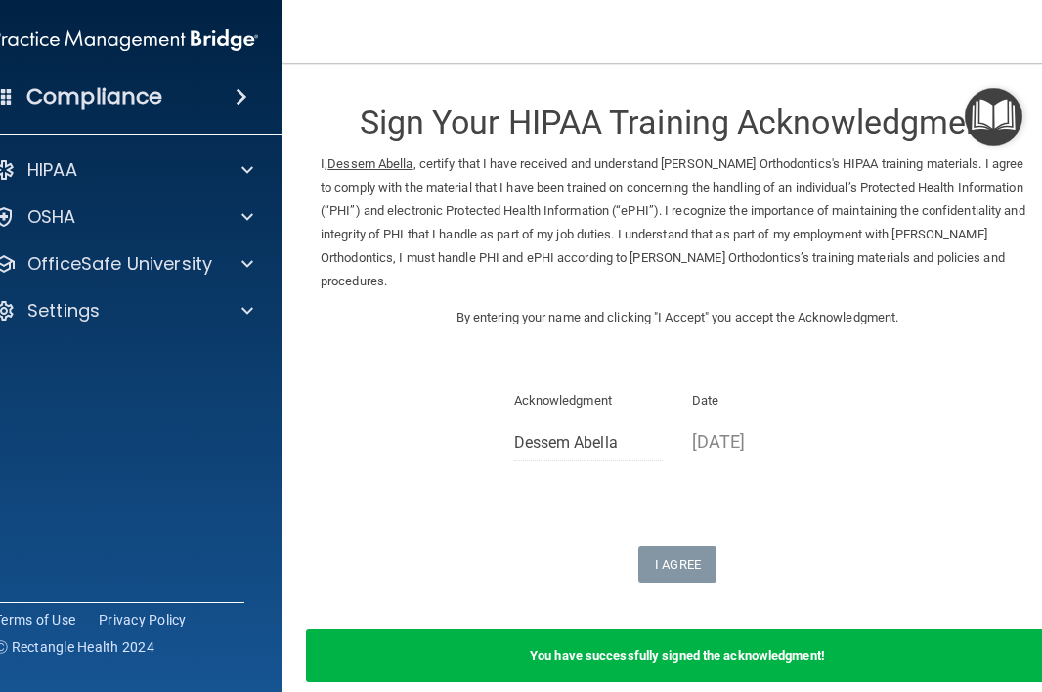
scroll to position [92, 0]
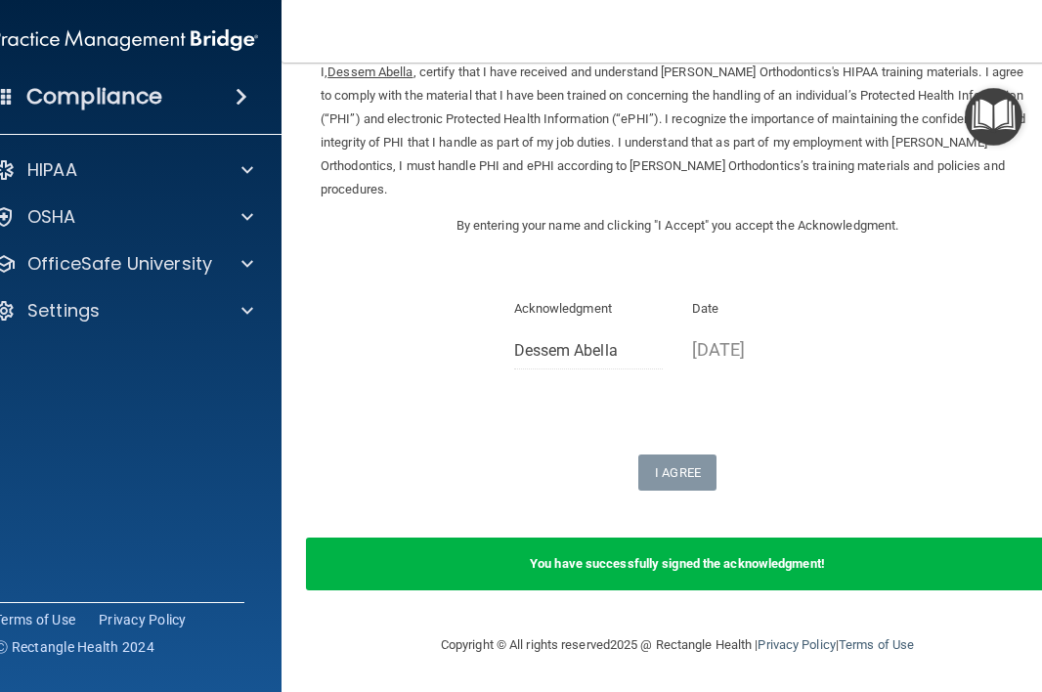
click at [666, 560] on b "You have successfully signed the acknowledgment!" at bounding box center [677, 563] width 295 height 15
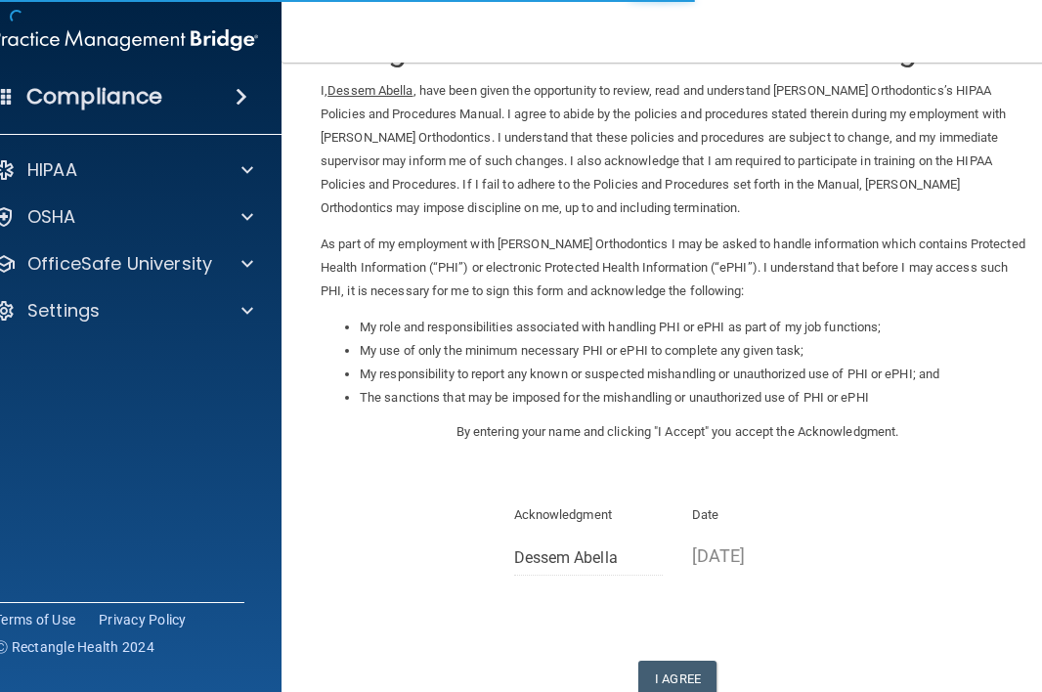
scroll to position [203, 0]
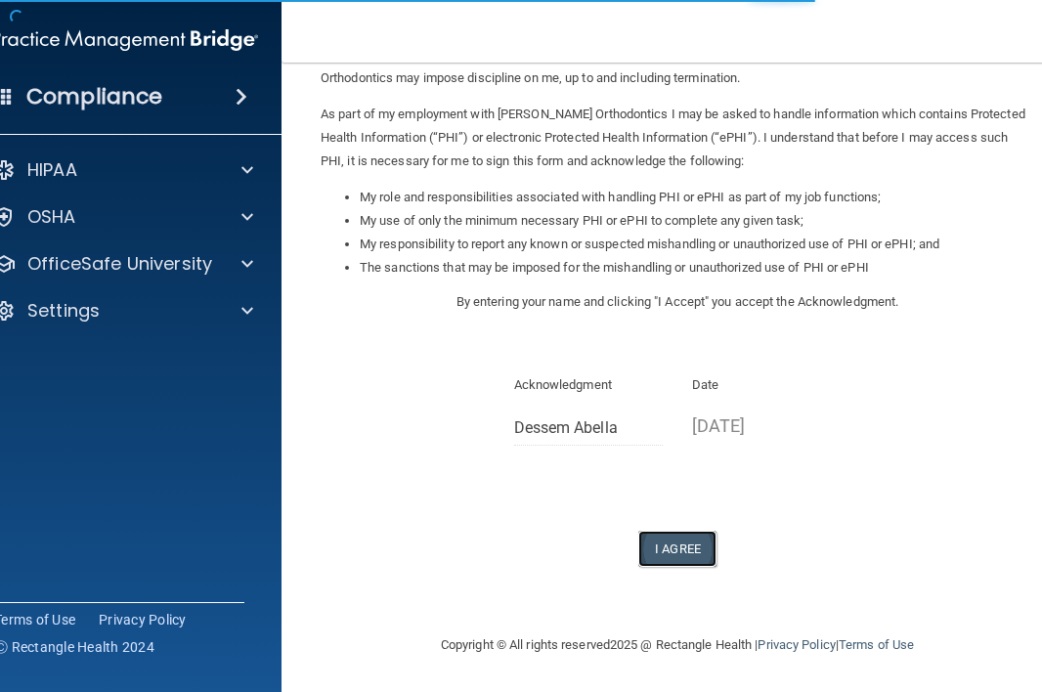
click at [695, 562] on button "I Agree" at bounding box center [677, 549] width 78 height 36
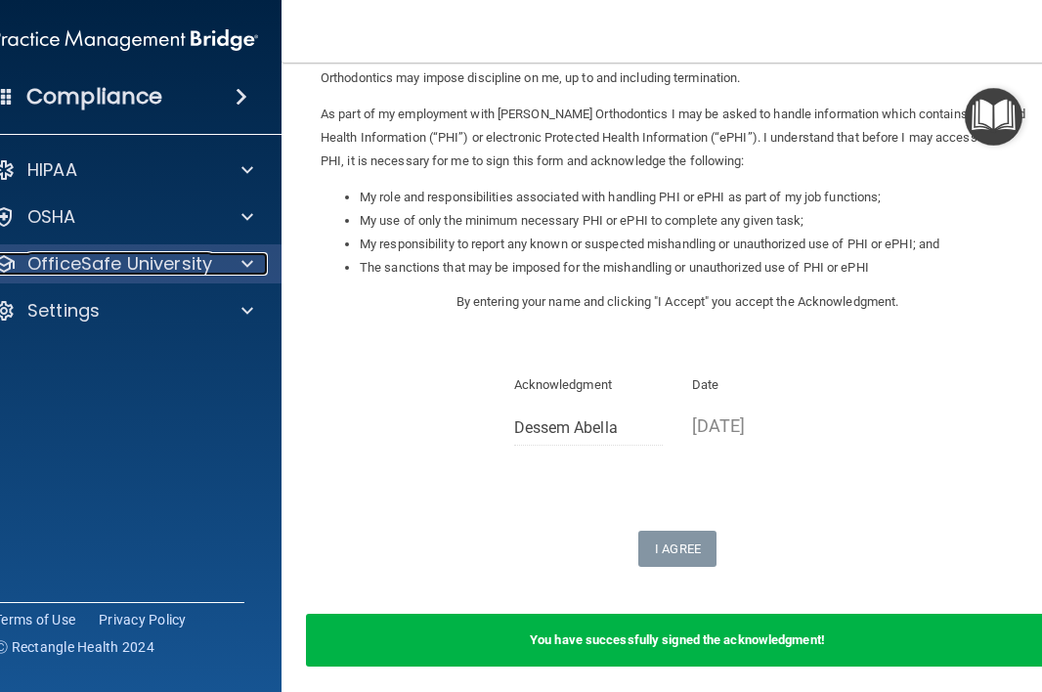
click at [184, 258] on p "OfficeSafe University" at bounding box center [119, 263] width 185 height 23
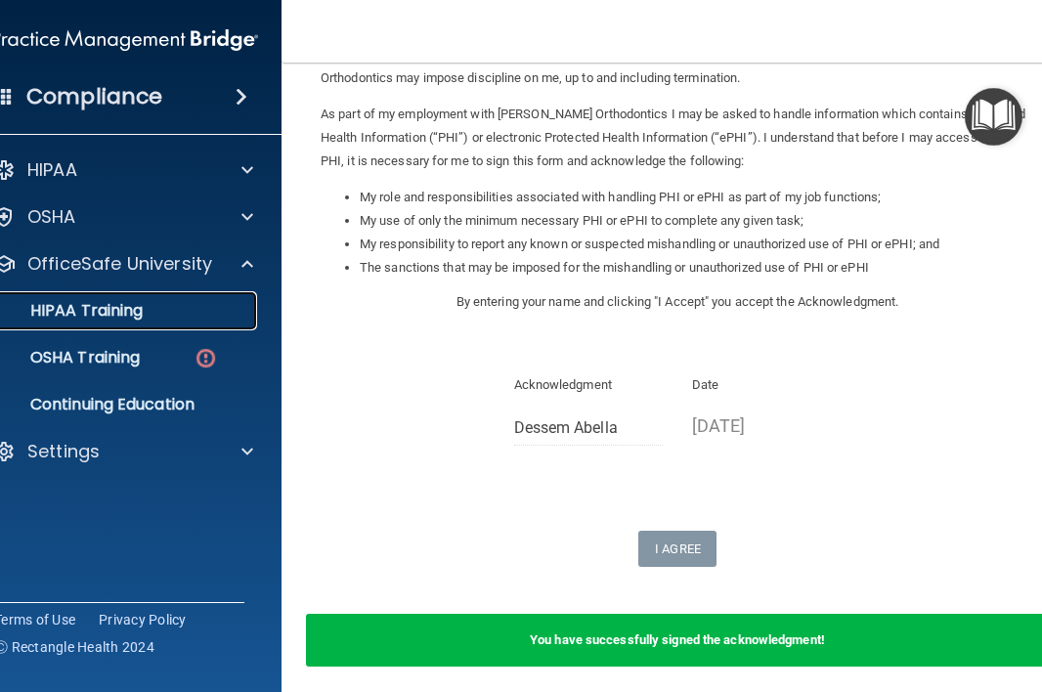
click at [150, 320] on div "HIPAA Training" at bounding box center [114, 311] width 267 height 20
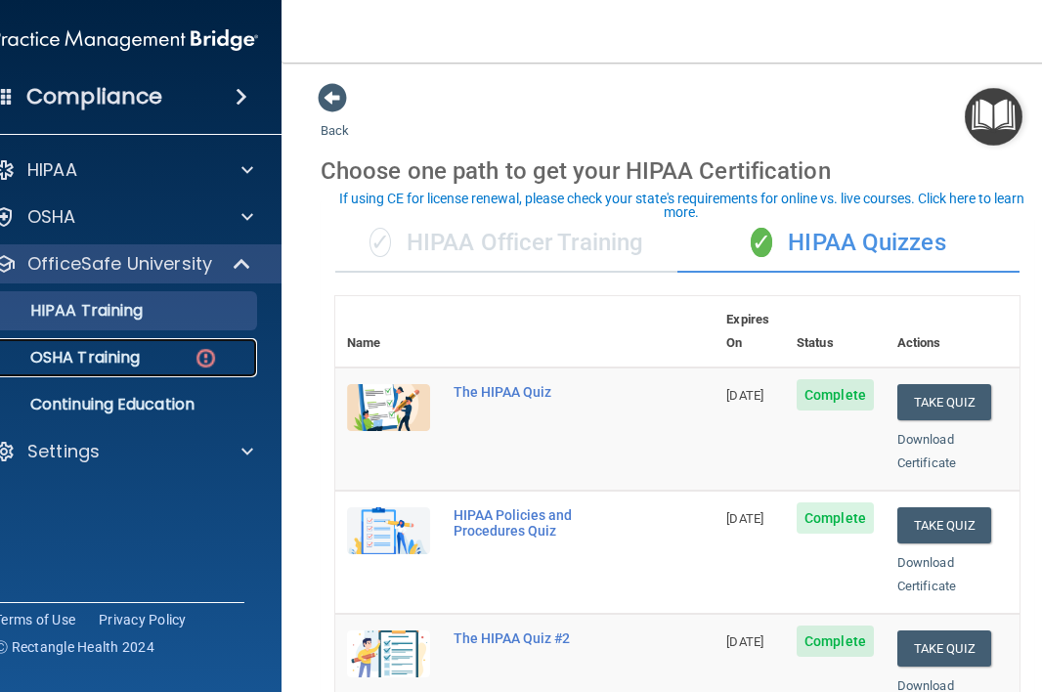
click at [172, 357] on div "OSHA Training" at bounding box center [114, 358] width 267 height 20
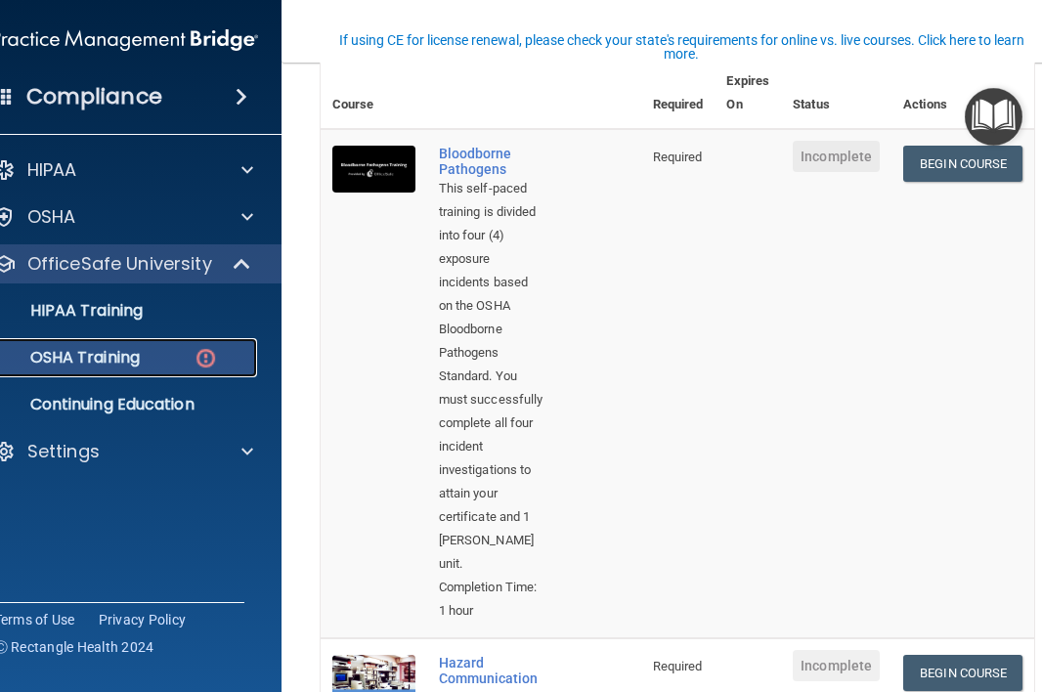
scroll to position [169, 0]
